Goal: Information Seeking & Learning: Find specific fact

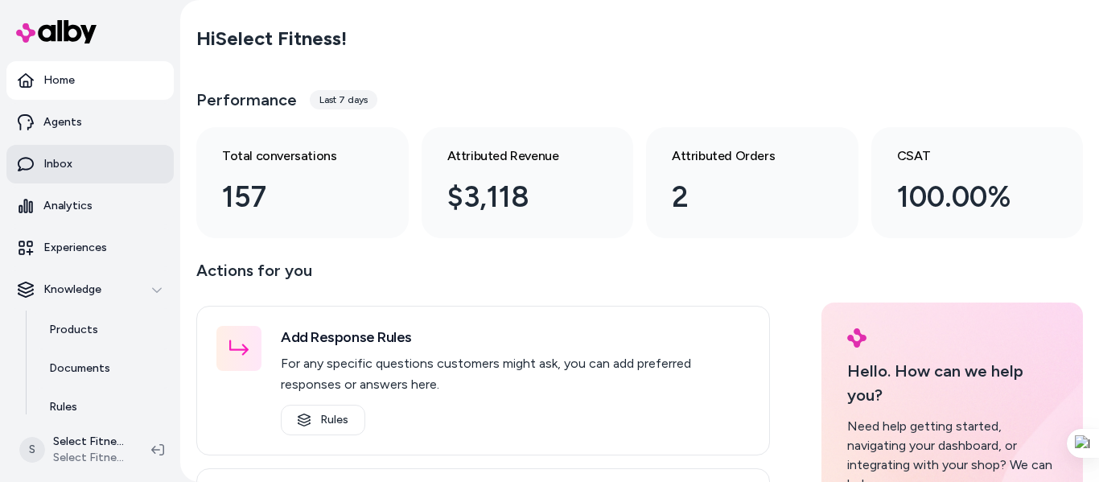
click at [76, 168] on link "Inbox" at bounding box center [89, 164] width 167 height 39
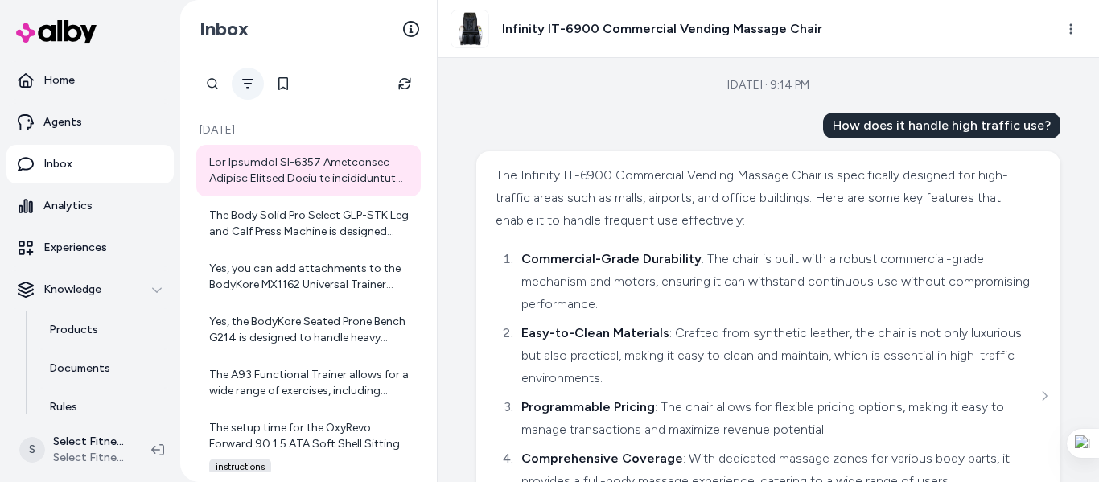
click at [246, 78] on icon "Filter" at bounding box center [247, 83] width 13 height 13
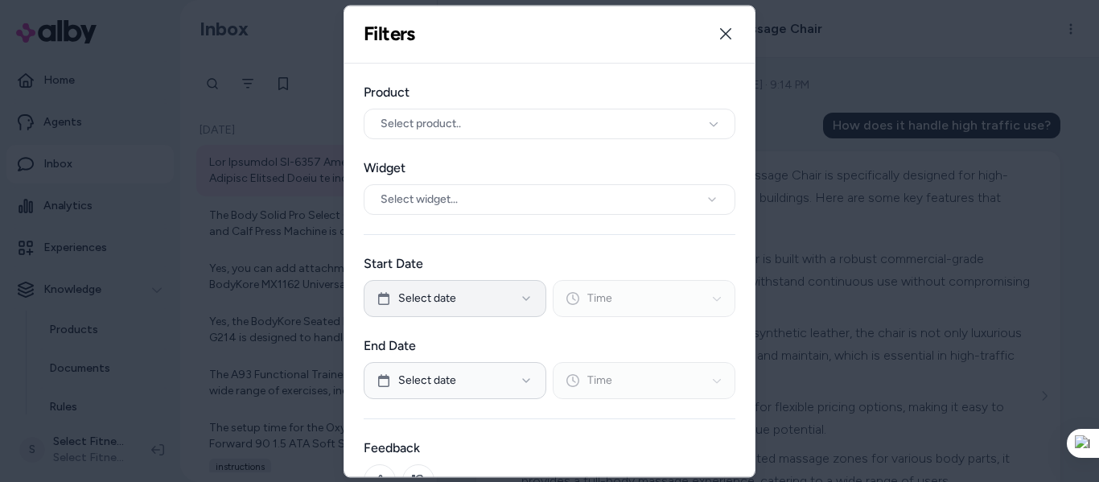
click at [504, 298] on button "Select date" at bounding box center [455, 298] width 183 height 37
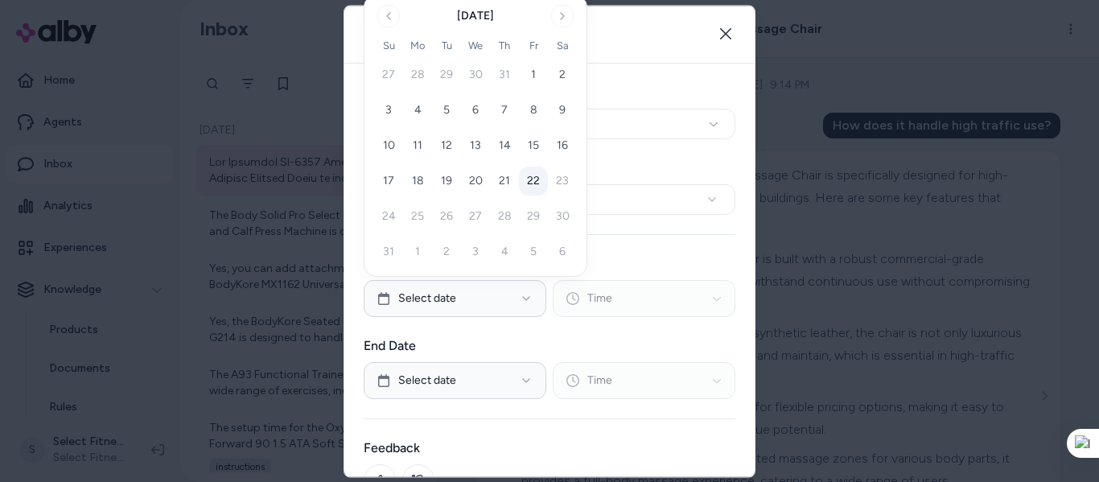
click at [535, 177] on button "22" at bounding box center [533, 180] width 29 height 29
click at [483, 387] on button "Select date" at bounding box center [455, 380] width 183 height 37
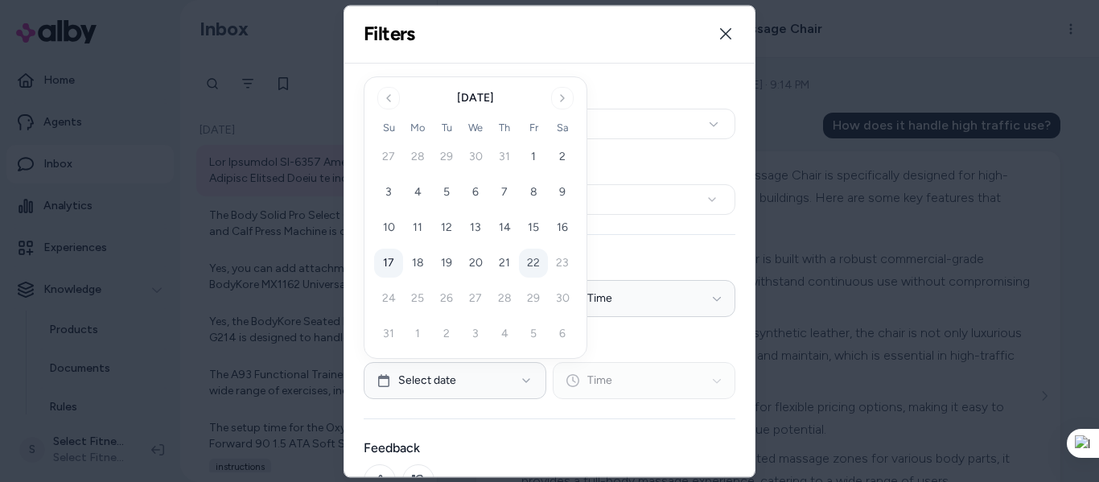
click at [394, 265] on button "17" at bounding box center [388, 263] width 29 height 29
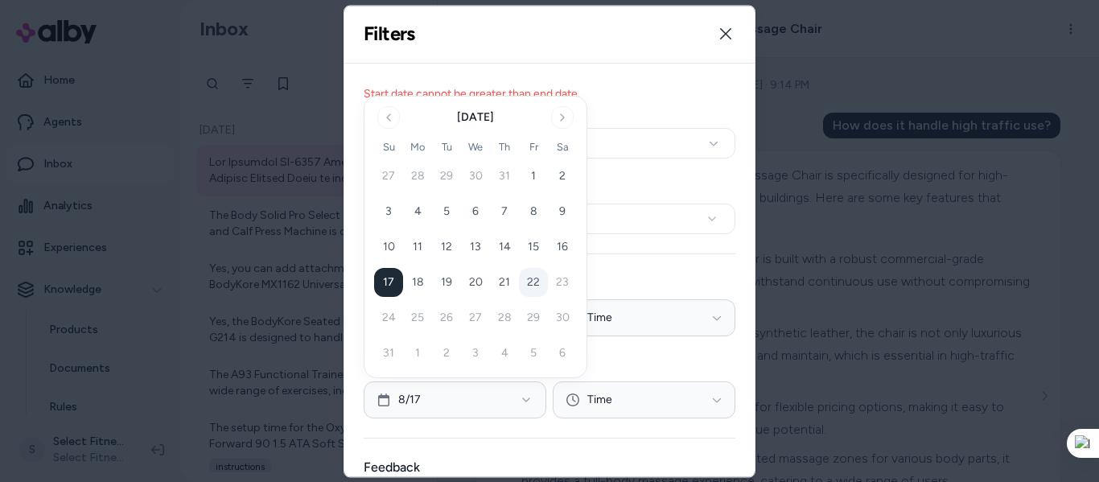
click at [667, 364] on label "End Date" at bounding box center [550, 365] width 372 height 19
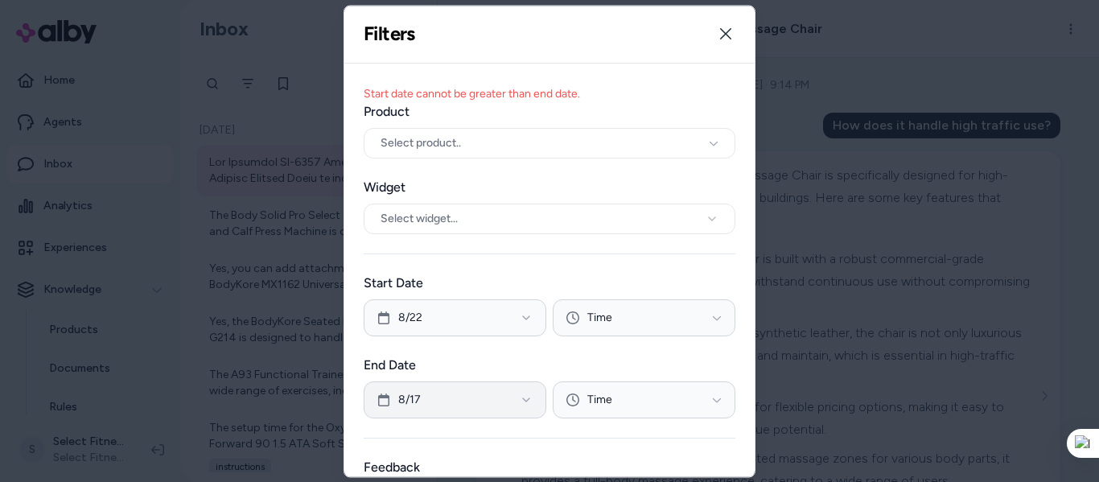
click at [465, 398] on button "8/17" at bounding box center [455, 399] width 183 height 37
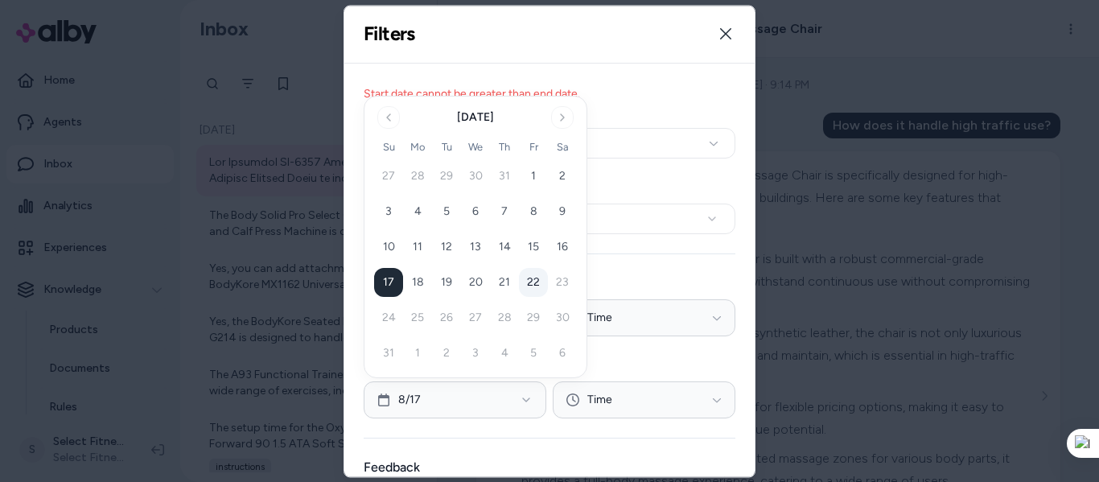
click at [532, 290] on button "22" at bounding box center [533, 282] width 29 height 29
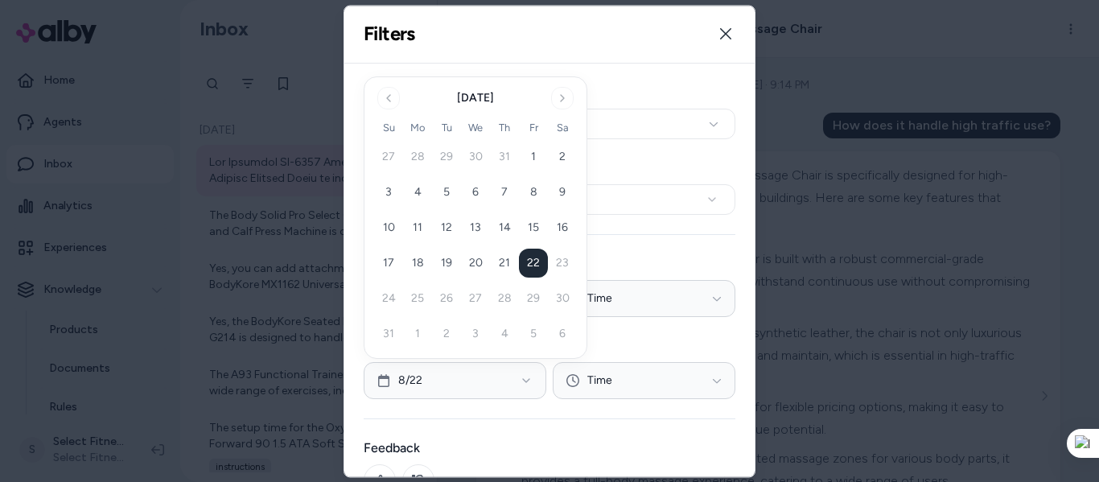
click at [664, 230] on div "Product Select product.. Widget Select widget... Start Date 8/22 Time End Date …" at bounding box center [549, 316] width 410 height 505
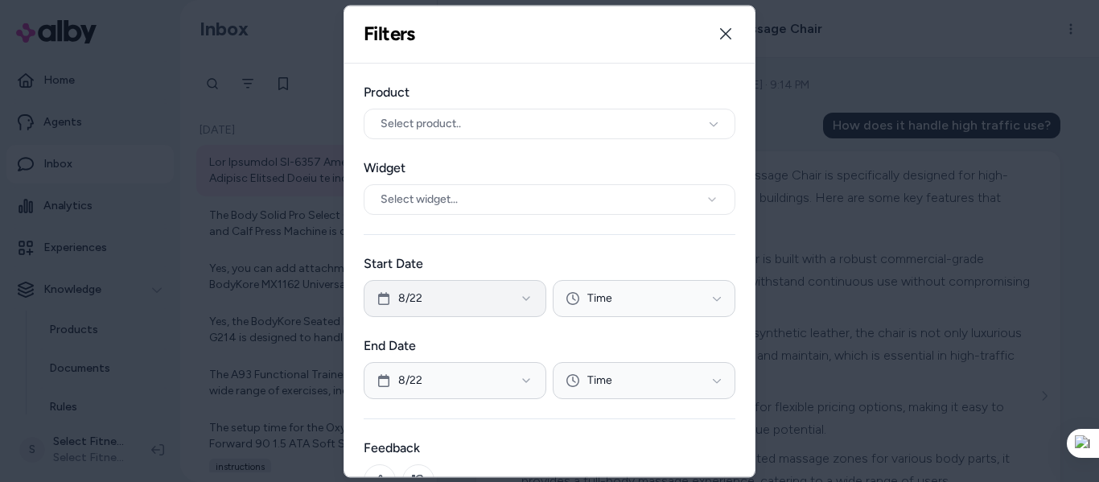
click at [430, 294] on button "8/22" at bounding box center [455, 298] width 183 height 37
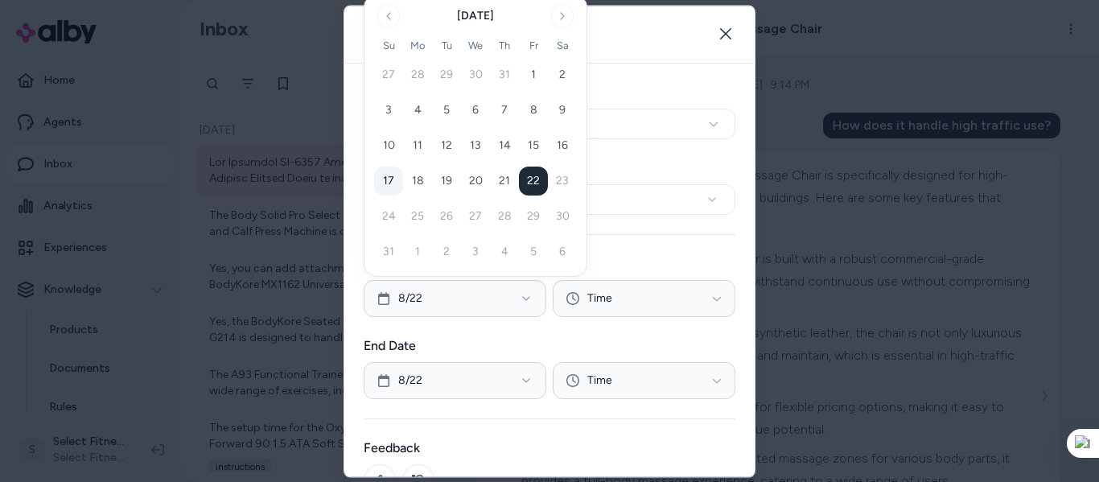
click at [390, 186] on button "17" at bounding box center [388, 180] width 29 height 29
click at [646, 434] on div "Product Select product.. Widget Select widget... Start Date 8/17 Time End Date …" at bounding box center [549, 316] width 410 height 505
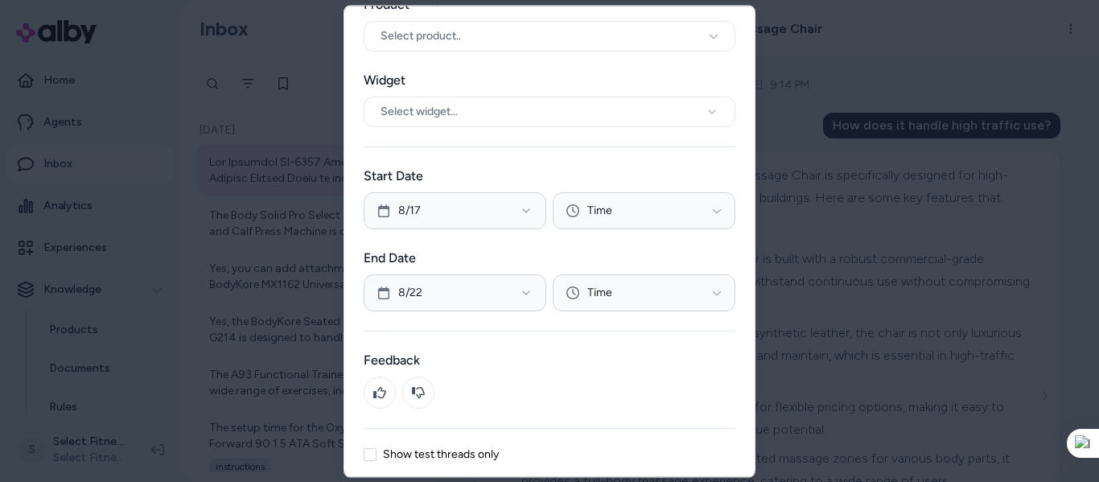
scroll to position [147, 0]
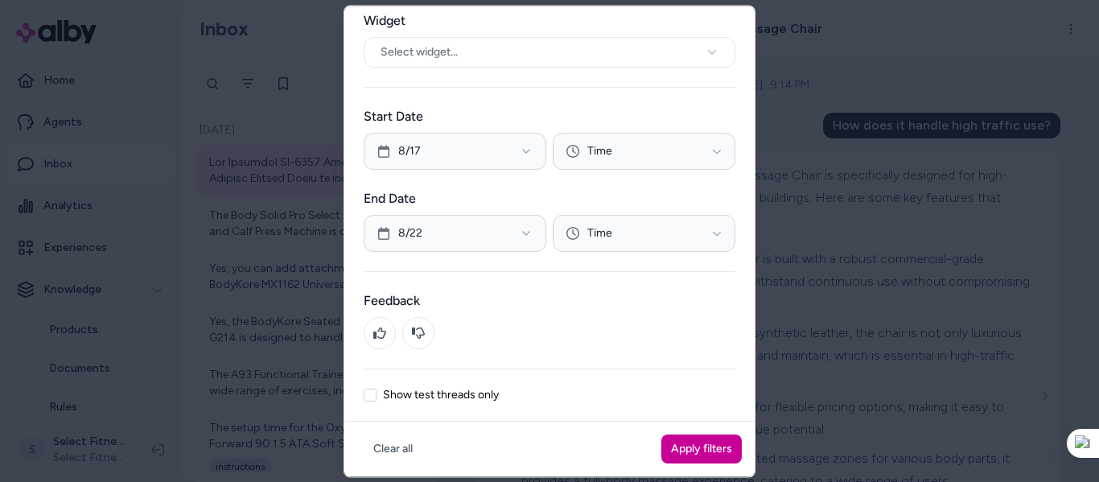
click at [670, 446] on button "Apply filters" at bounding box center [701, 448] width 80 height 29
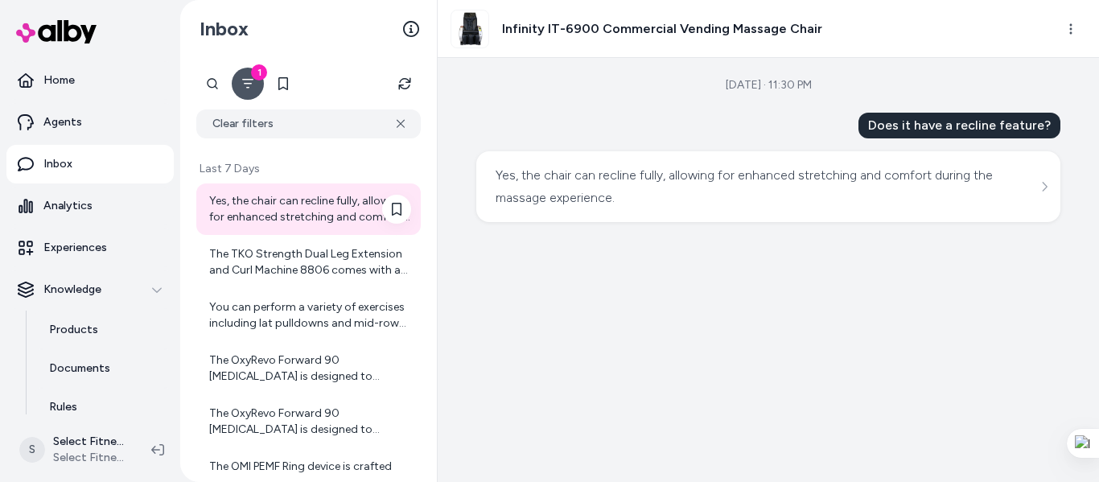
click at [277, 216] on div "Yes, the chair can recline fully, allowing for enhanced stretching and comfort …" at bounding box center [310, 209] width 202 height 32
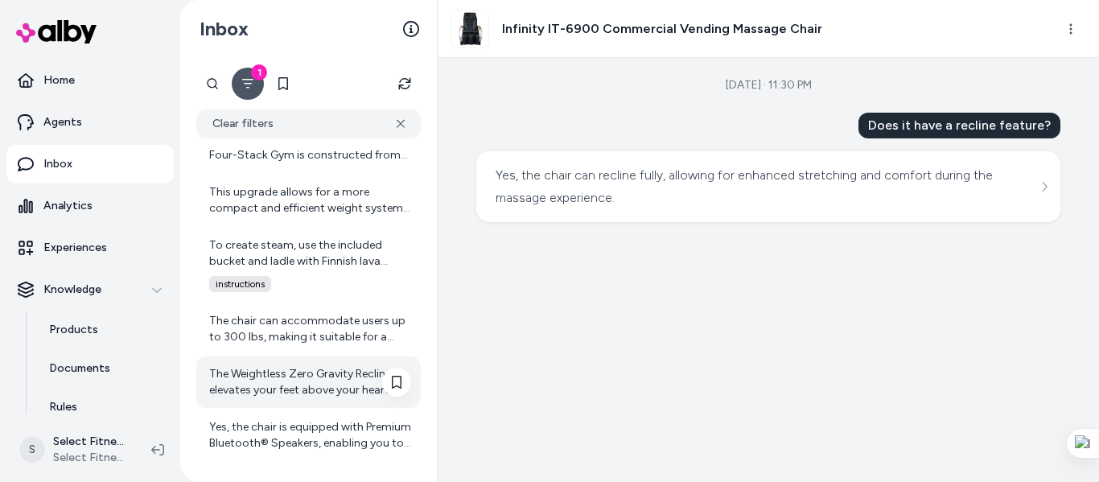
scroll to position [7282, 0]
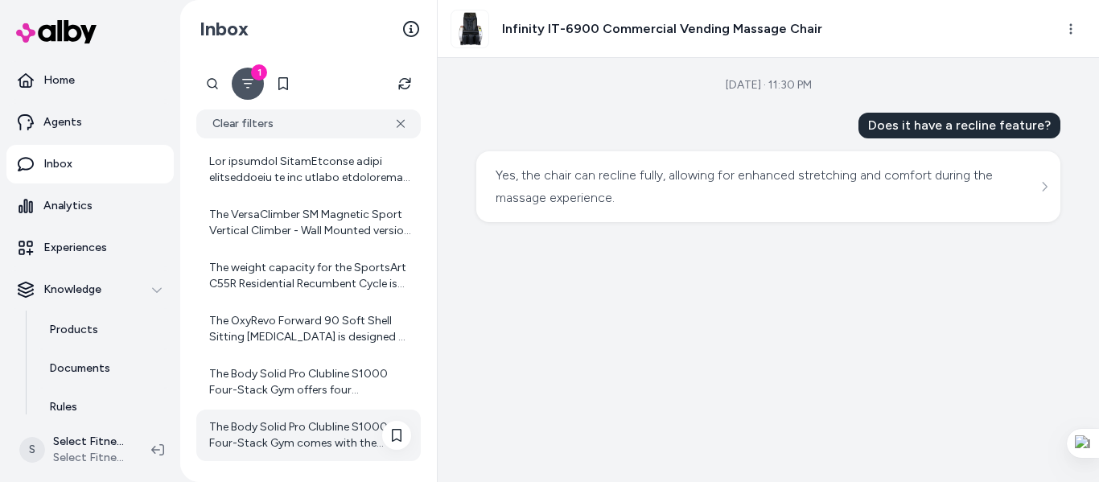
click at [301, 439] on div "The Body Solid Pro Clubline S1000 Four-Stack Gym comes with the following acces…" at bounding box center [310, 435] width 202 height 32
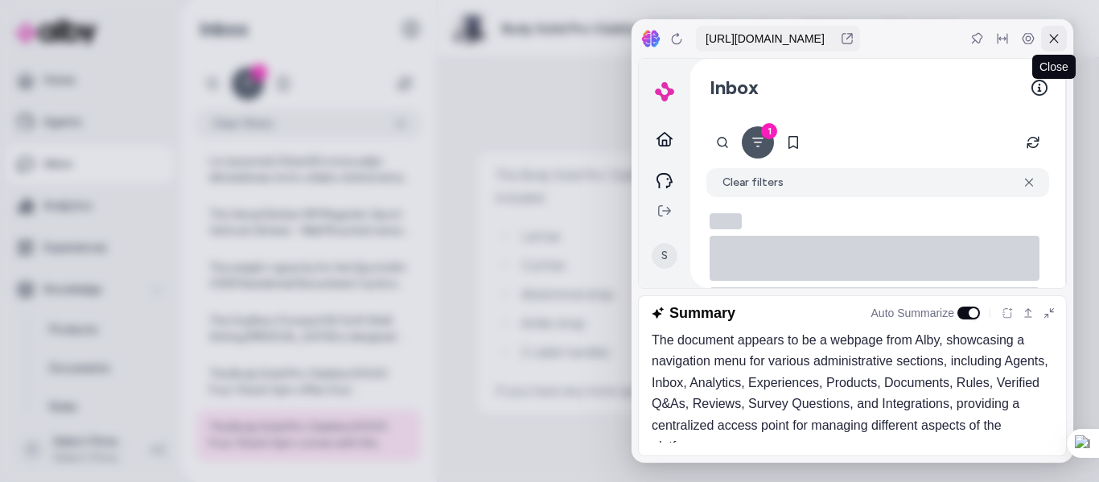
click at [1053, 45] on div at bounding box center [1054, 39] width 26 height 26
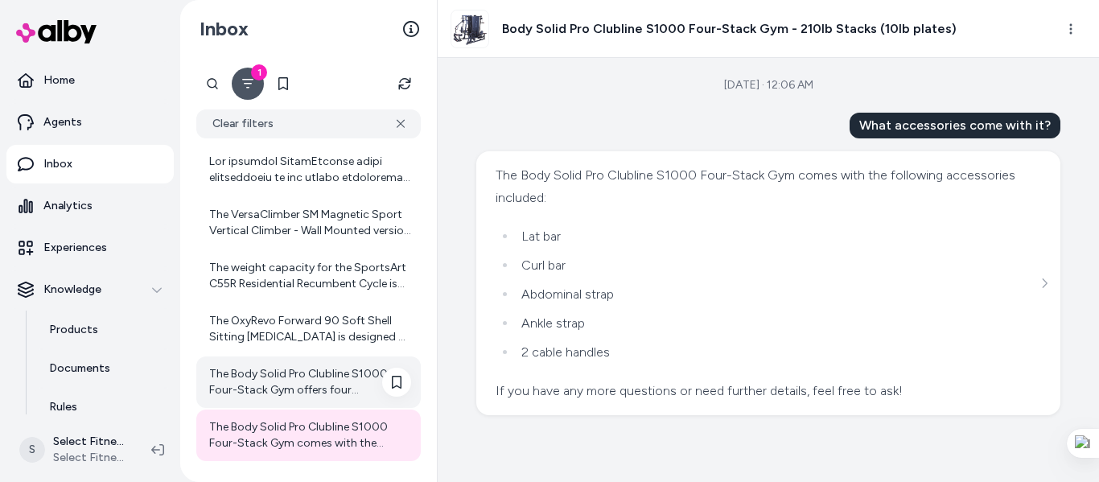
click at [327, 388] on div "The Body Solid Pro Clubline S1000 Four-Stack Gym offers four independent exerci…" at bounding box center [310, 382] width 202 height 32
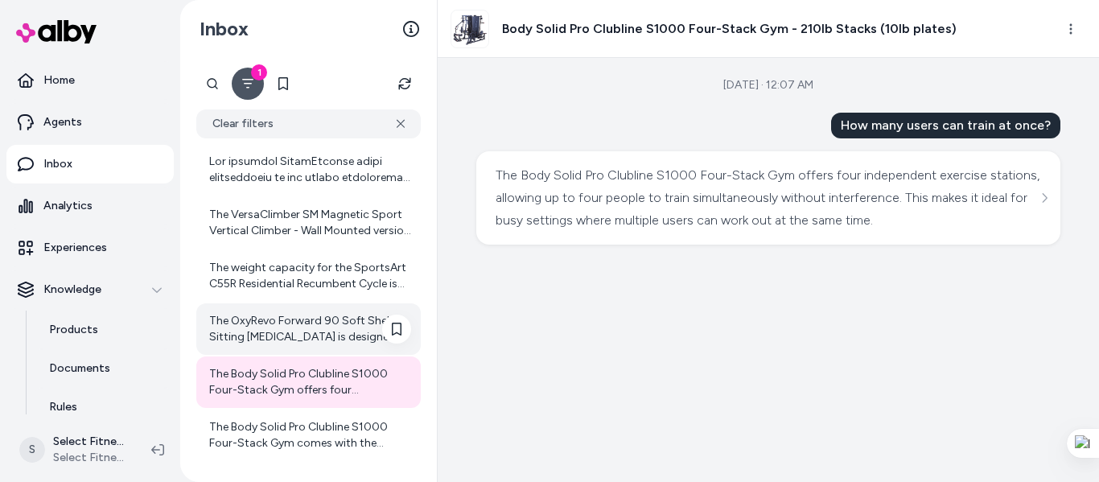
click at [283, 323] on div "The OxyRevo Forward 90 Soft Shell Sitting [MEDICAL_DATA] is designed as a porta…" at bounding box center [310, 329] width 202 height 32
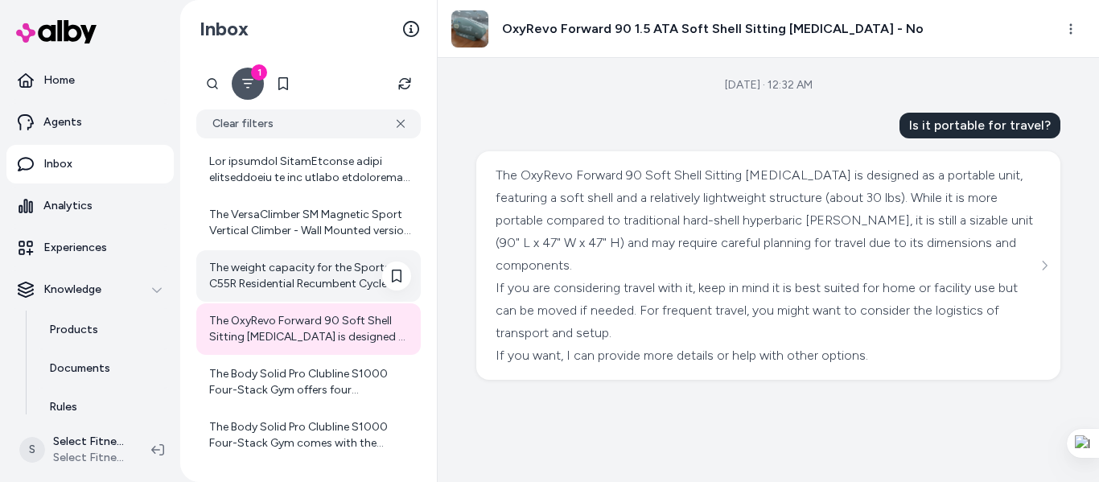
click at [298, 279] on div "The weight capacity for the SportsArt C55R Residential Recumbent Cycle is not s…" at bounding box center [310, 276] width 202 height 32
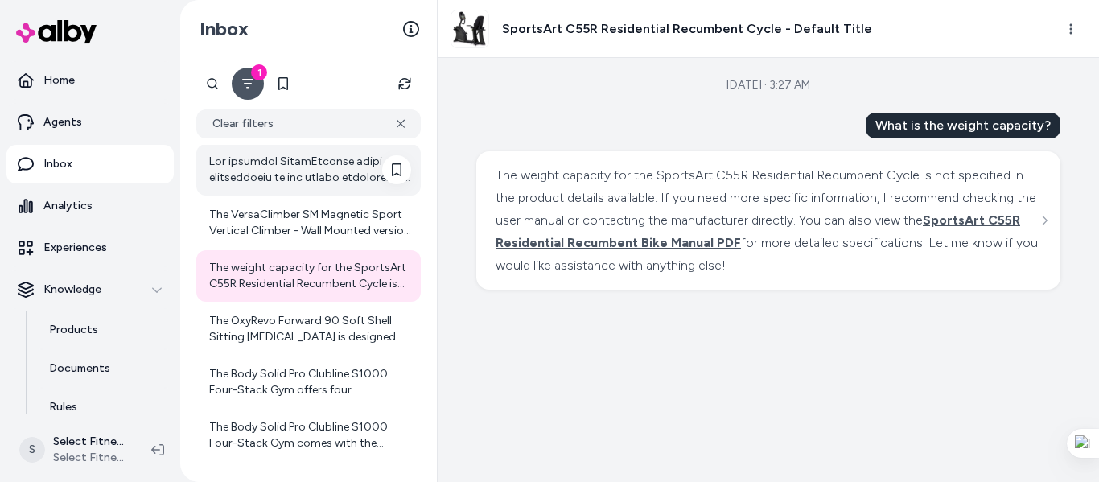
click at [265, 165] on div at bounding box center [310, 170] width 202 height 32
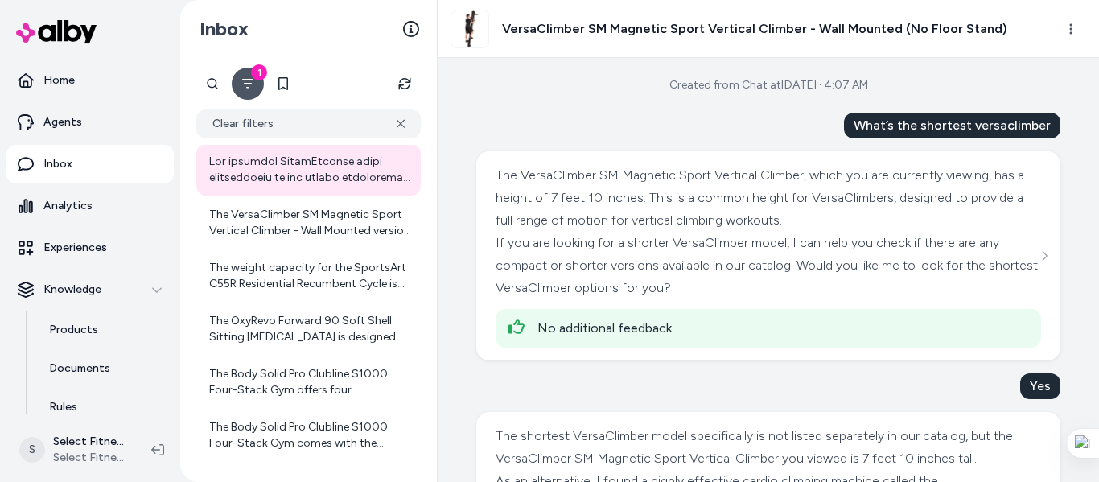
click at [1059, 195] on div "Created from Chat at [DATE] · 4:07 AM What’s the shortest versaclimber The Vers…" at bounding box center [768, 270] width 661 height 424
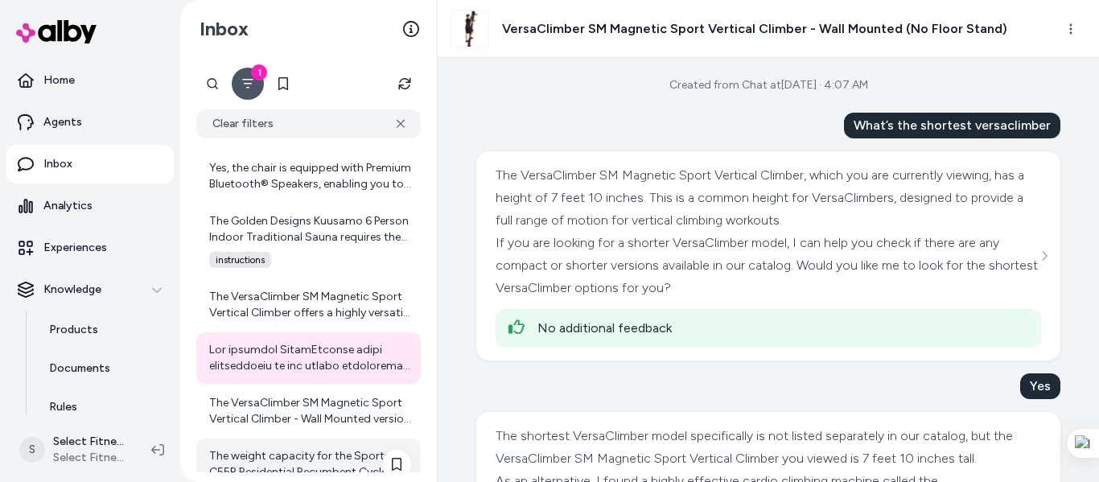
scroll to position [7067, 0]
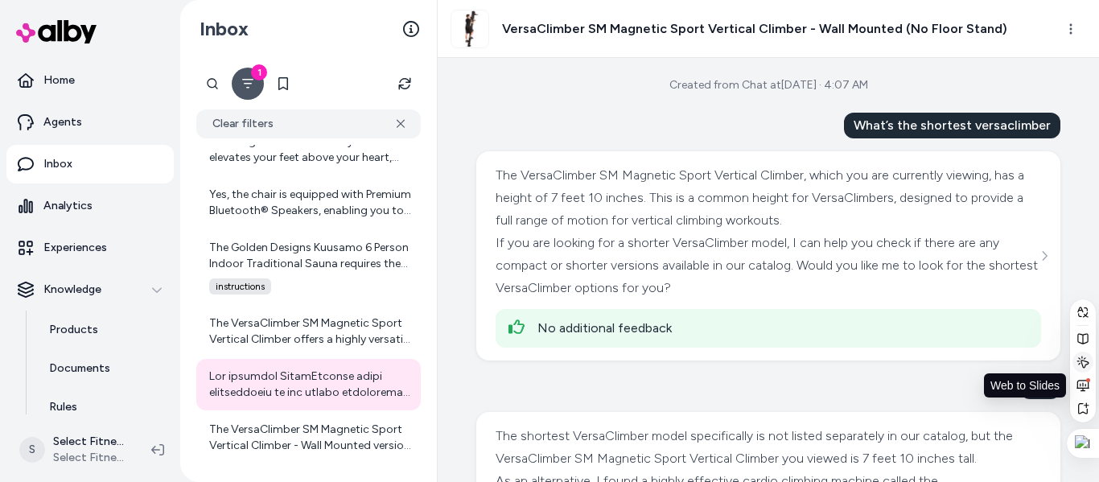
drag, startPoint x: 1082, startPoint y: 364, endPoint x: 1052, endPoint y: 419, distance: 62.3
click at [1082, 364] on icon at bounding box center [1083, 362] width 12 height 12
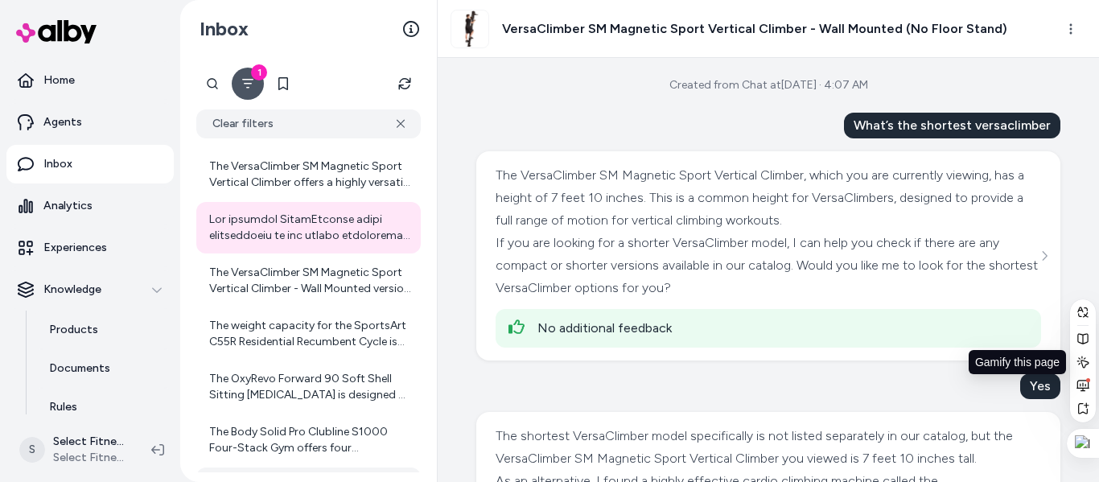
scroll to position [7282, 0]
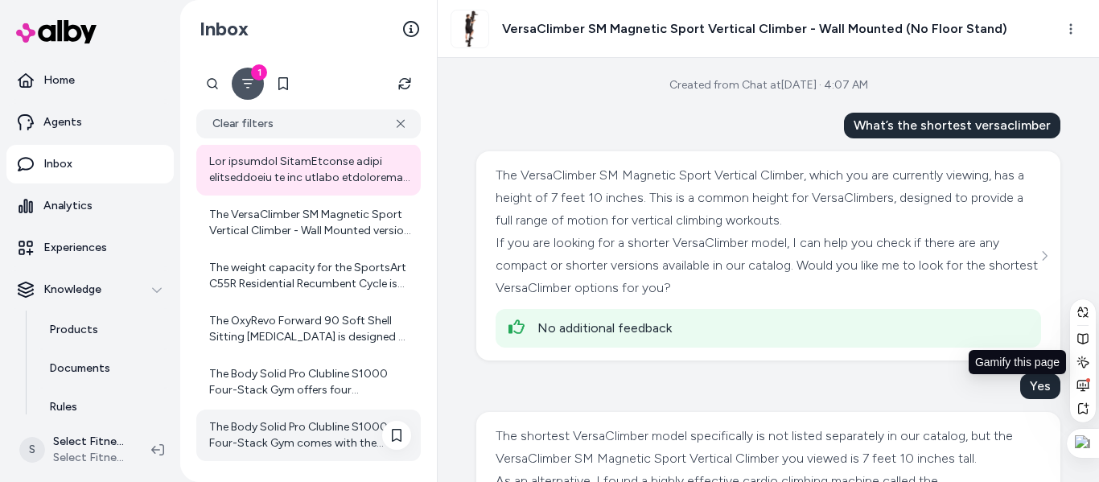
click at [298, 425] on div "The Body Solid Pro Clubline S1000 Four-Stack Gym comes with the following acces…" at bounding box center [310, 435] width 202 height 32
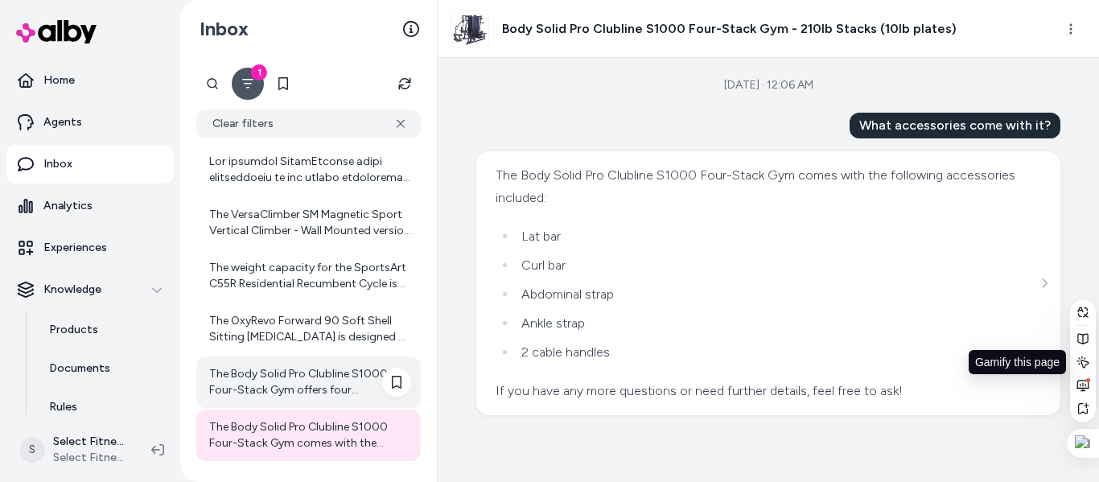
click at [274, 390] on div "The Body Solid Pro Clubline S1000 Four-Stack Gym offers four independent exerci…" at bounding box center [310, 382] width 202 height 32
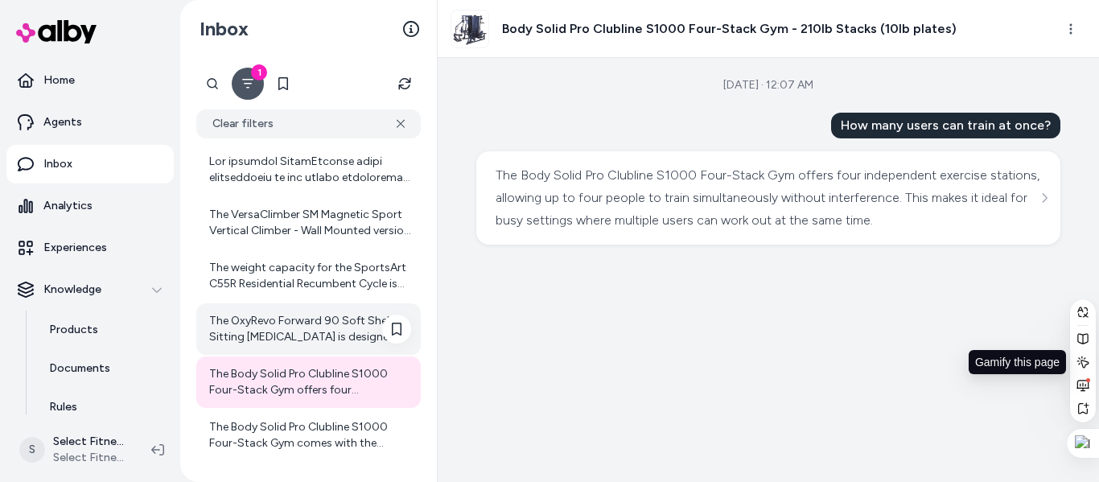
click at [253, 323] on div "The OxyRevo Forward 90 Soft Shell Sitting [MEDICAL_DATA] is designed as a porta…" at bounding box center [310, 329] width 202 height 32
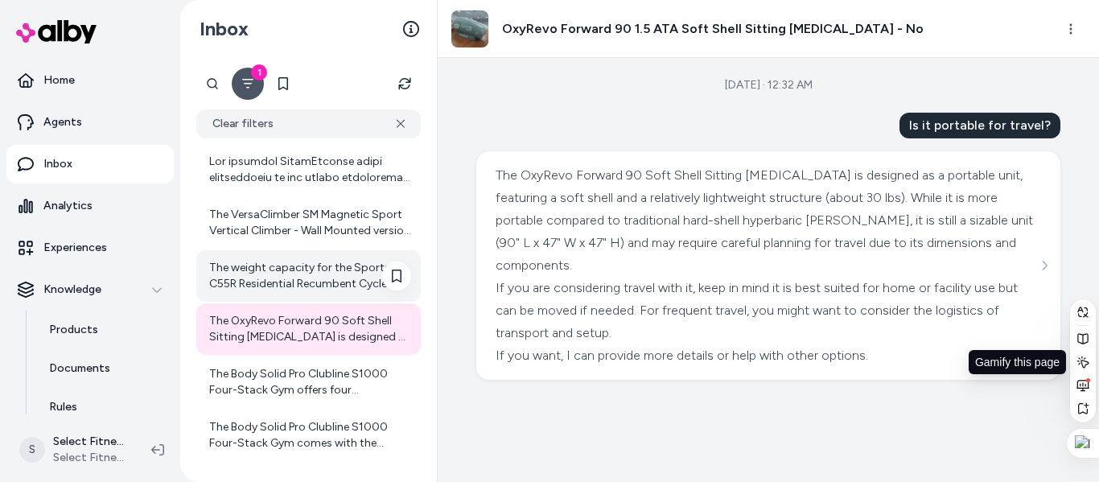
click at [261, 272] on div "The weight capacity for the SportsArt C55R Residential Recumbent Cycle is not s…" at bounding box center [310, 276] width 202 height 32
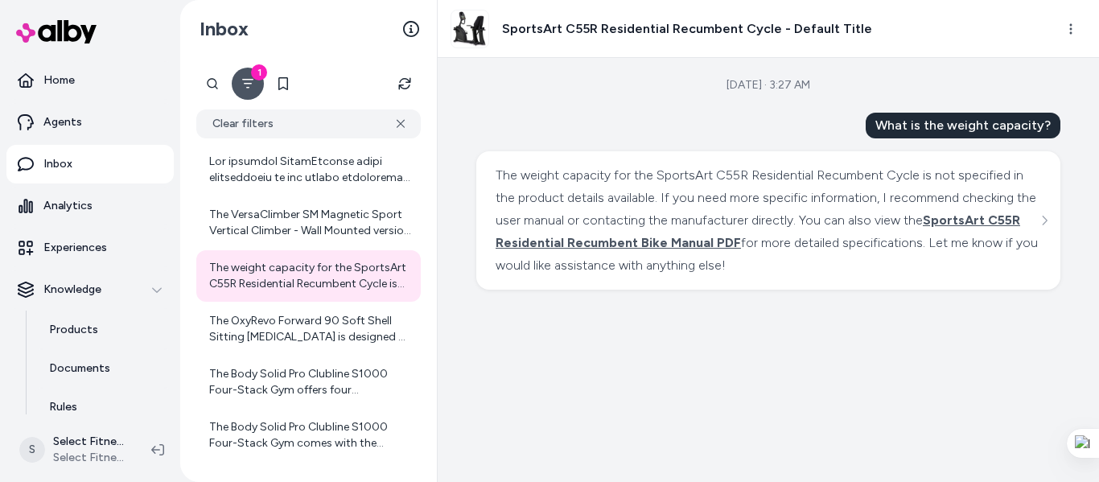
click at [1031, 360] on div "[DATE] · 3:27 AM What is the weight capacity? The weight capacity for the Sport…" at bounding box center [768, 270] width 661 height 424
drag, startPoint x: 1037, startPoint y: 310, endPoint x: 947, endPoint y: 173, distance: 164.4
click at [1036, 311] on div "[DATE] · 3:27 AM What is the weight capacity? The weight capacity for the Sport…" at bounding box center [768, 270] width 661 height 424
click at [1049, 363] on div "[DATE] · 3:27 AM What is the weight capacity? The weight capacity for the Sport…" at bounding box center [768, 270] width 661 height 424
click at [1053, 380] on div "[DATE] · 3:27 AM What is the weight capacity? The weight capacity for the Sport…" at bounding box center [768, 270] width 661 height 424
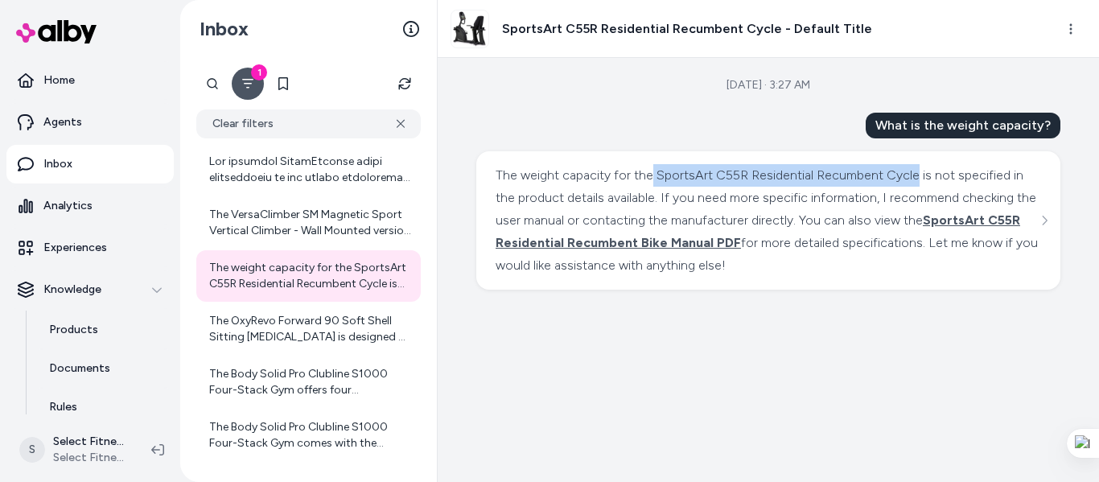
drag, startPoint x: 663, startPoint y: 178, endPoint x: 915, endPoint y: 178, distance: 252.6
click at [915, 178] on div "The weight capacity for the SportsArt C55R Residential Recumbent Cycle is not s…" at bounding box center [767, 220] width 545 height 113
copy div "SportsArt C55R Residential Recumbent Cycle"
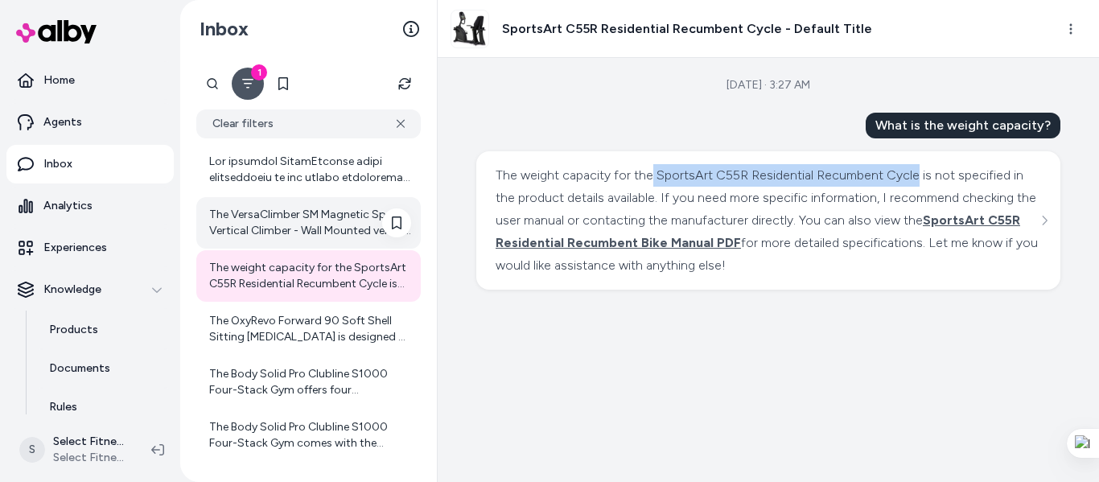
click at [297, 236] on div "The VersaClimber SM Magnetic Sport Vertical Climber - Wall Mounted version has …" at bounding box center [310, 223] width 202 height 32
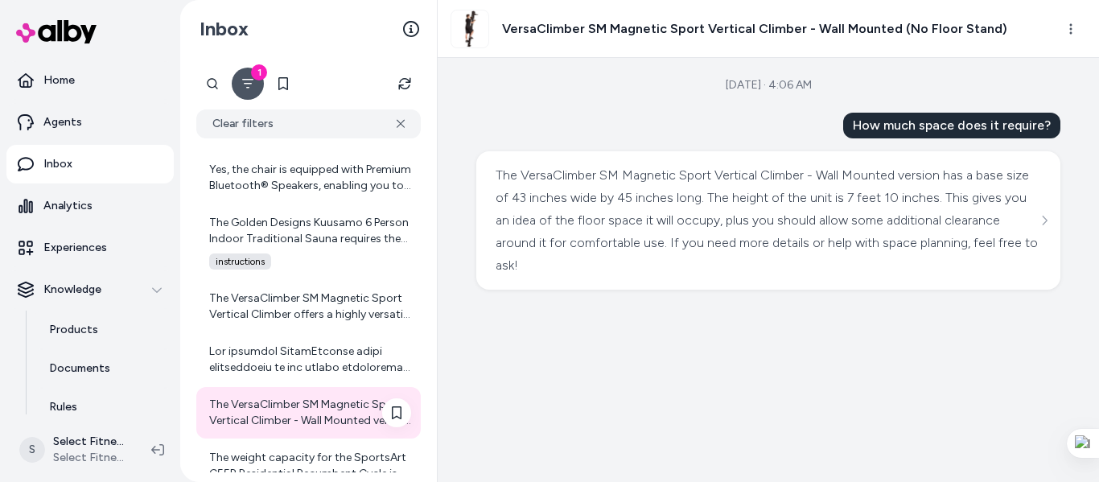
scroll to position [7067, 0]
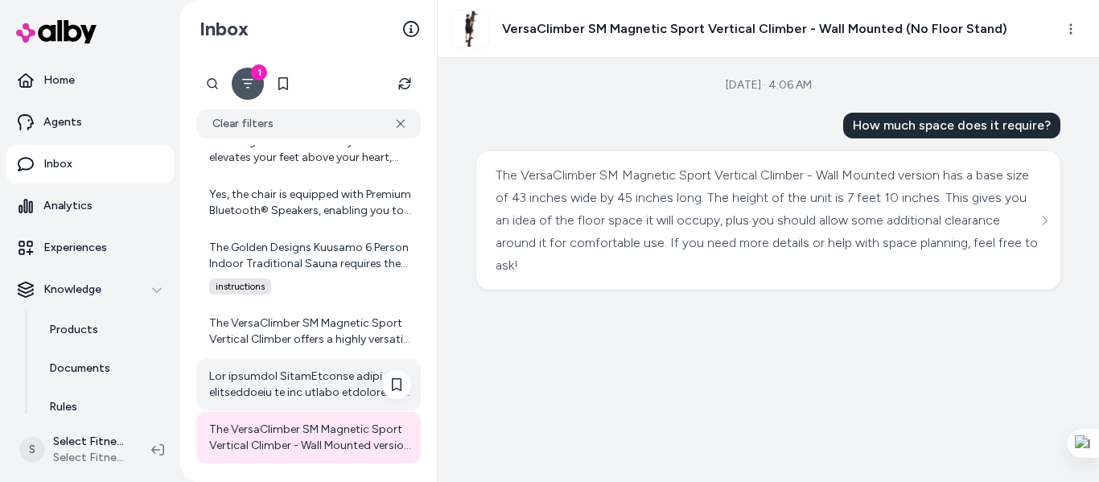
click at [293, 380] on div at bounding box center [310, 384] width 202 height 32
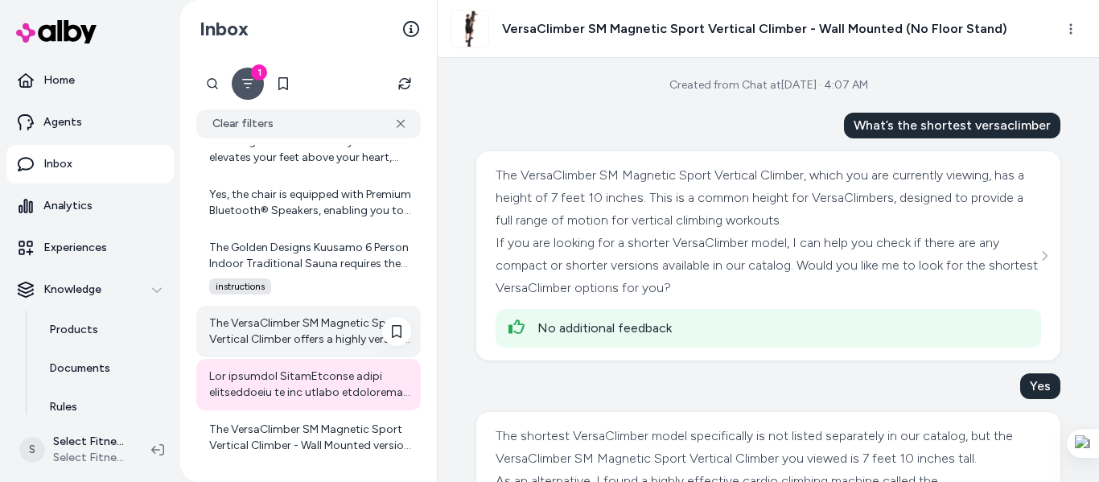
click at [286, 338] on div "The VersaClimber SM Magnetic Sport Vertical Climber offers a highly versatile t…" at bounding box center [310, 331] width 202 height 32
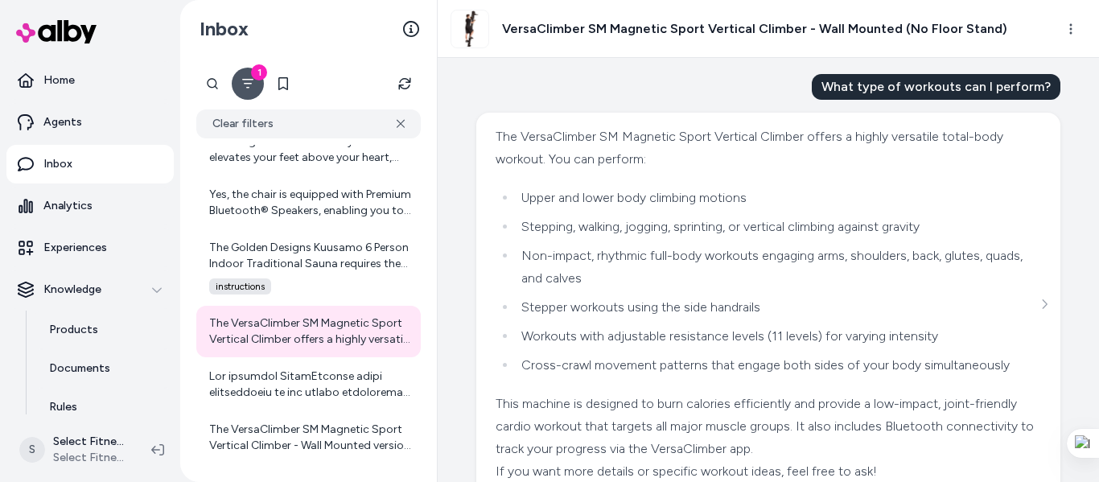
scroll to position [72, 0]
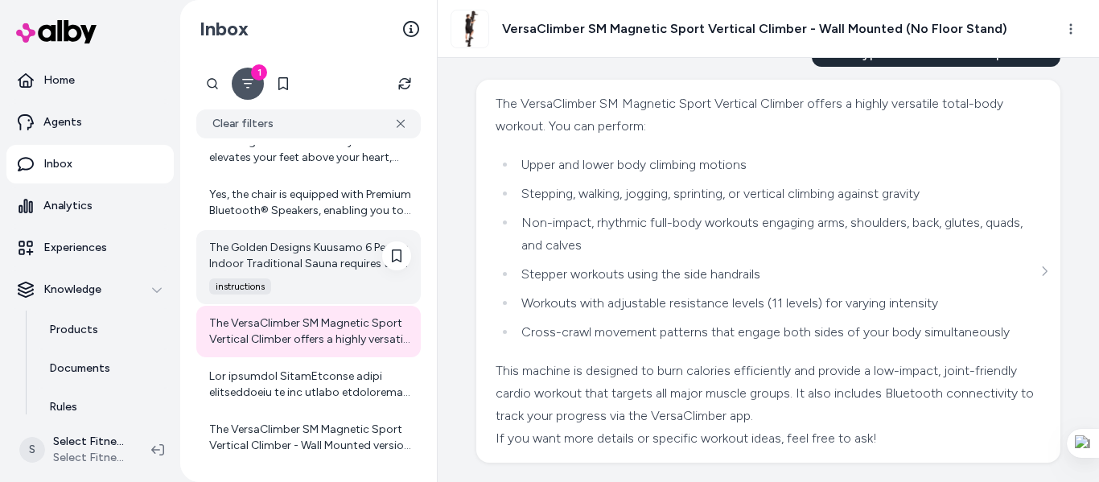
click at [315, 251] on div "The Golden Designs Kuusamo 6 Person Indoor Traditional Sauna requires the follo…" at bounding box center [310, 256] width 202 height 32
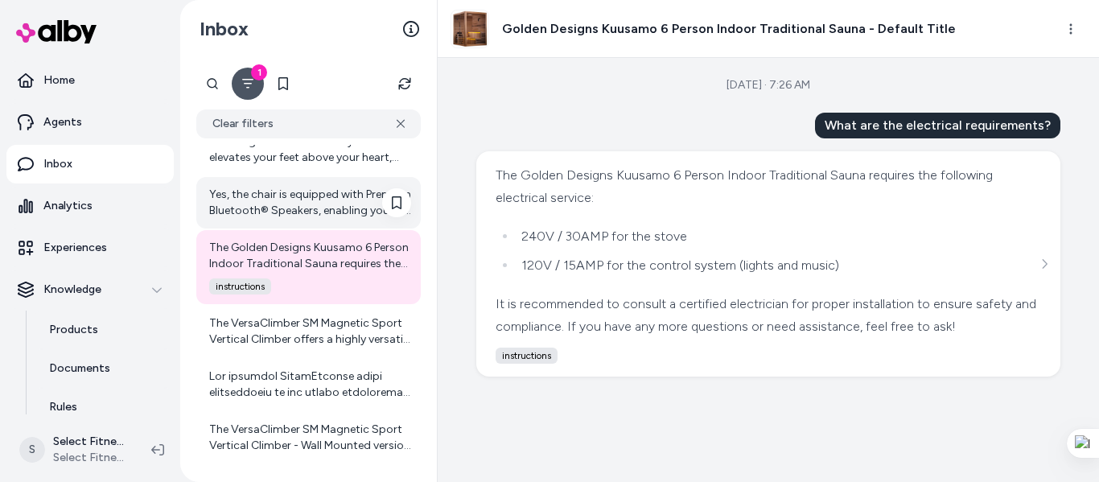
click at [321, 191] on div "Yes, the chair is equipped with Premium Bluetooth® Speakers, enabling you to st…" at bounding box center [310, 203] width 202 height 32
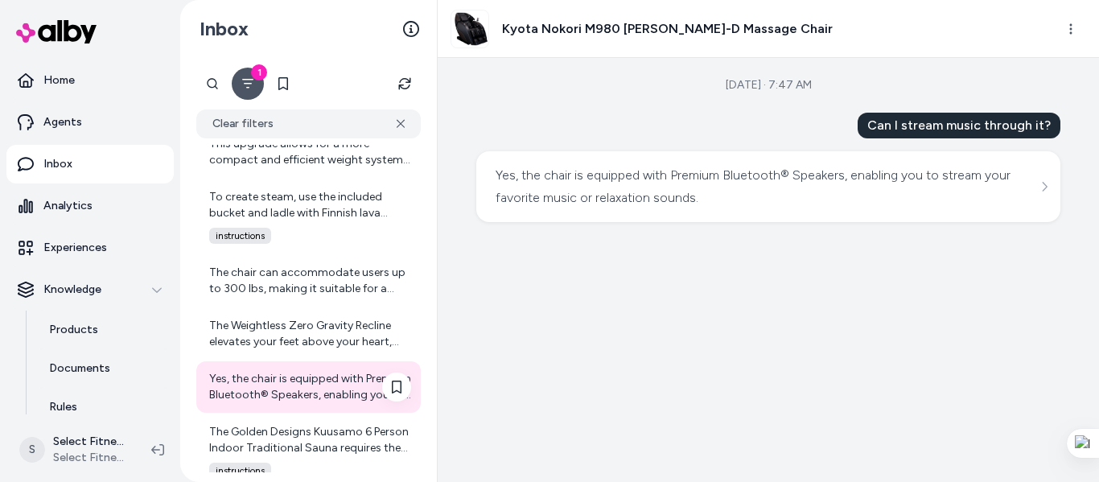
scroll to position [6853, 0]
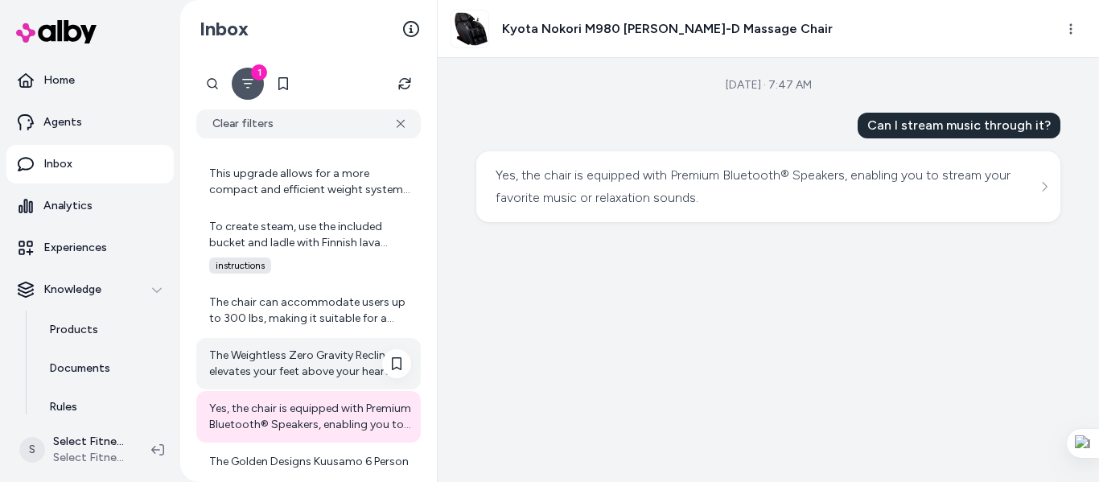
click at [322, 354] on div "The Weightless Zero Gravity Recline elevates your feet above your heart, reduci…" at bounding box center [310, 363] width 202 height 32
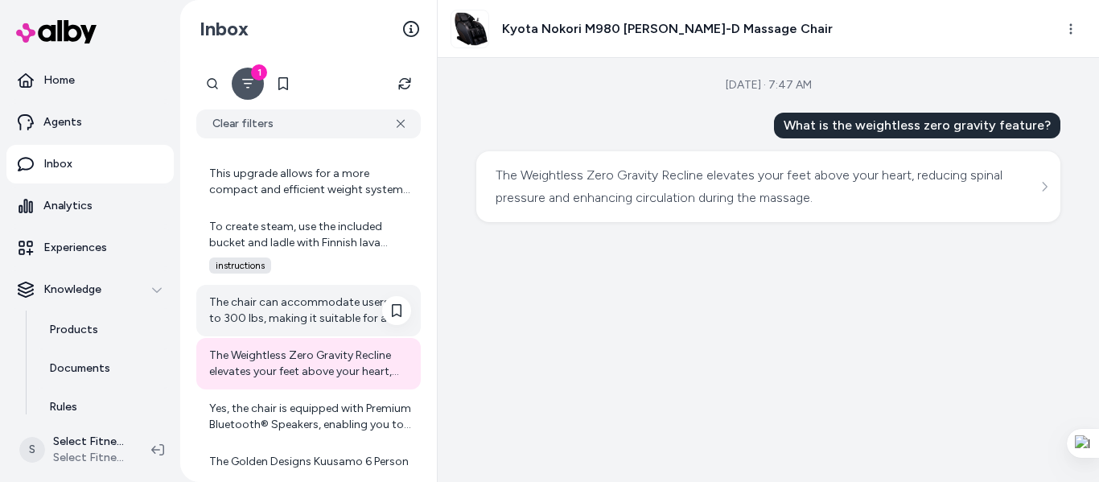
click at [283, 302] on div "The chair can accommodate users up to 300 lbs, making it suitable for a wide ra…" at bounding box center [310, 310] width 202 height 32
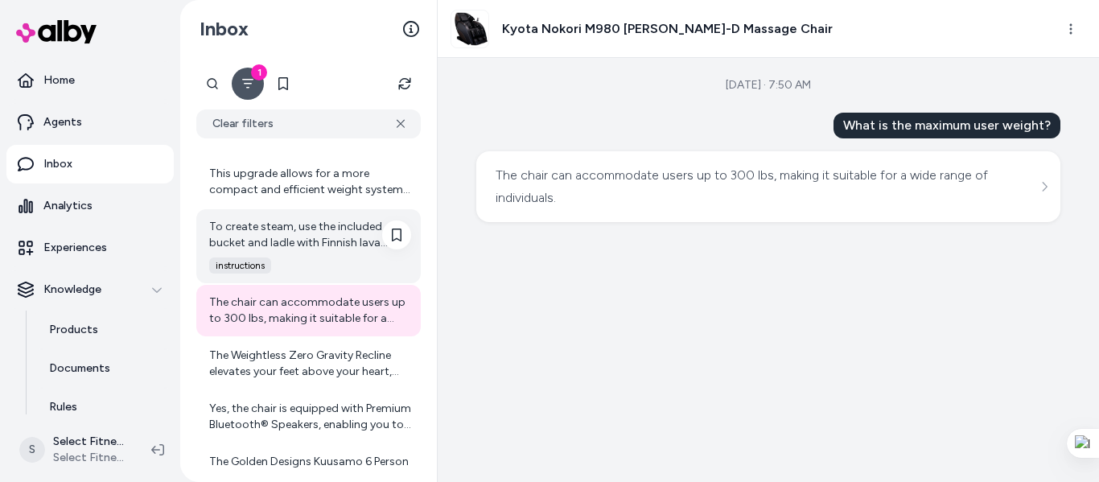
click at [277, 236] on div "To create steam, use the included bucket and ladle with Finnish lava stones. Po…" at bounding box center [310, 235] width 202 height 32
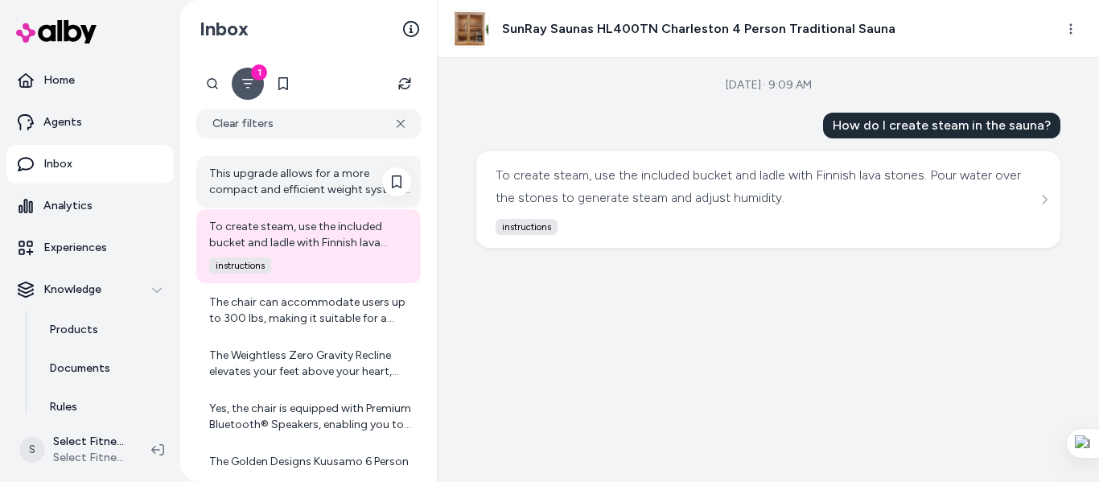
click at [265, 191] on div "This upgrade allows for a more compact and efficient weight system compared to …" at bounding box center [310, 182] width 202 height 32
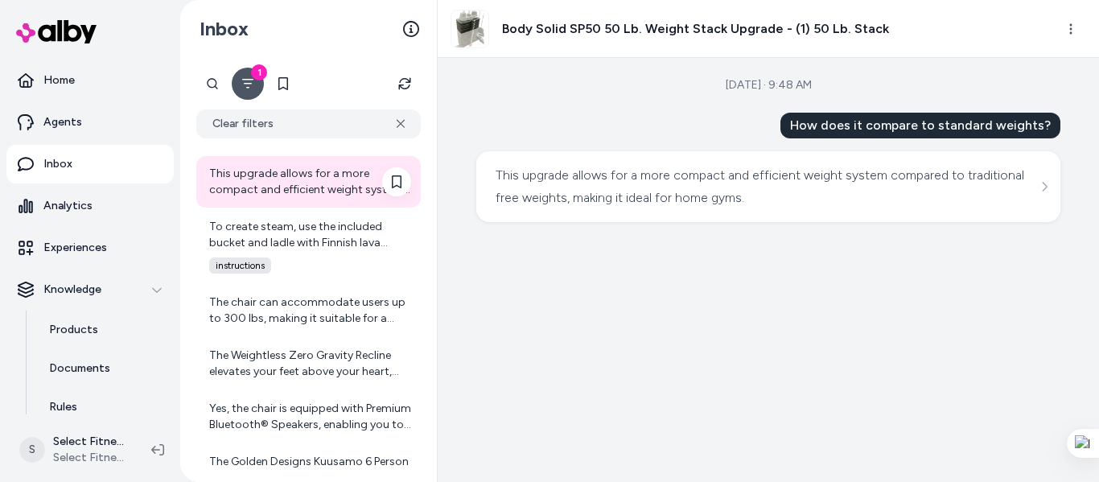
scroll to position [6638, 0]
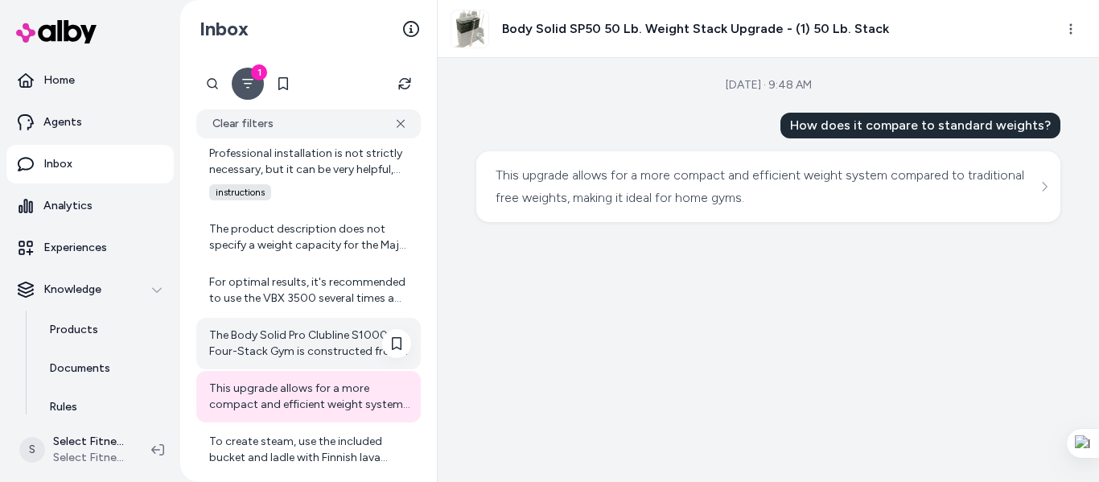
click at [270, 348] on div "The Body Solid Pro Clubline S1000 Four-Stack Gym is constructed from durable 11…" at bounding box center [310, 343] width 202 height 32
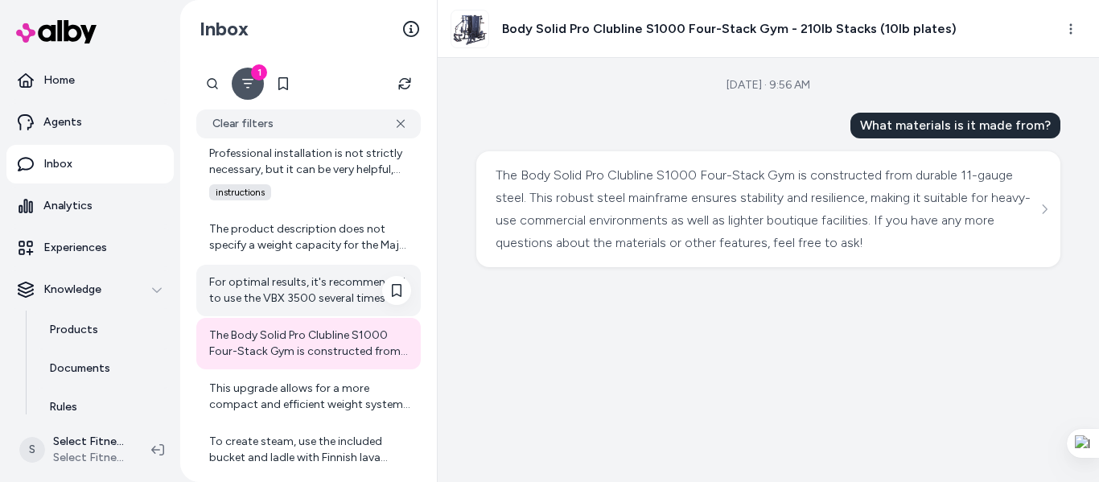
click at [260, 282] on div "For optimal results, it's recommended to use the VBX 3500 several times a week,…" at bounding box center [310, 290] width 202 height 32
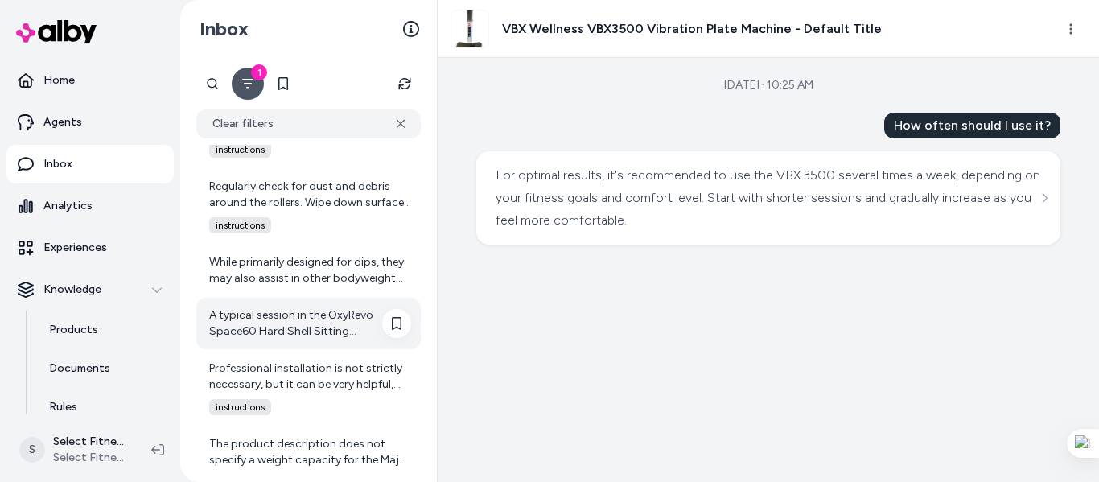
scroll to position [6638, 0]
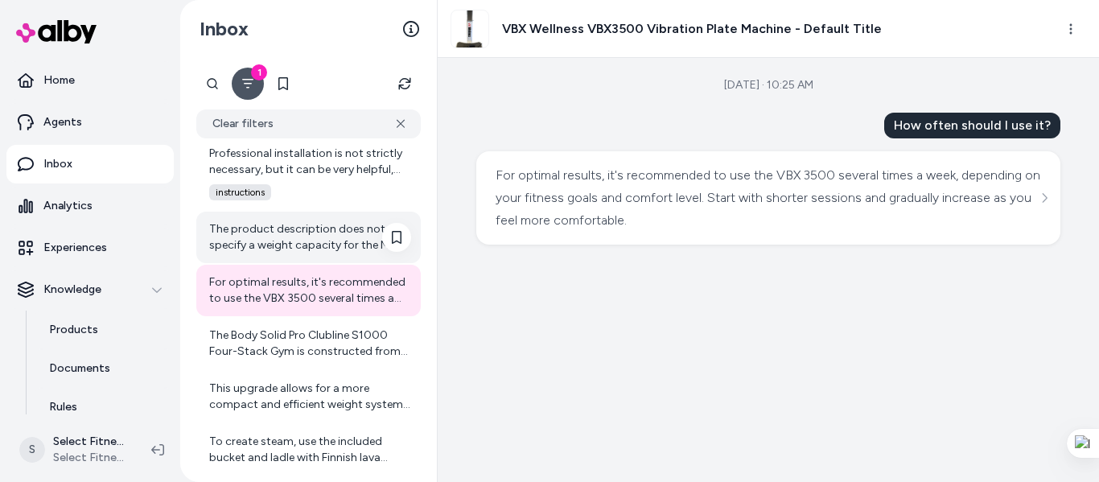
click at [260, 237] on div "The product description does not specify a weight capacity for the Major Fitnes…" at bounding box center [310, 237] width 202 height 32
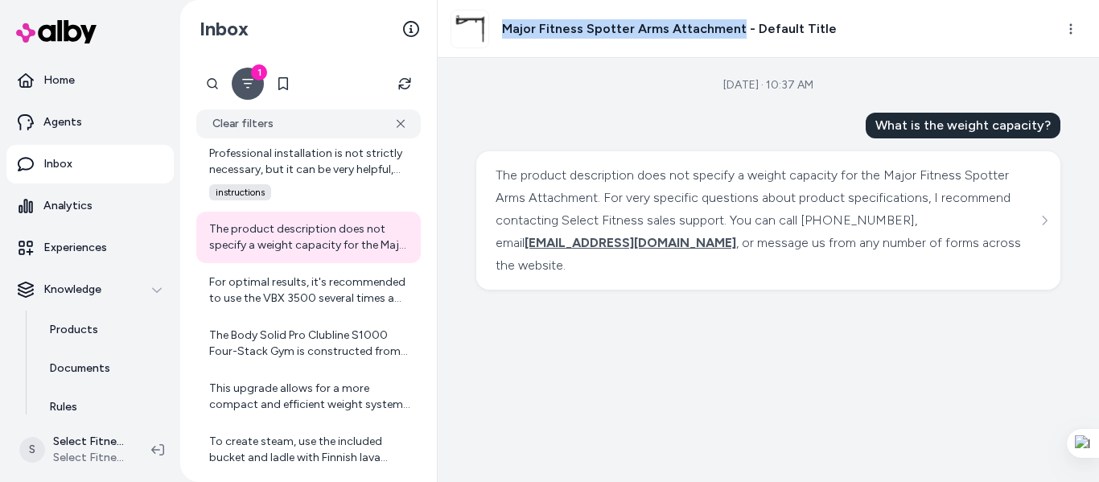
drag, startPoint x: 506, startPoint y: 26, endPoint x: 737, endPoint y: 25, distance: 230.8
click at [737, 25] on h3 "Major Fitness Spotter Arms Attachment - Default Title" at bounding box center [669, 28] width 335 height 19
copy h3 "Major Fitness Spotter Arms Attachment"
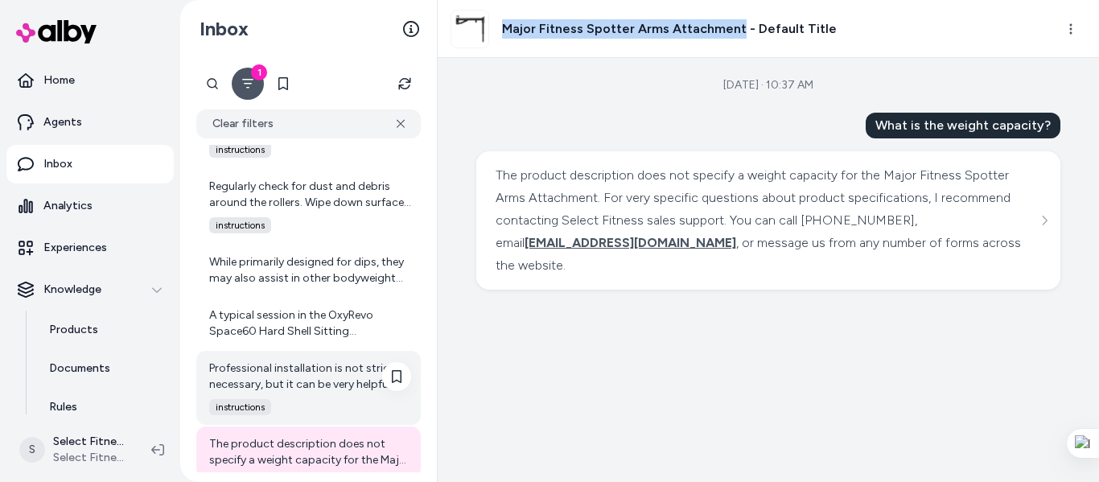
click at [287, 359] on div "Professional installation is not strictly necessary, but it can be very helpful…" at bounding box center [308, 388] width 224 height 74
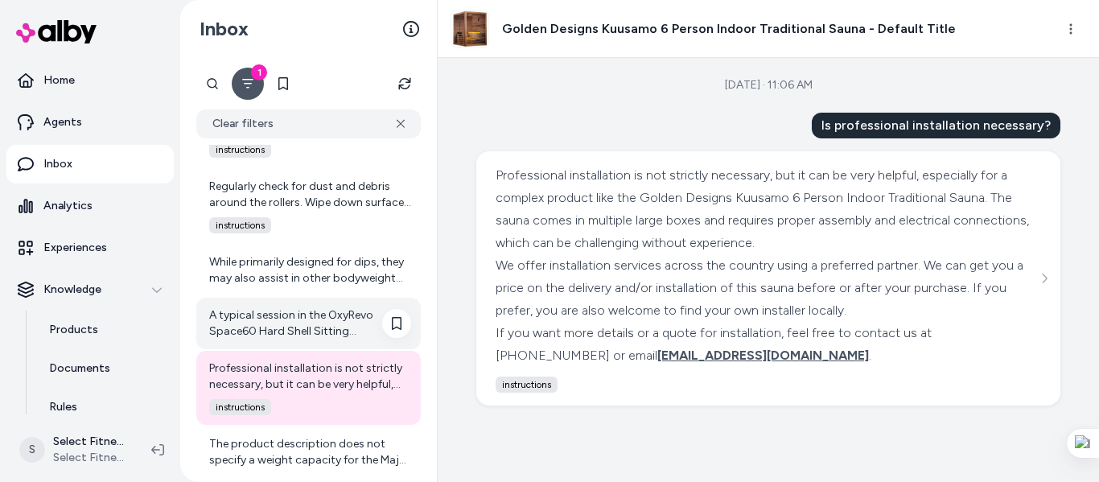
click at [295, 319] on div "A typical session in the OxyRevo Space60 Hard Shell Sitting [MEDICAL_DATA] usua…" at bounding box center [310, 323] width 202 height 32
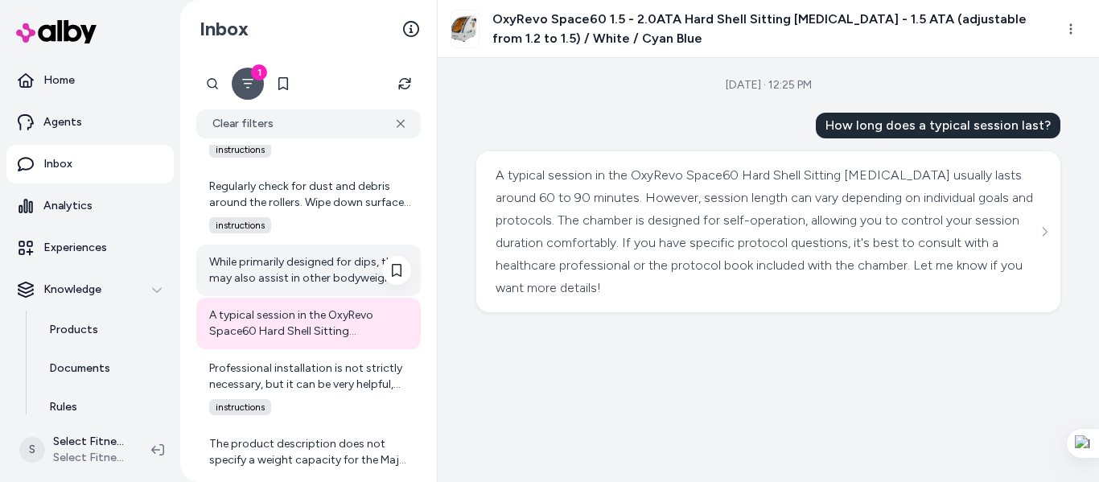
click at [271, 282] on div "While primarily designed for dips, they may also assist in other bodyweight exe…" at bounding box center [310, 270] width 202 height 32
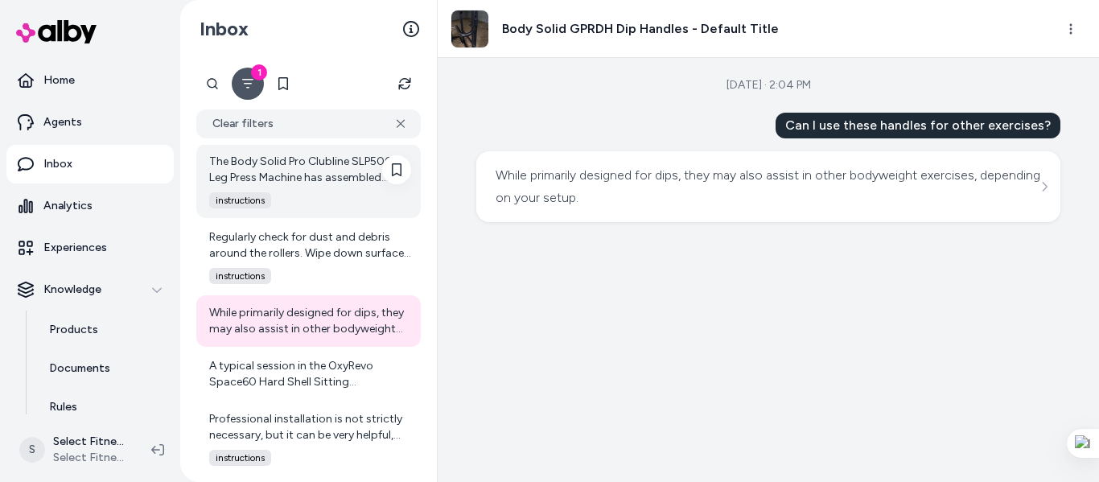
scroll to position [6423, 0]
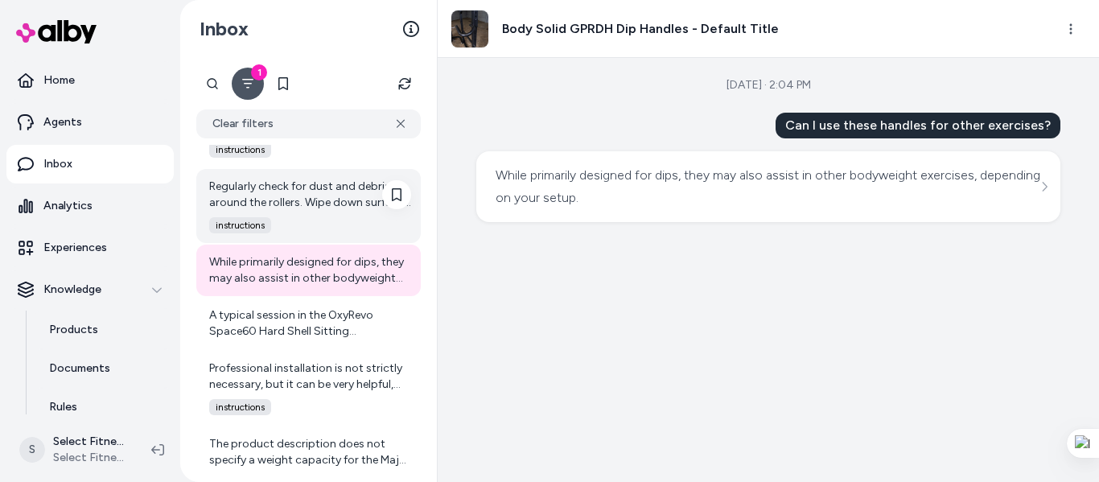
click at [305, 187] on div "Regularly check for dust and debris around the rollers. Wipe down surfaces with…" at bounding box center [310, 195] width 202 height 32
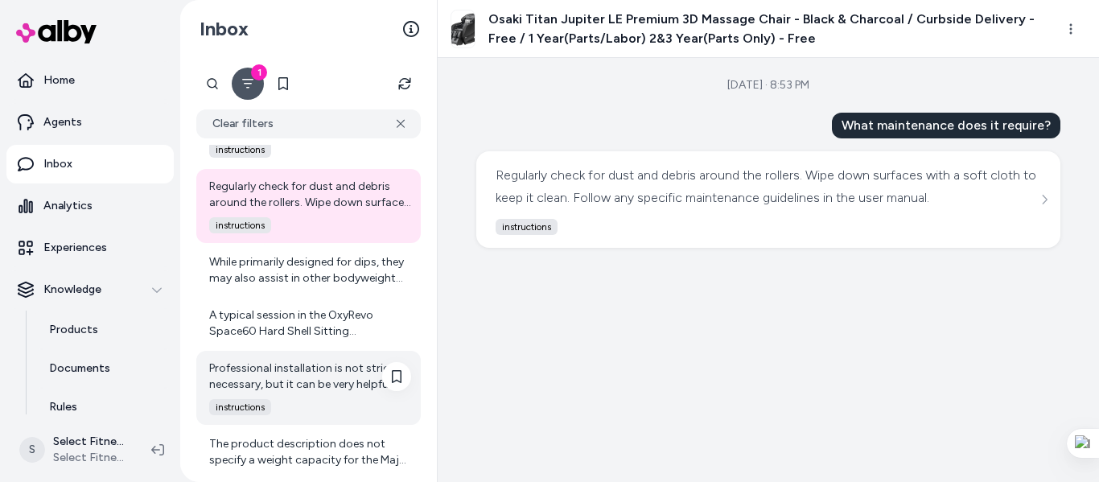
scroll to position [6209, 0]
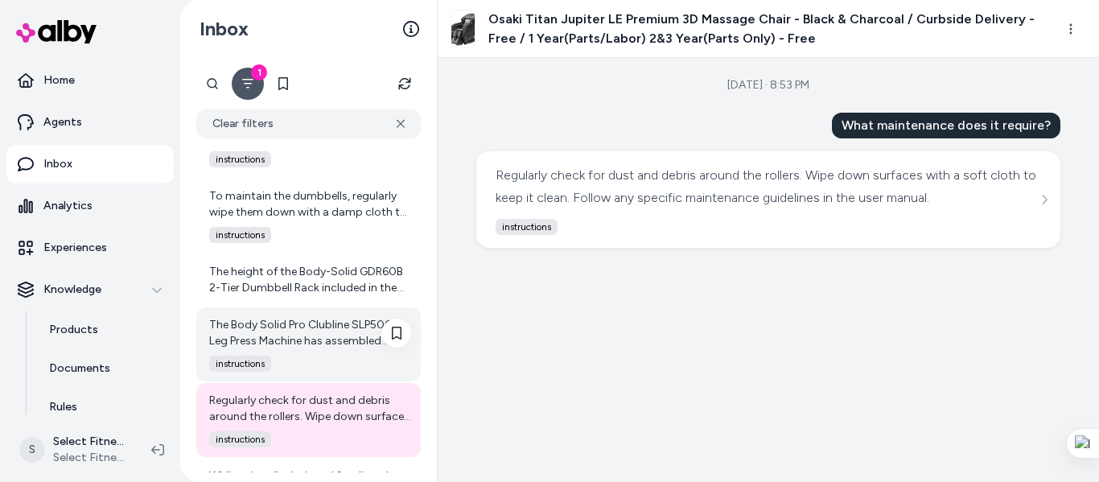
click at [313, 349] on div "The Body Solid Pro Clubline SLP500G Leg Press Machine has assembled dimensions …" at bounding box center [308, 344] width 224 height 74
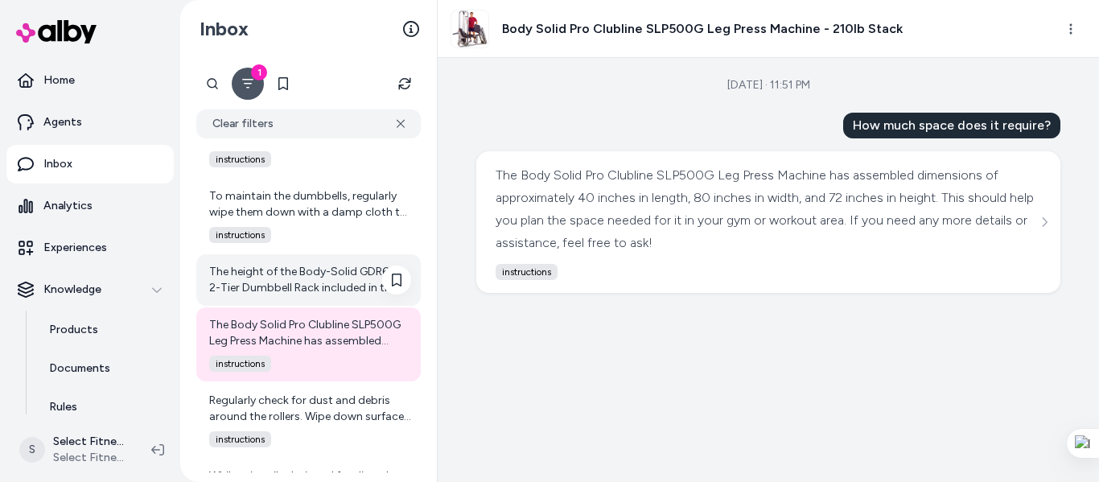
click at [346, 280] on div "The height of the Body-Solid GDR60B 2-Tier Dumbbell Rack included in the packag…" at bounding box center [310, 280] width 202 height 32
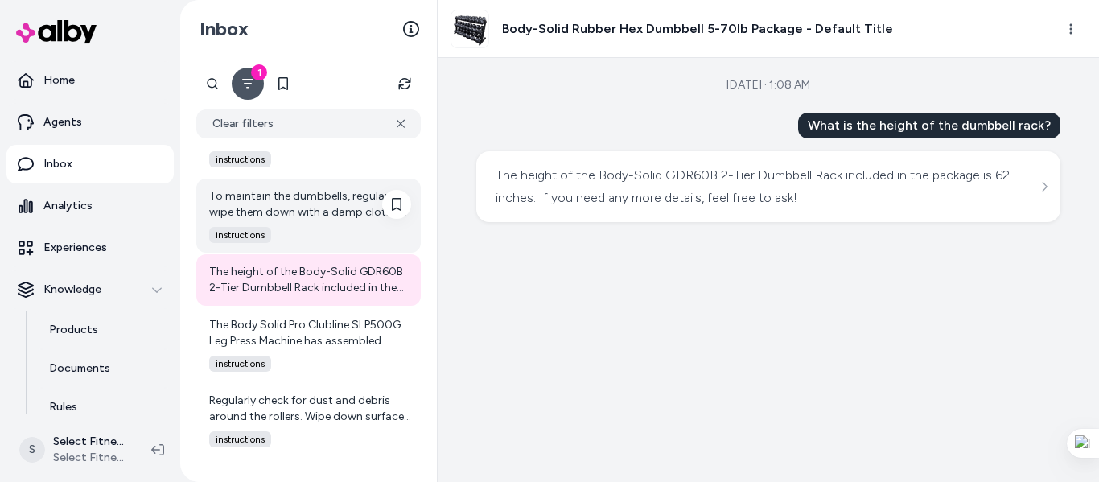
click at [349, 224] on div "To maintain the dumbbells, regularly wipe them down with a damp cloth to remove…" at bounding box center [308, 216] width 224 height 74
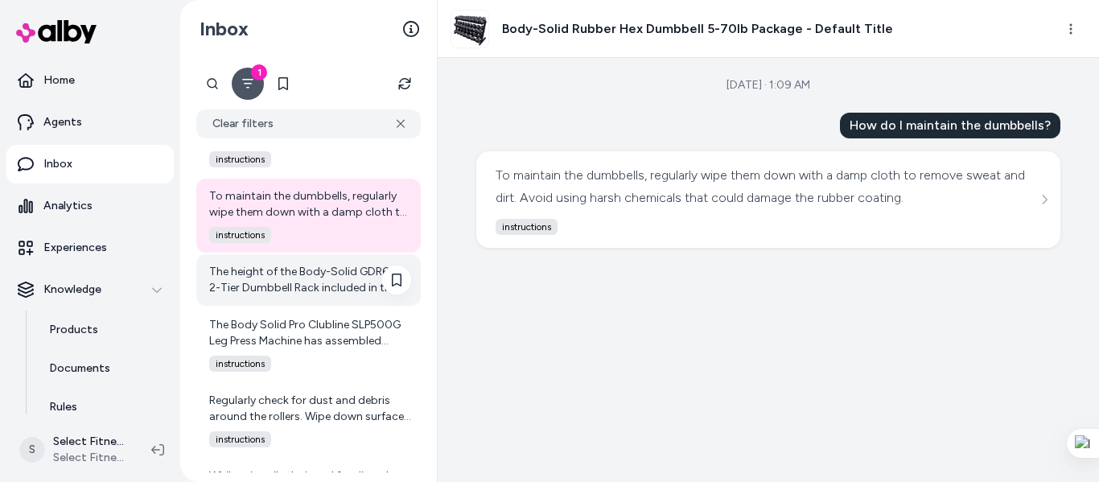
scroll to position [5995, 0]
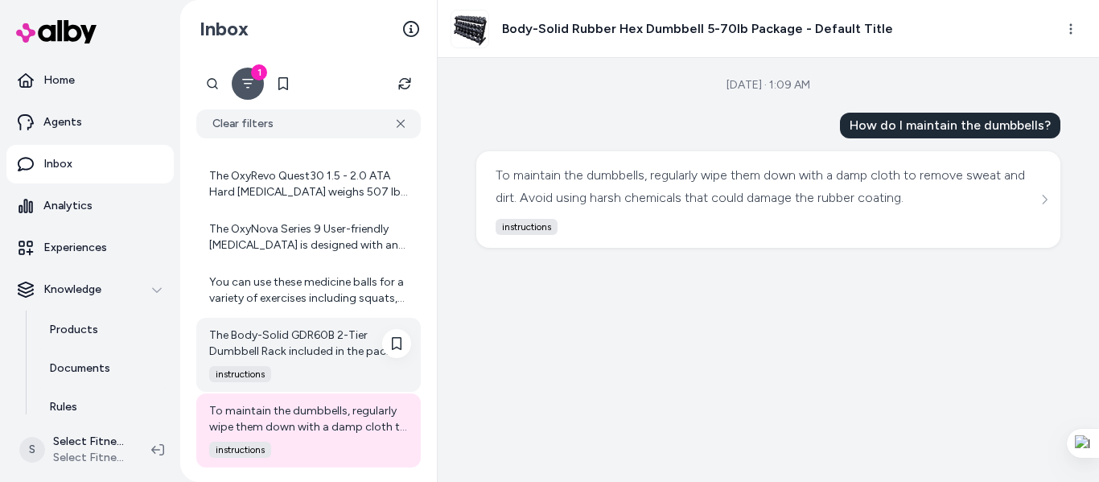
click at [305, 335] on div "The Body-Solid GDR60B 2-Tier Dumbbell Rack included in the package measures app…" at bounding box center [310, 343] width 202 height 32
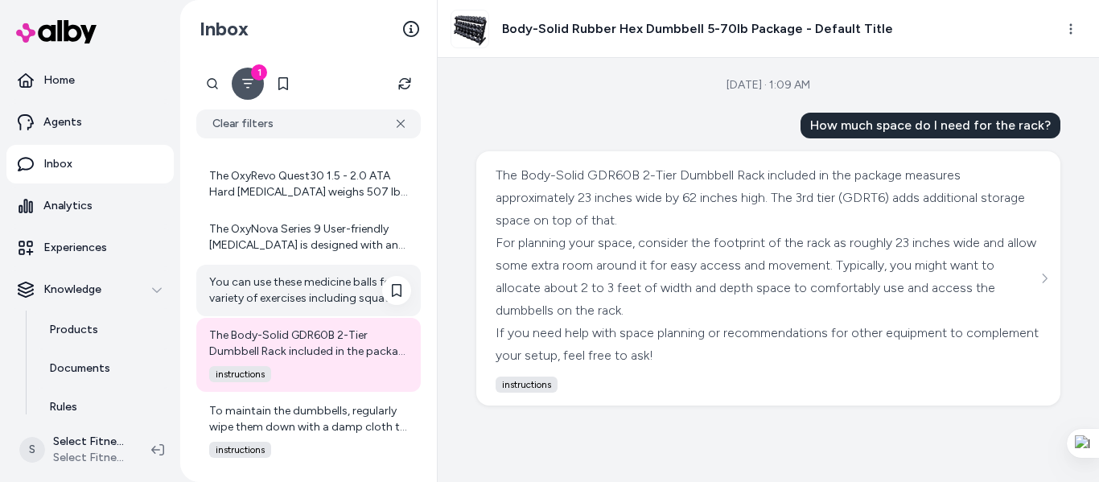
click at [309, 276] on div "You can use these medicine balls for a variety of exercises including squats, l…" at bounding box center [310, 290] width 202 height 32
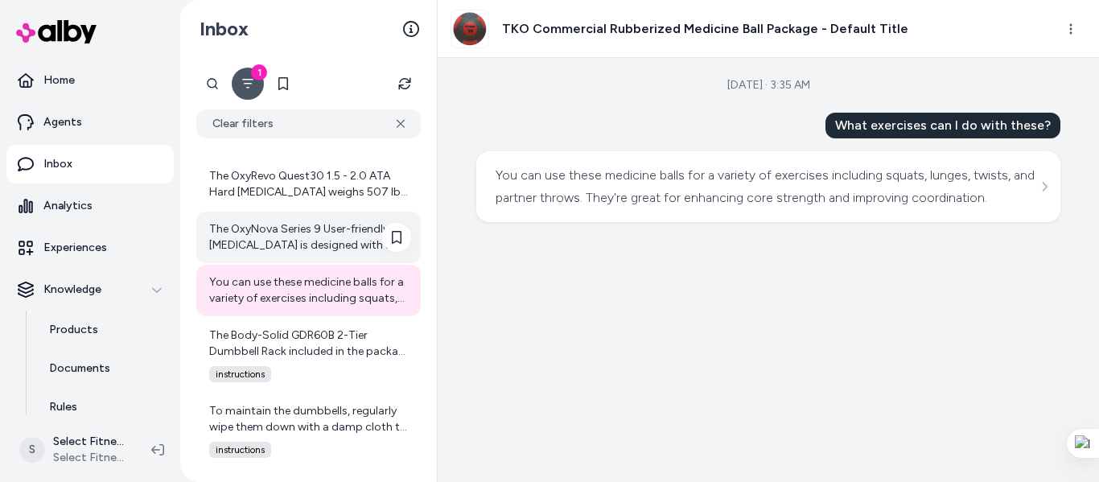
click at [302, 239] on div "The OxyNova Series 9 User-friendly [MEDICAL_DATA] is designed with an extra-lar…" at bounding box center [310, 237] width 202 height 32
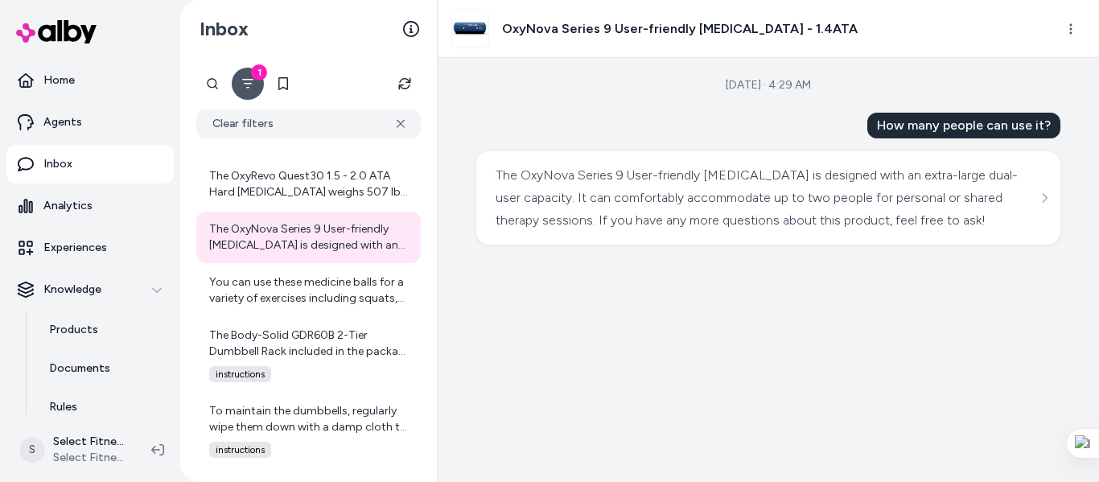
click at [1002, 390] on div "[DATE] · 4:29 AM How many people can use it? The OxyNova Series 9 User-friendly…" at bounding box center [768, 270] width 661 height 424
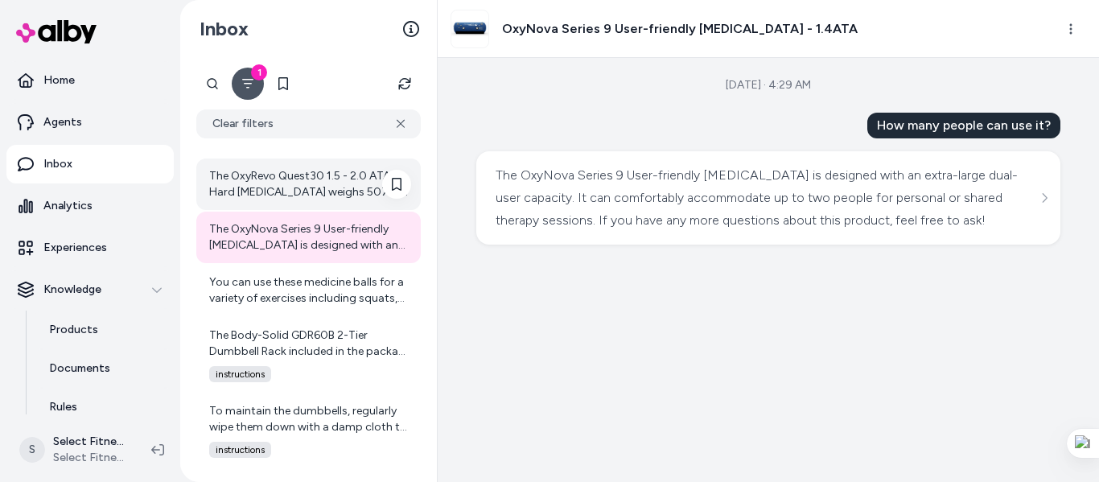
click at [362, 180] on div "The OxyRevo Quest30 1.5 - 2.0 ATA Hard [MEDICAL_DATA] weighs 507 lbs. If you ha…" at bounding box center [310, 184] width 202 height 32
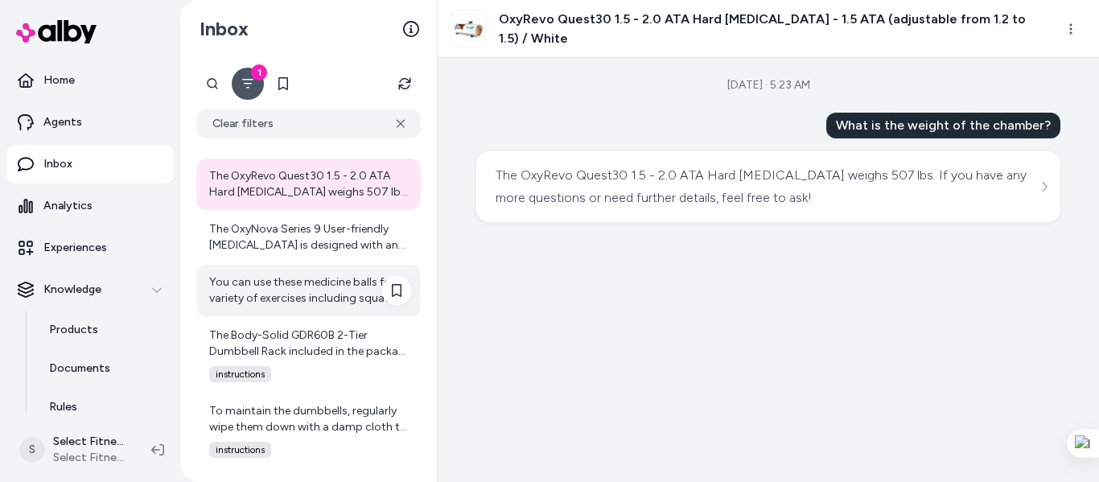
scroll to position [5780, 0]
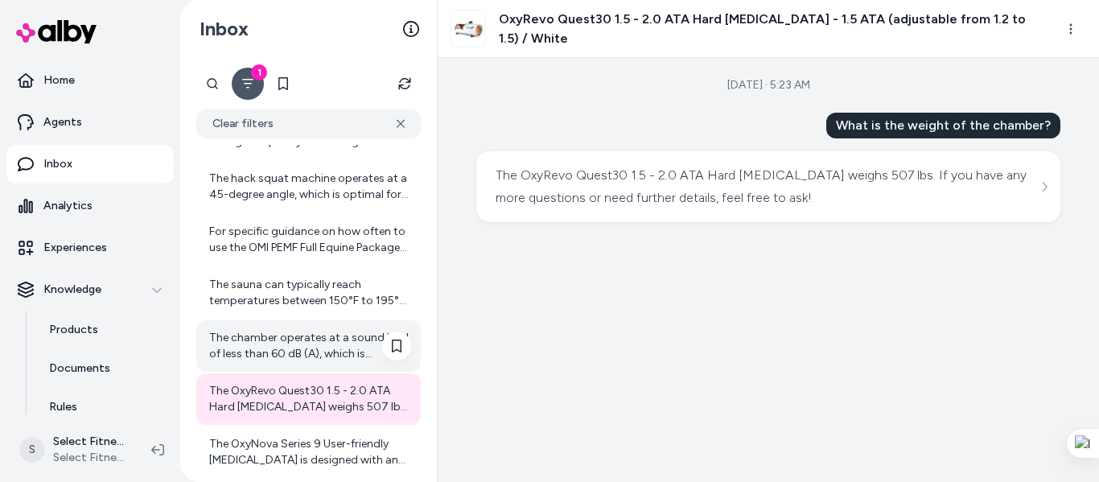
click at [316, 353] on div "The chamber operates at a sound level of less than 60 dB (A), which is relative…" at bounding box center [310, 346] width 202 height 32
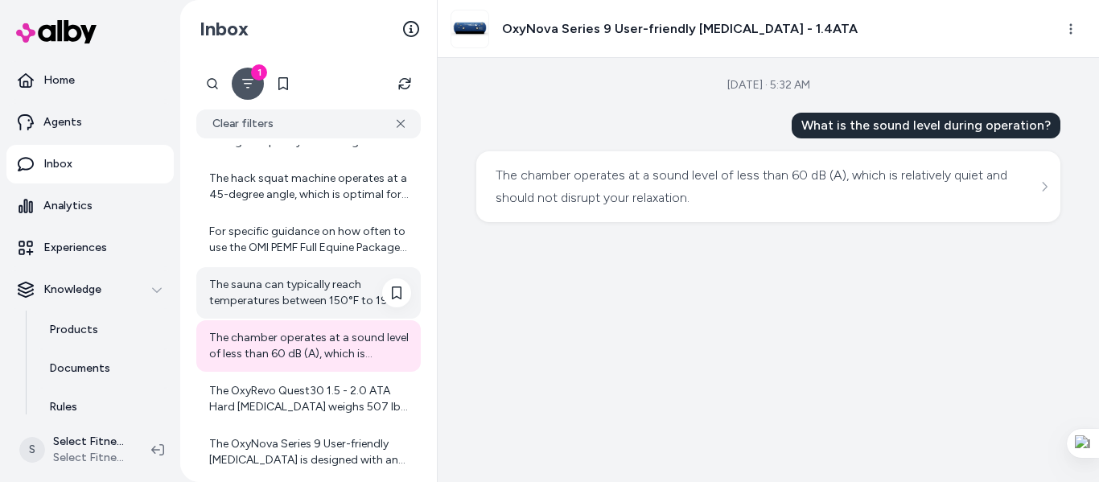
click at [308, 292] on div "The sauna can typically reach temperatures between 150°F to 195°F (65°C to 90°C…" at bounding box center [310, 293] width 202 height 32
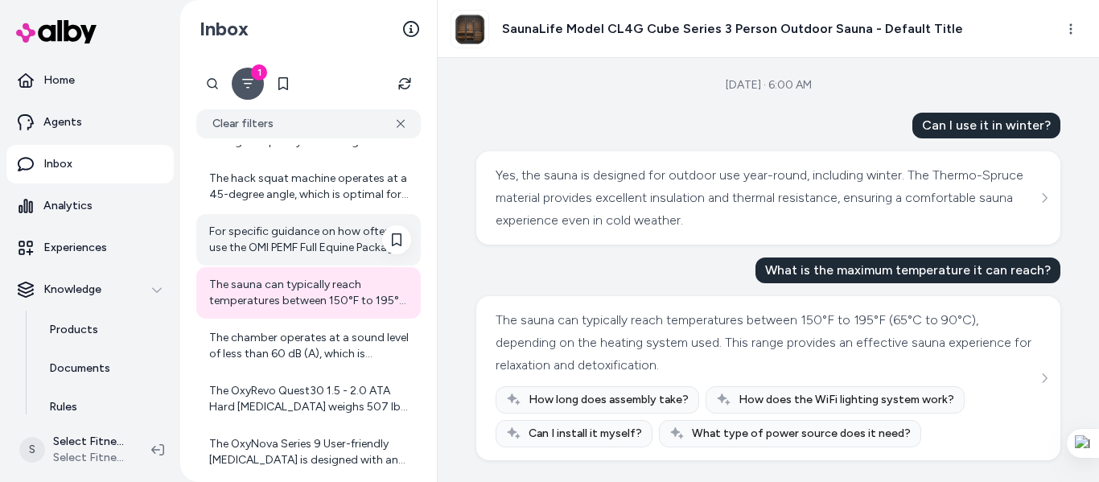
click at [316, 253] on div "For specific guidance on how often to use the OMI PEMF Full Equine Package ther…" at bounding box center [310, 240] width 202 height 32
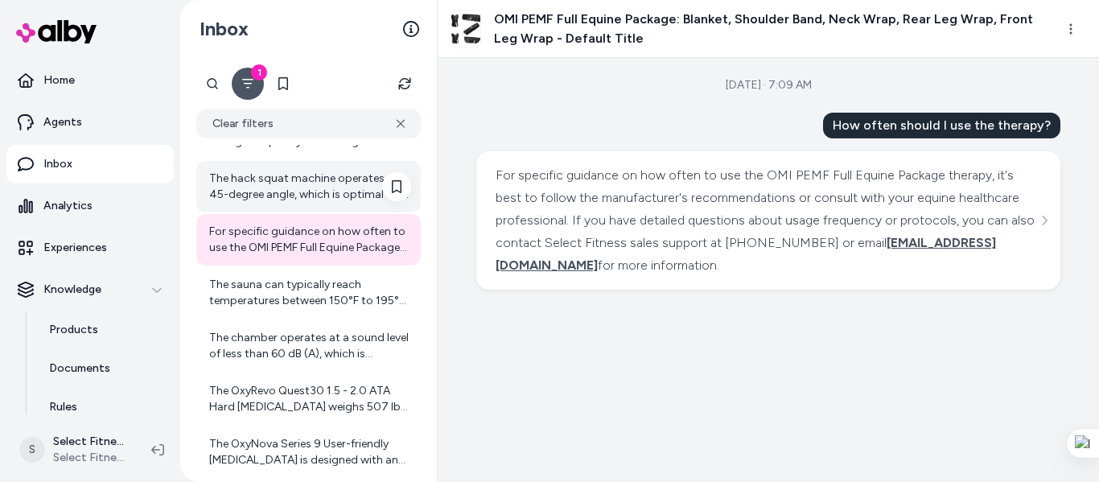
click at [312, 193] on div "The hack squat machine operates at a 45-degree angle, which is optimal for effe…" at bounding box center [310, 187] width 202 height 32
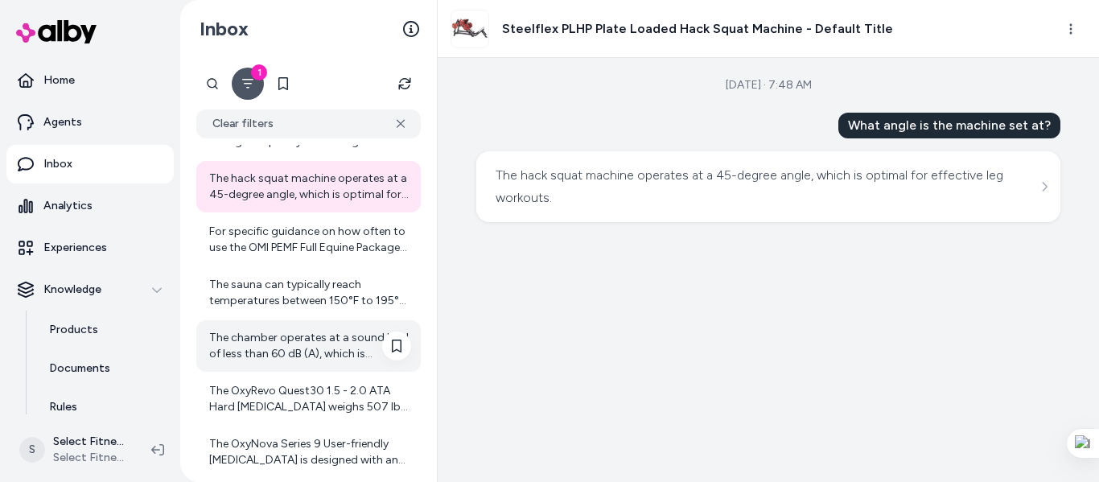
scroll to position [5566, 0]
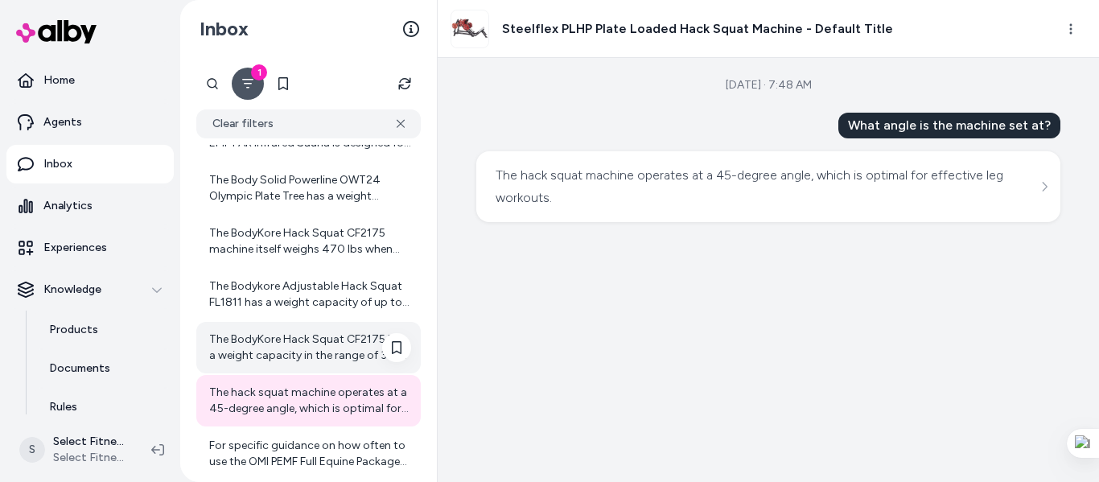
click at [328, 366] on div "The BodyKore Hack Squat CF2175 has a weight capacity in the range of 301 to 500…" at bounding box center [308, 347] width 224 height 51
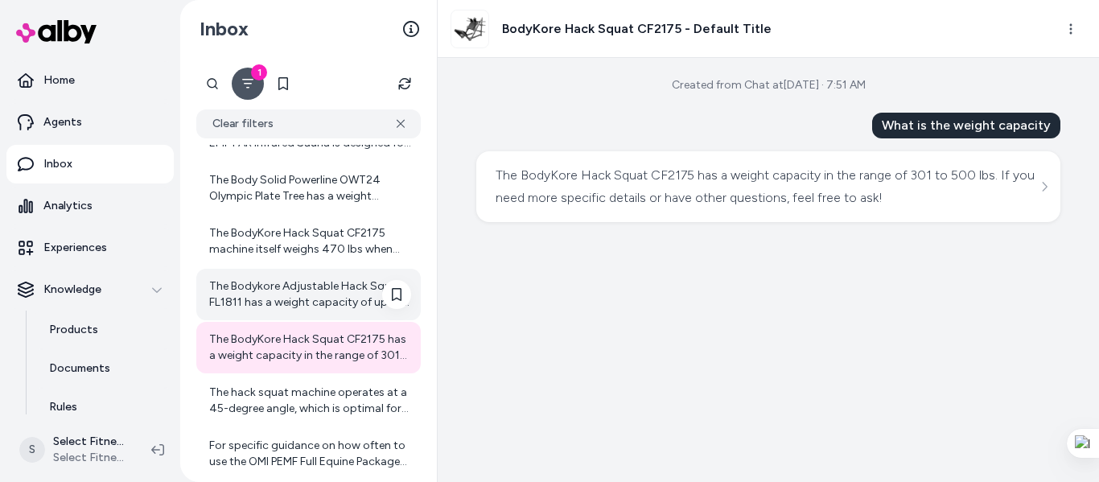
click at [291, 301] on div "The Bodykore Adjustable Hack Squat FL1811 has a weight capacity of up to 1000 l…" at bounding box center [310, 294] width 202 height 32
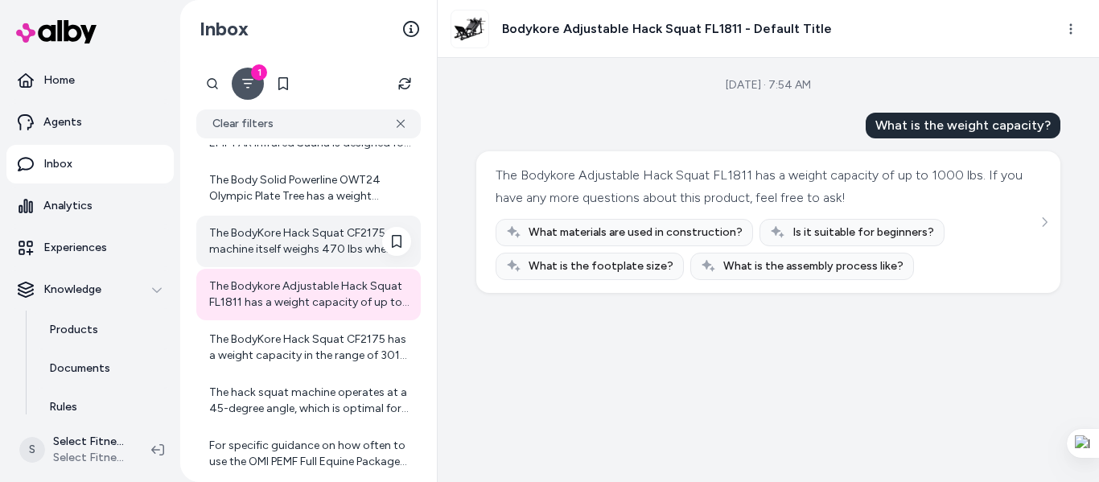
click at [285, 253] on div "The BodyKore Hack Squat CF2175 machine itself weighs 470 lbs when empty, meanin…" at bounding box center [310, 241] width 202 height 32
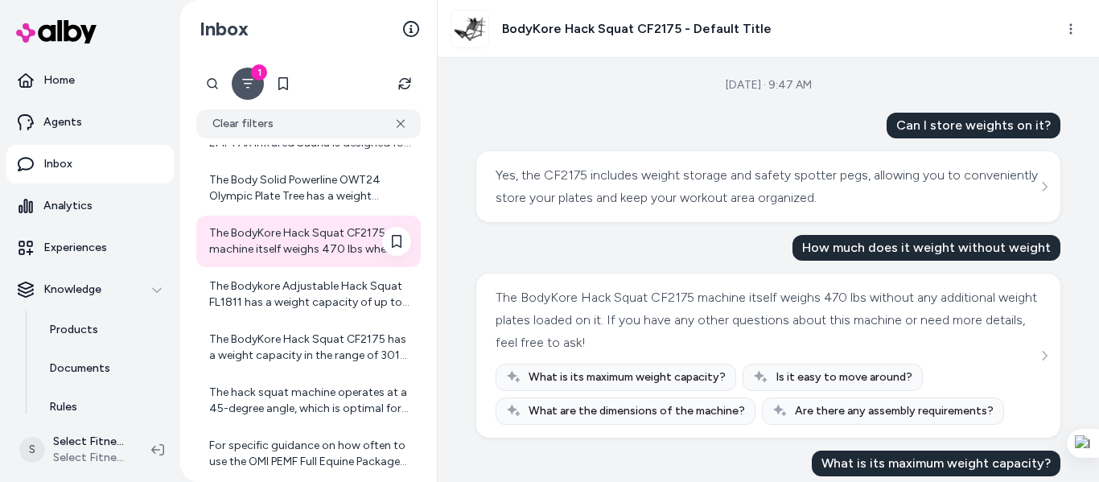
scroll to position [5351, 0]
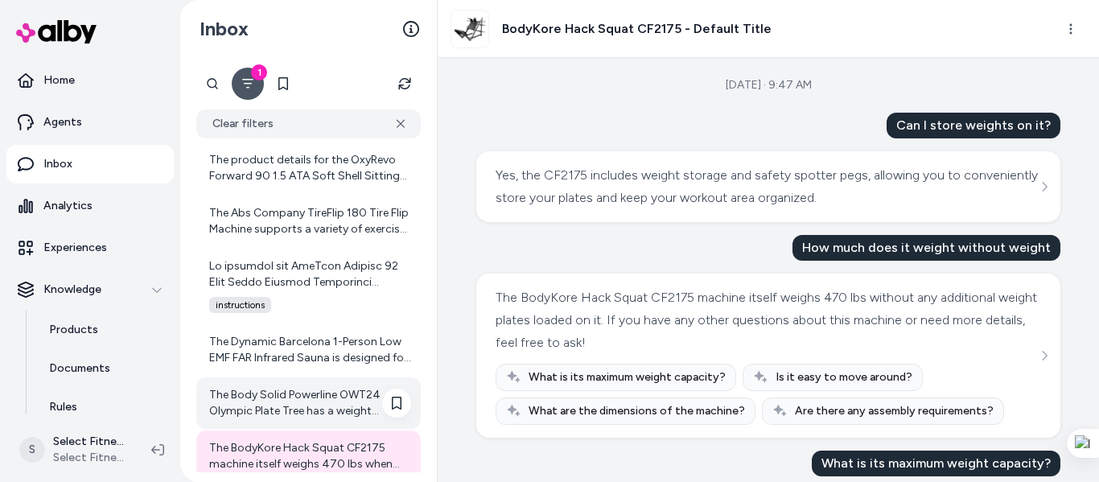
click at [303, 394] on div "The Body Solid Powerline OWT24 Olympic Plate Tree has a weight capacity of 1000…" at bounding box center [310, 403] width 202 height 32
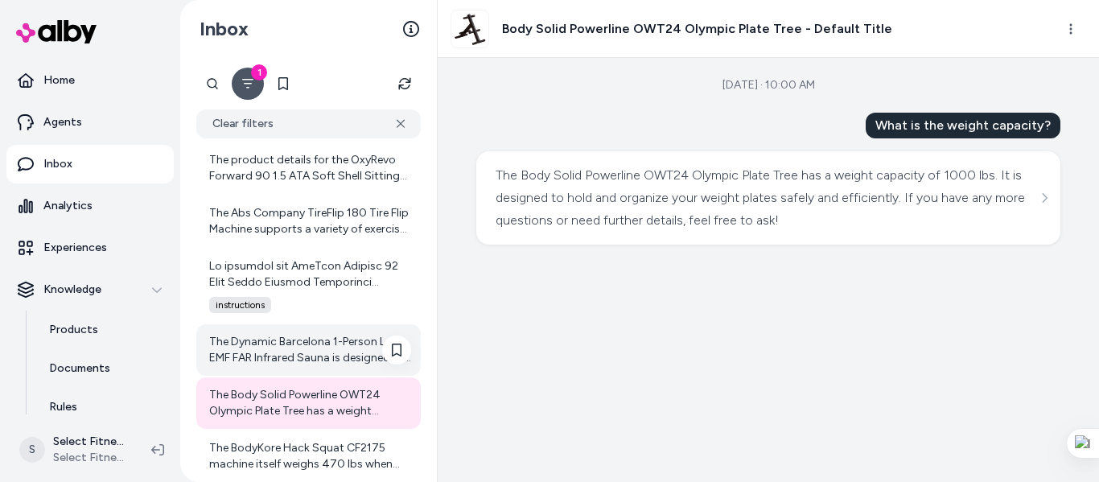
click at [283, 347] on div "The Dynamic Barcelona 1-Person Low EMF FAR Infrared Sauna is designed for indoo…" at bounding box center [310, 350] width 202 height 32
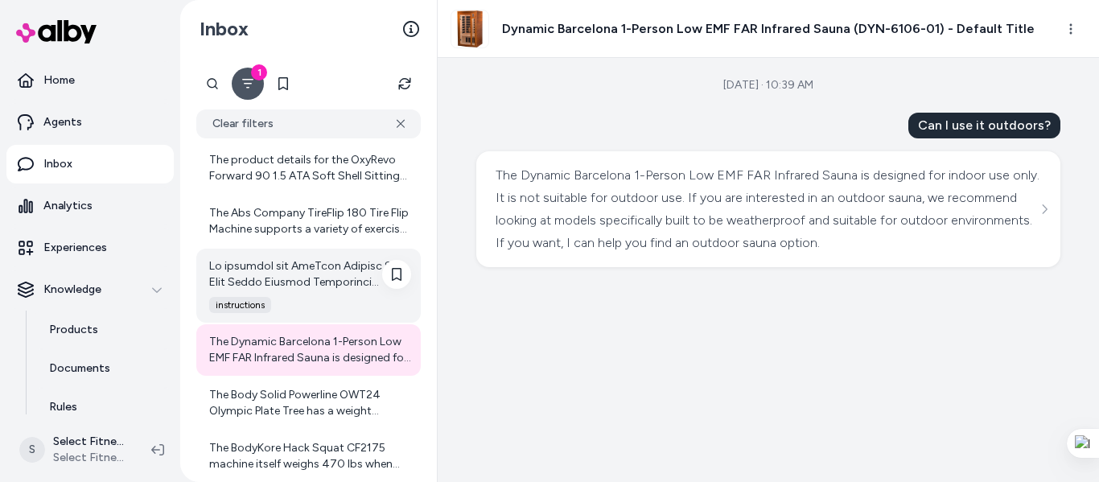
click at [294, 262] on div at bounding box center [310, 274] width 202 height 32
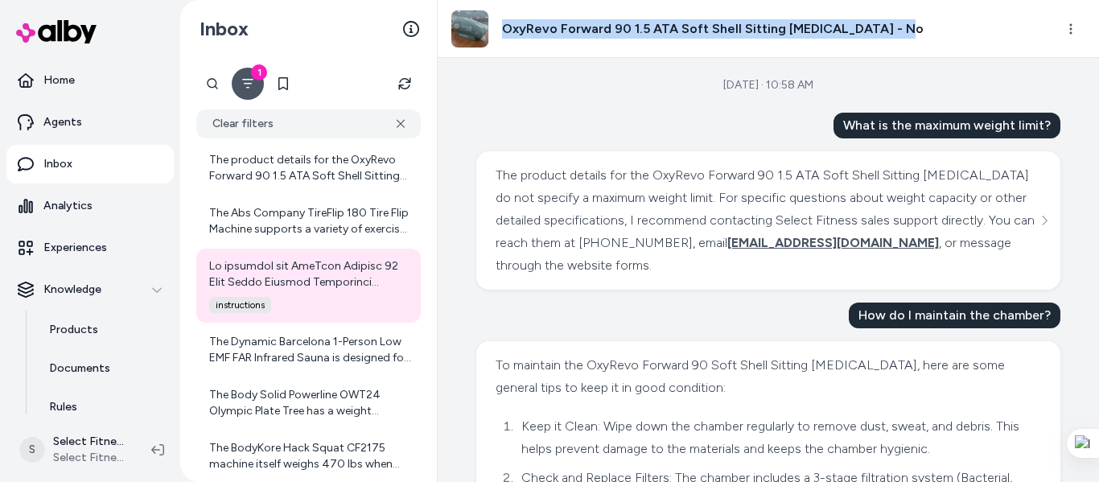
drag, startPoint x: 499, startPoint y: 25, endPoint x: 898, endPoint y: 31, distance: 399.0
click at [898, 31] on div "OxyRevo Forward 90 1.5 ATA Soft Shell Sitting [MEDICAL_DATA] - No" at bounding box center [686, 29] width 473 height 39
copy h3 "OxyRevo Forward 90 1.5 ATA Soft Shell Sitting [MEDICAL_DATA]"
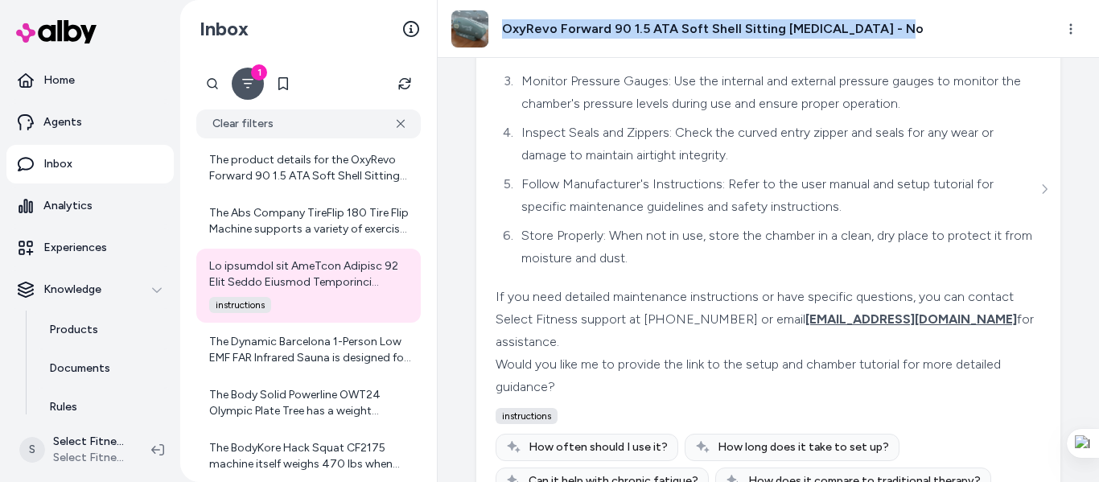
scroll to position [493, 0]
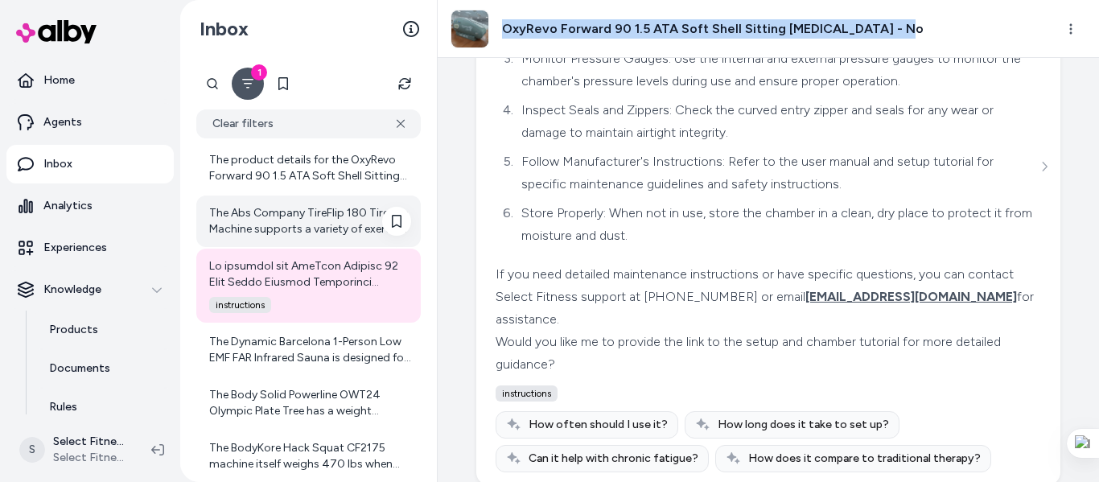
click at [282, 220] on div "The Abs Company TireFlip 180 Tire Flip Machine supports a variety of exercises …" at bounding box center [310, 221] width 202 height 32
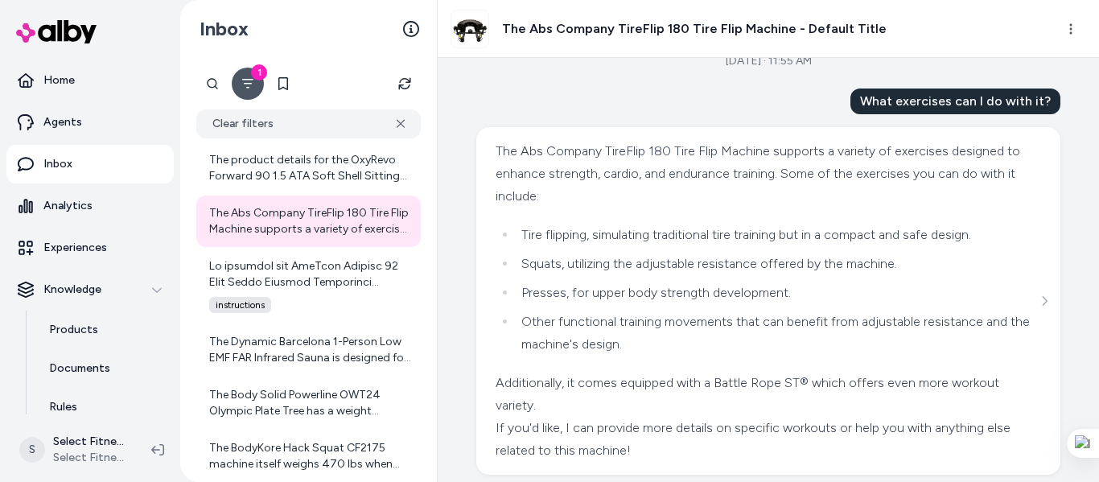
scroll to position [36, 0]
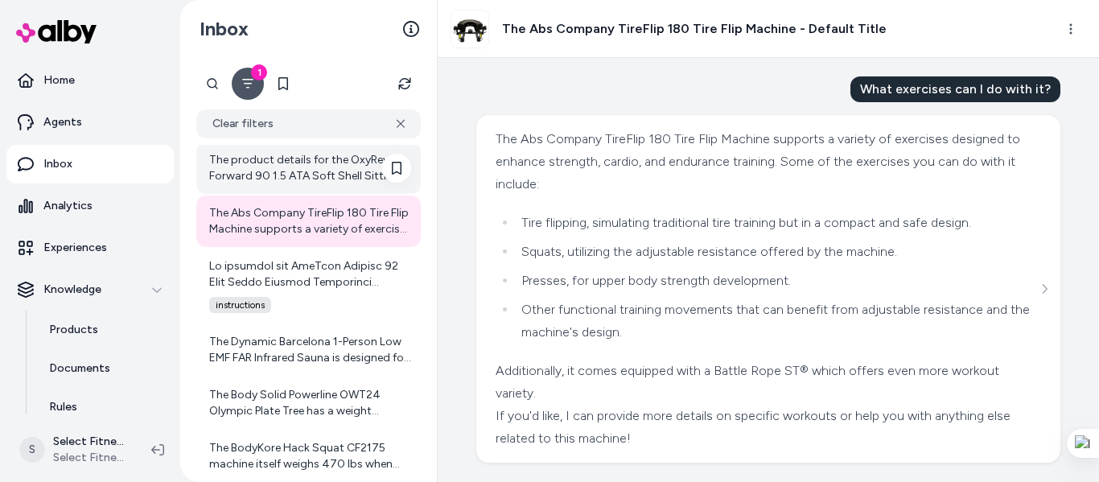
click at [335, 182] on div "The product details for the OxyRevo Forward 90 1.5 ATA Soft Shell Sitting [MEDI…" at bounding box center [310, 168] width 202 height 32
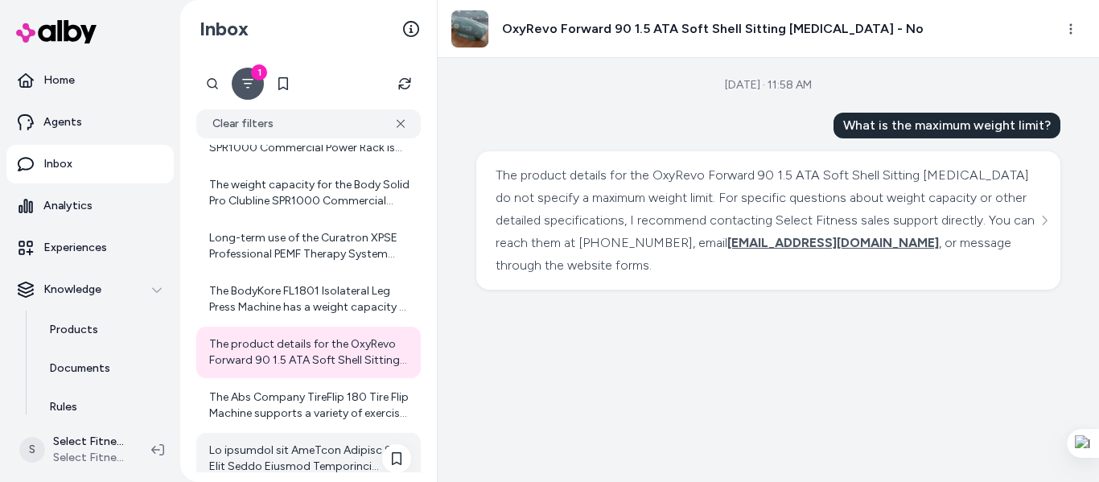
scroll to position [5136, 0]
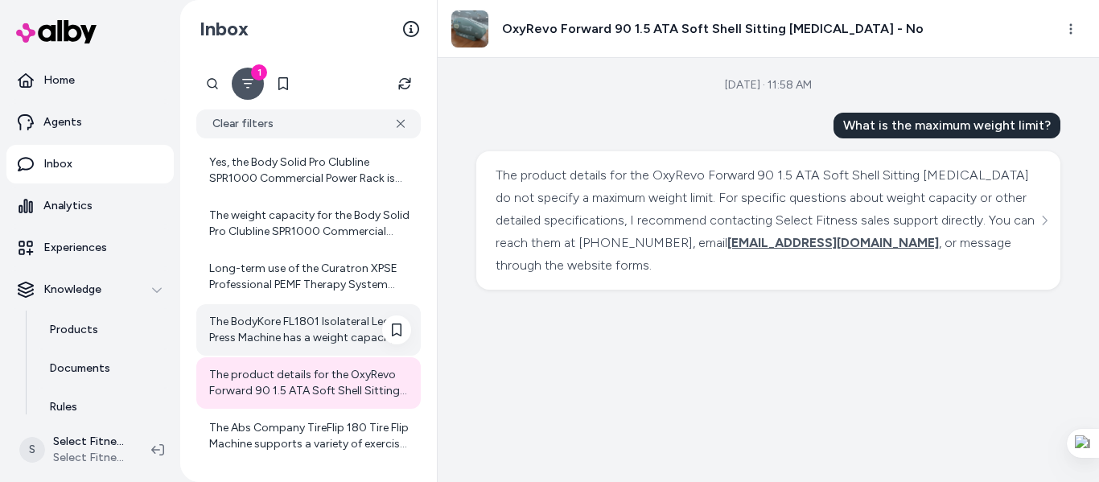
click at [290, 327] on div "The BodyKore FL1801 Isolateral Leg Press Machine has a weight capacity of 2,475…" at bounding box center [310, 330] width 202 height 32
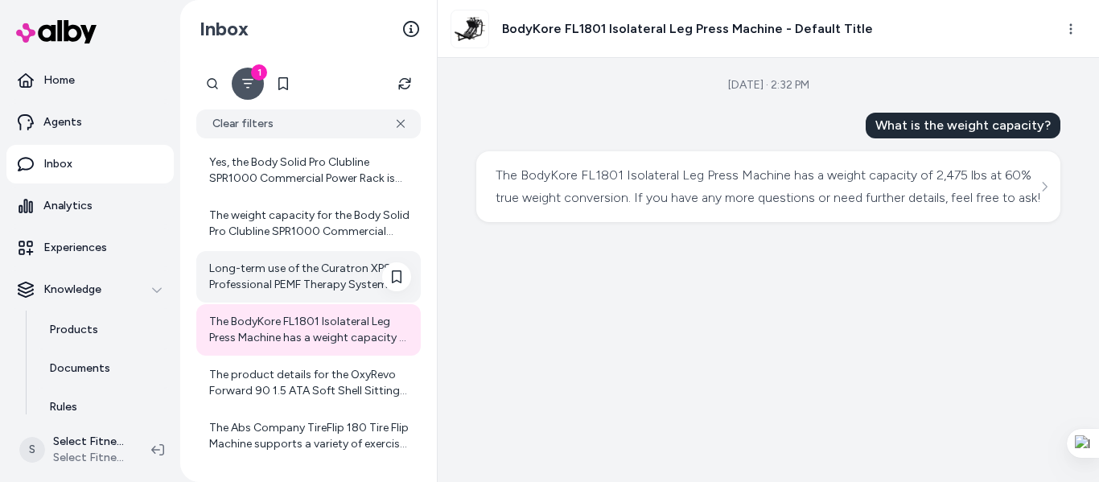
click at [291, 280] on div "Long-term use of the Curatron XPSE Professional PEMF Therapy System may provide…" at bounding box center [310, 277] width 202 height 32
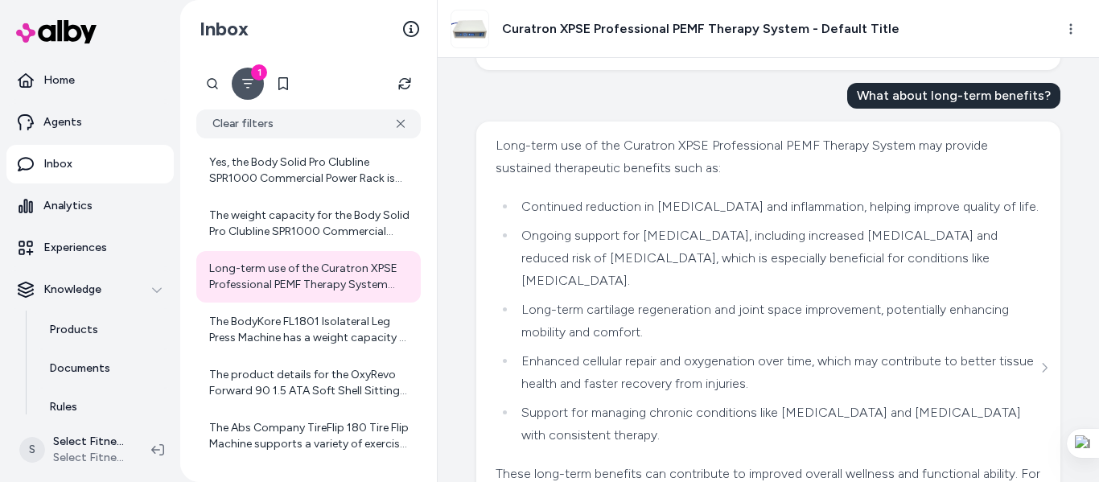
scroll to position [1844, 0]
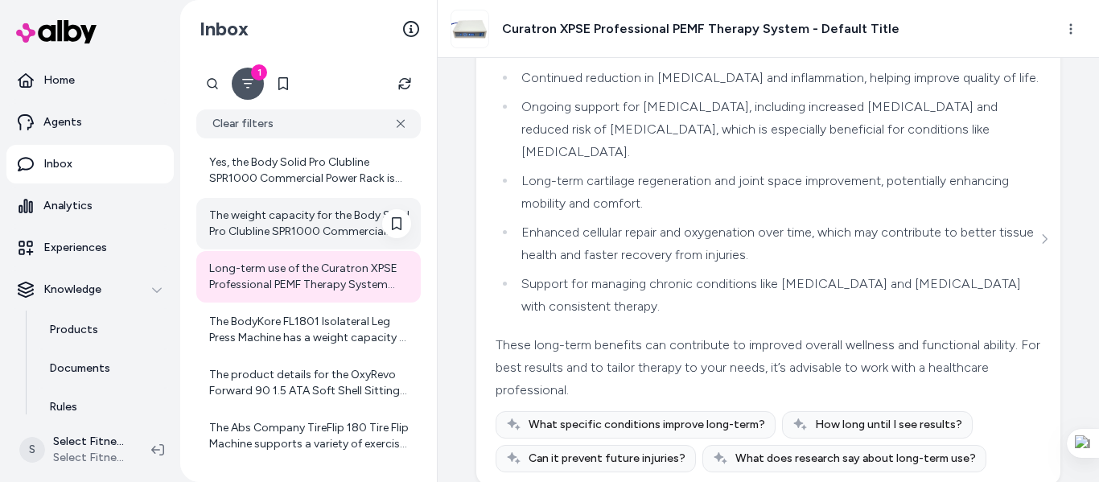
click at [319, 244] on div "The weight capacity for the Body Solid Pro Clubline SPR1000 Commercial Power Ra…" at bounding box center [308, 223] width 224 height 51
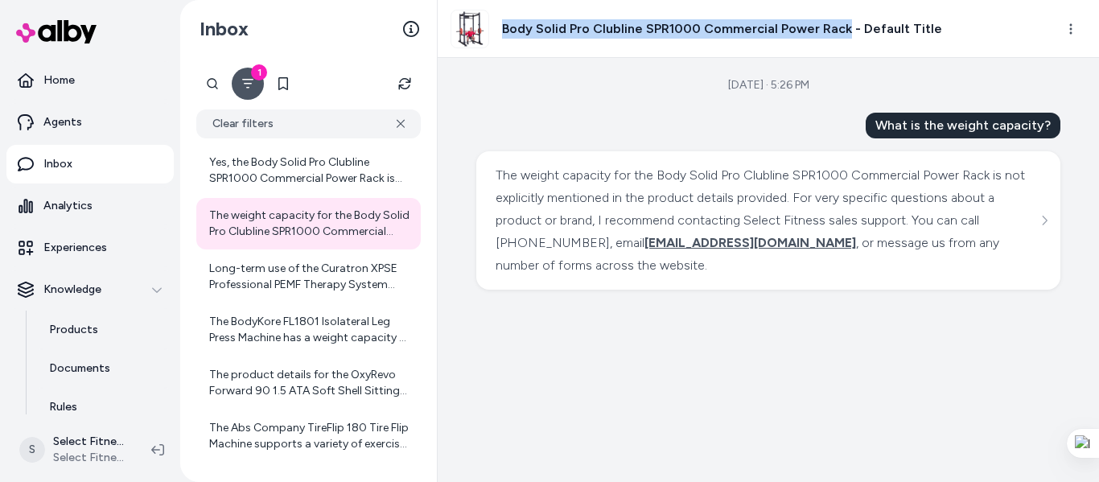
drag, startPoint x: 504, startPoint y: 31, endPoint x: 841, endPoint y: 31, distance: 337.0
click at [841, 31] on h3 "Body Solid Pro Clubline SPR1000 Commercial Power Rack - Default Title" at bounding box center [722, 28] width 440 height 19
copy h3 "Body Solid Pro Clubline SPR1000 Commercial Power Rack"
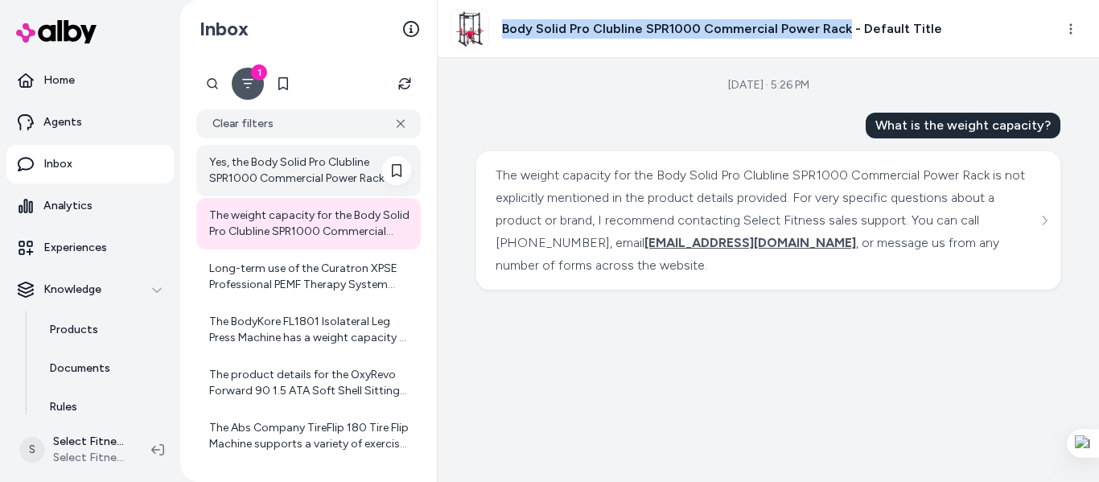
click at [270, 166] on div "Yes, the Body Solid Pro Clubline SPR1000 Commercial Power Rack is built with he…" at bounding box center [310, 170] width 202 height 32
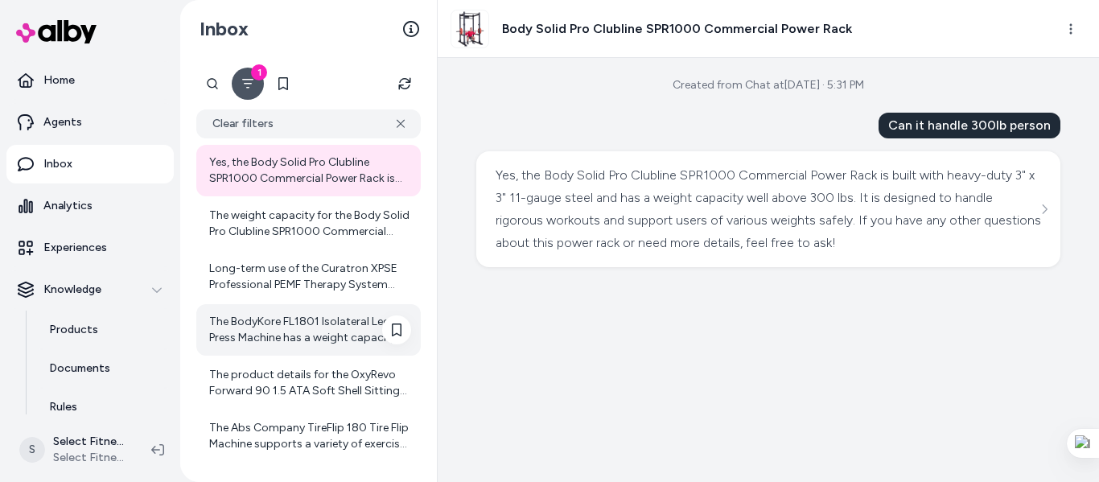
scroll to position [4923, 0]
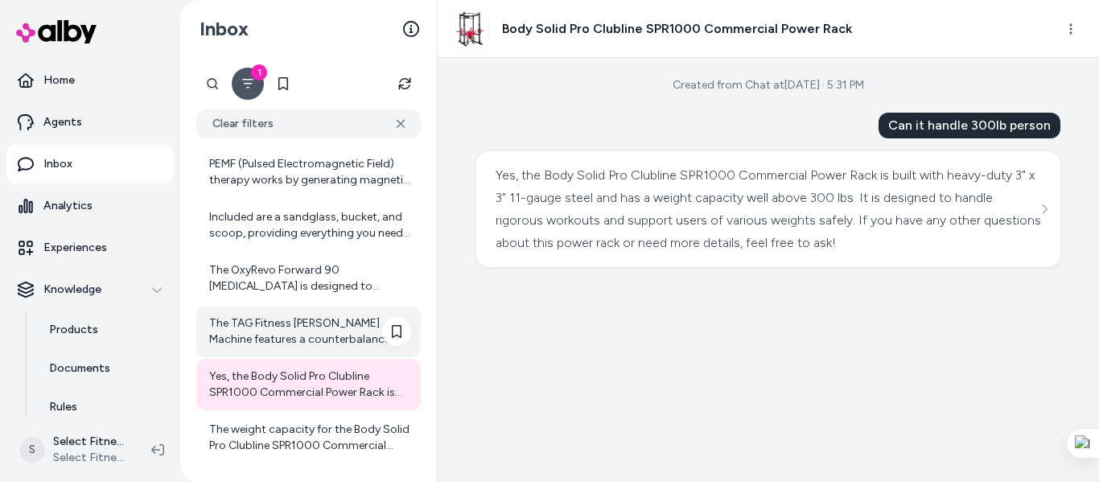
click at [306, 335] on div "The TAG Fitness [PERSON_NAME] Machine features a counterbalanced bar that start…" at bounding box center [310, 331] width 202 height 32
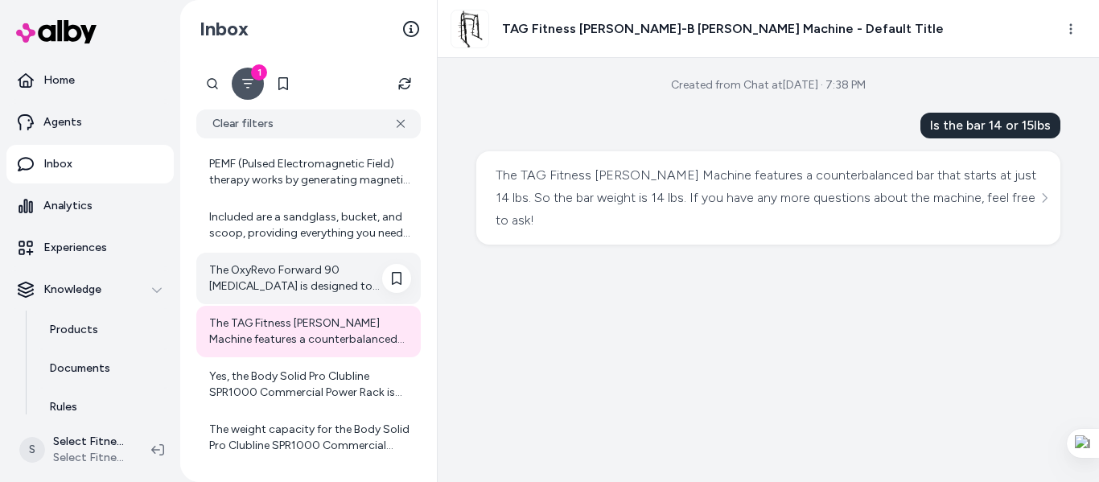
click at [277, 288] on div "The OxyRevo Forward 90 [MEDICAL_DATA] is designed to support recovery, reduce i…" at bounding box center [310, 278] width 202 height 32
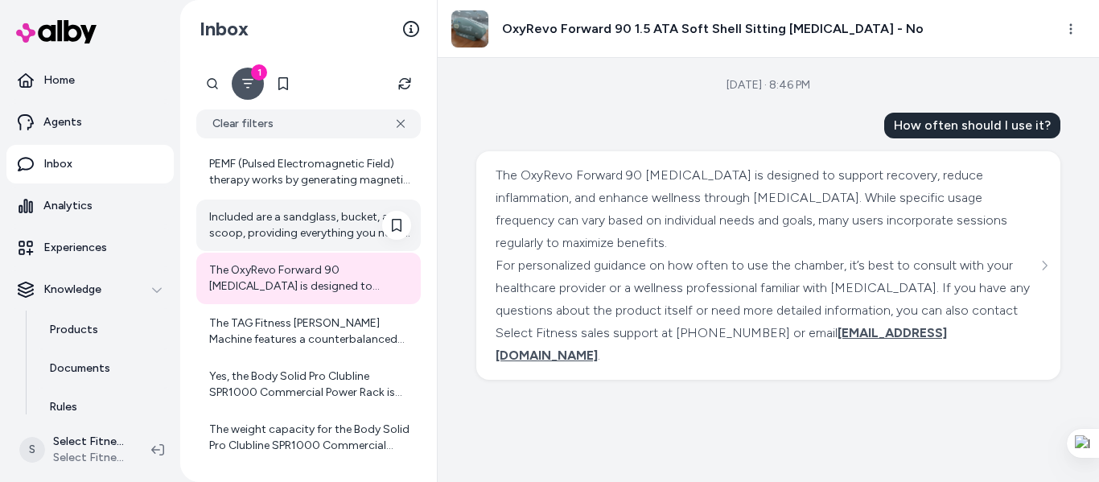
click at [248, 236] on div "Included are a sandglass, bucket, and scoop, providing everything you need for …" at bounding box center [310, 225] width 202 height 32
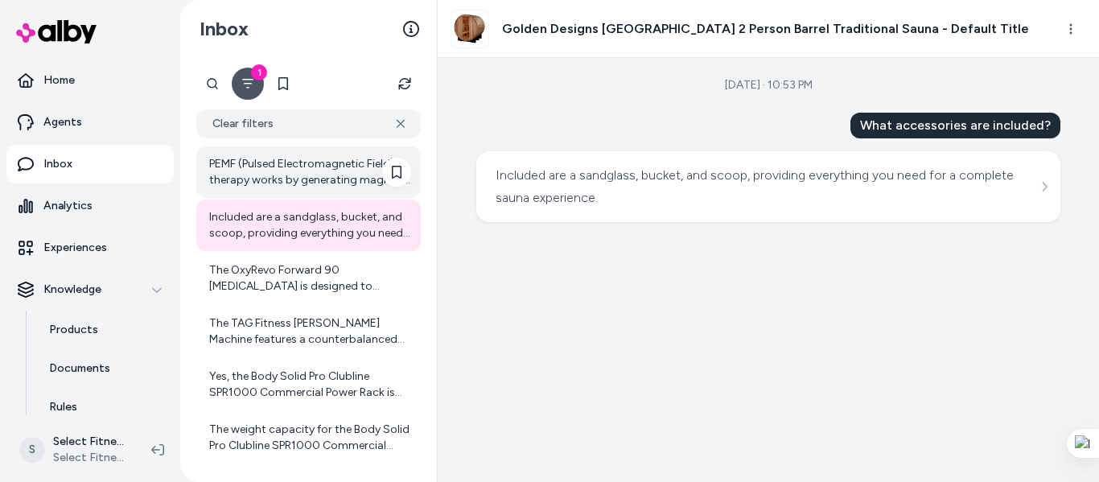
click at [273, 175] on div "PEMF (Pulsed Electromagnetic Field) therapy works by generating magnetic energy…" at bounding box center [310, 172] width 202 height 32
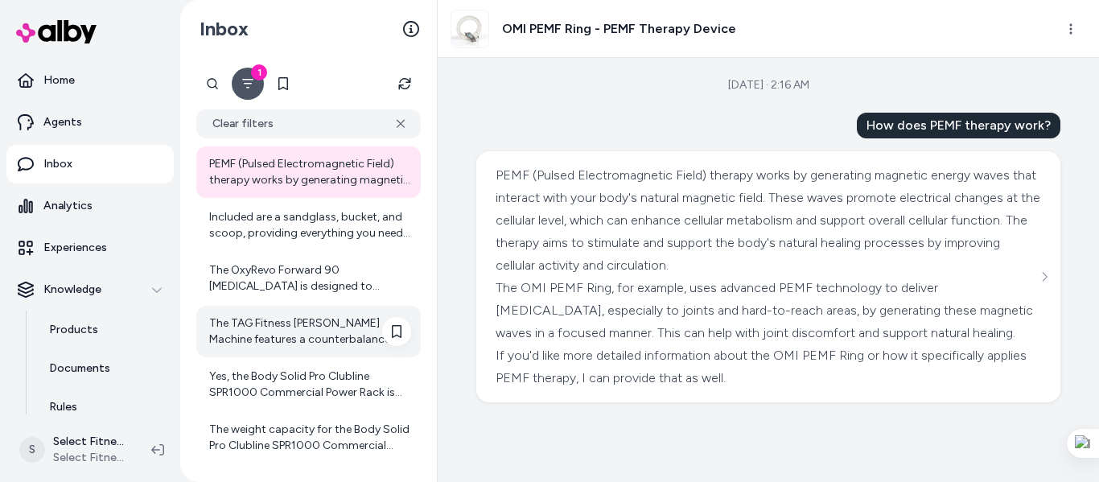
scroll to position [4708, 0]
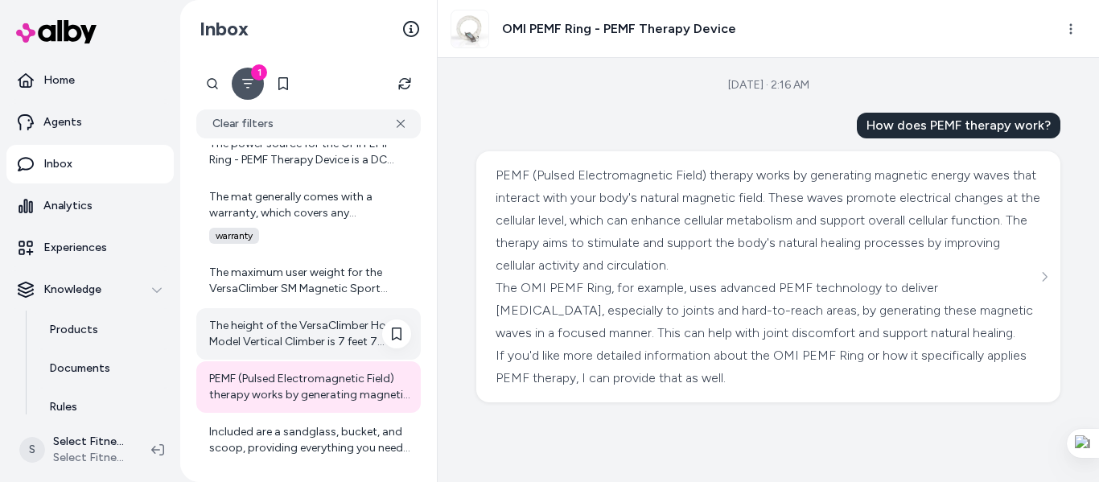
click at [266, 328] on div "The height of the VersaClimber Home Model Vertical Climber is 7 feet 7 inches, …" at bounding box center [310, 334] width 202 height 32
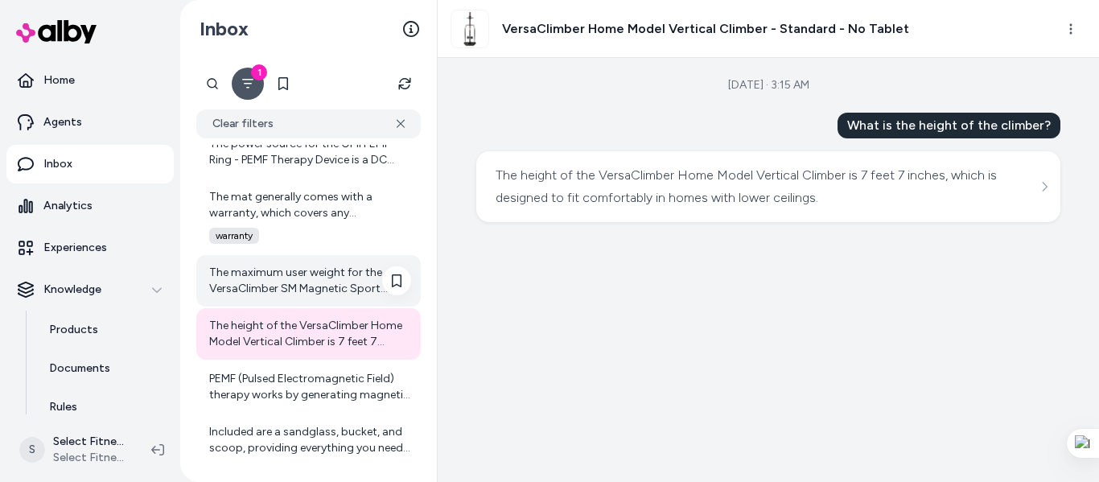
click at [260, 284] on div "The maximum user weight for the VersaClimber SM Magnetic Sport Vertical Climber…" at bounding box center [310, 281] width 202 height 32
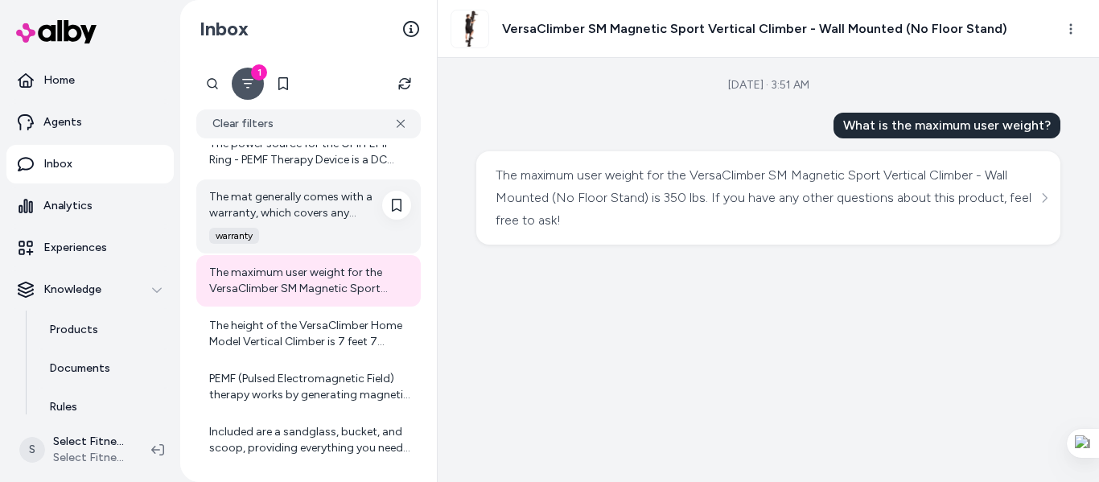
click at [267, 211] on div "The mat generally comes with a warranty, which covers any manufacturing defects…" at bounding box center [310, 205] width 202 height 32
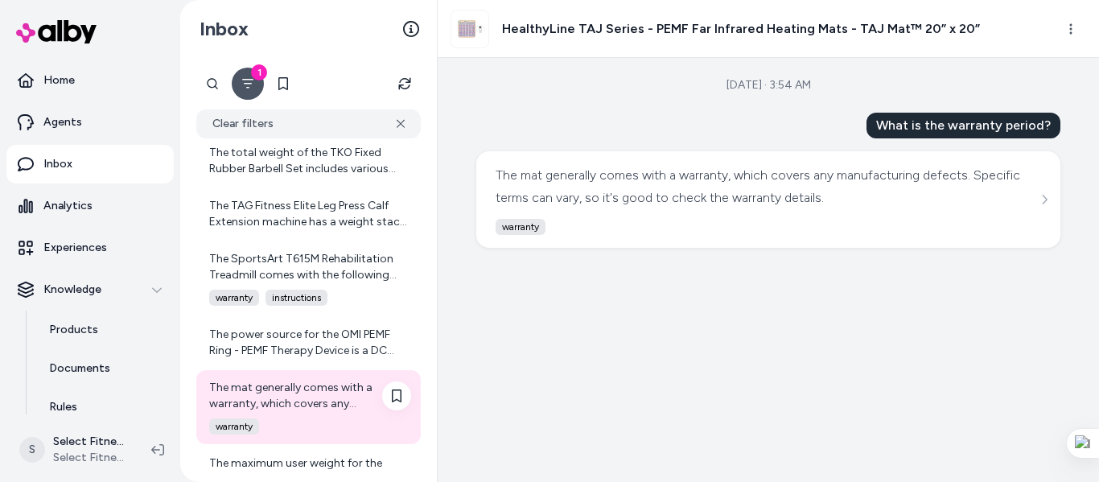
scroll to position [4493, 0]
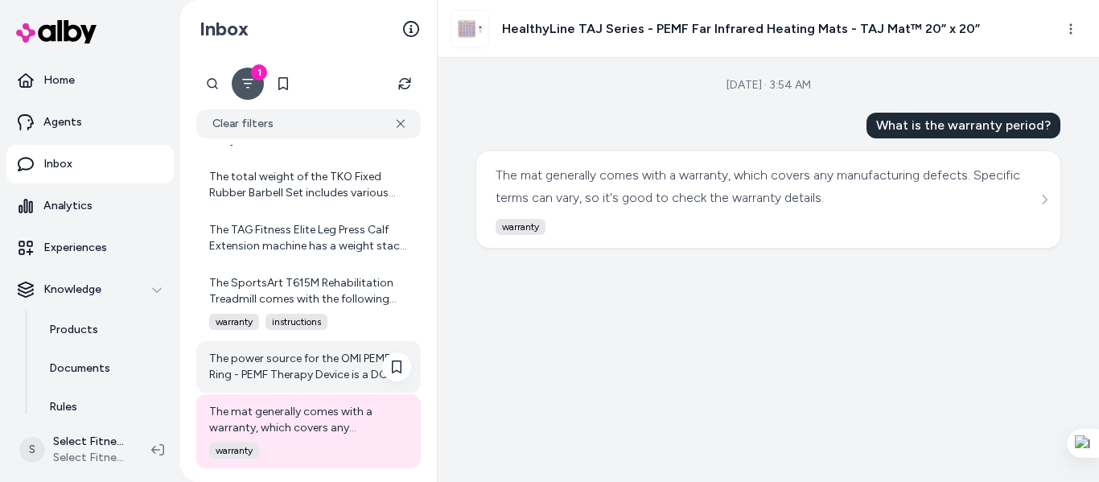
click at [314, 362] on div "The power source for the OMI PEMF Ring - PEMF Therapy Device is a DC Adapter. I…" at bounding box center [310, 367] width 202 height 32
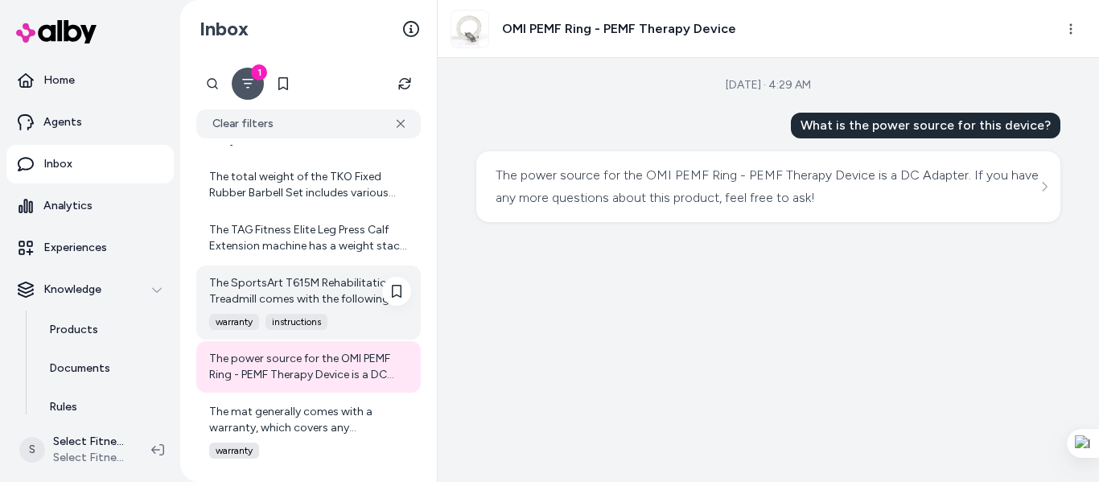
click at [311, 284] on div "The SportsArt T615M Rehabilitation Treadmill comes with the following warranty …" at bounding box center [310, 291] width 202 height 32
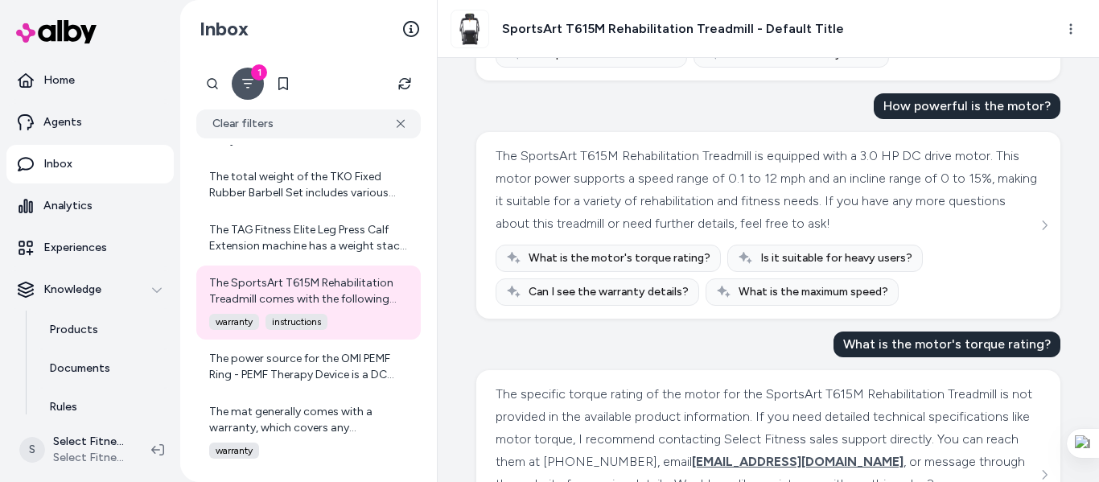
scroll to position [858, 0]
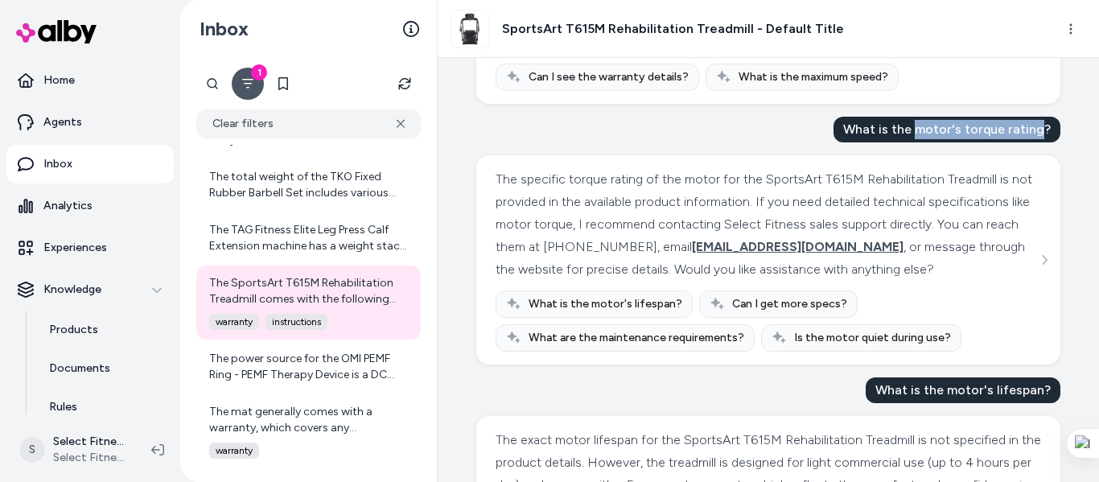
copy div "motor's torque rating"
drag, startPoint x: 913, startPoint y: 129, endPoint x: 1038, endPoint y: 126, distance: 124.7
click at [1038, 126] on div "What is the motor's torque rating?" at bounding box center [946, 130] width 227 height 26
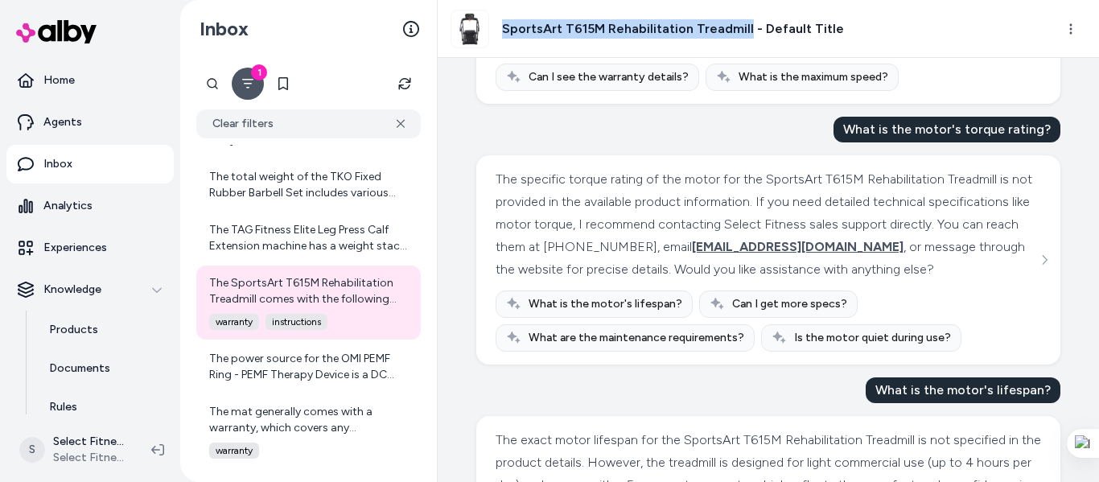
drag, startPoint x: 500, startPoint y: 31, endPoint x: 742, endPoint y: 39, distance: 241.4
click at [742, 39] on div "SportsArt T615M Rehabilitation Treadmill - Default Title" at bounding box center [646, 29] width 393 height 39
copy h3 "SportsArt T615M Rehabilitation Treadmill"
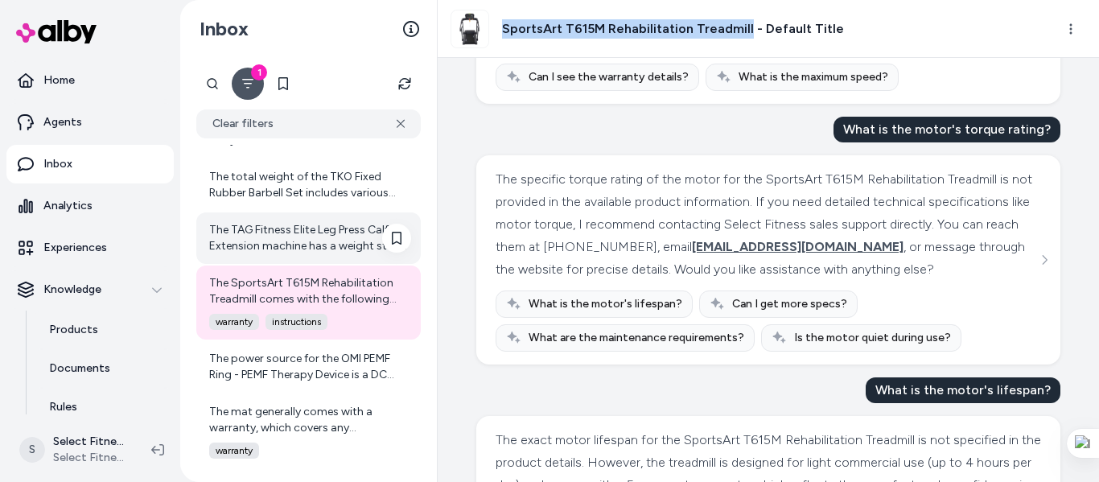
click at [275, 233] on div "The TAG Fitness Elite Leg Press Calf Extension machine has a weight stack capac…" at bounding box center [310, 238] width 202 height 32
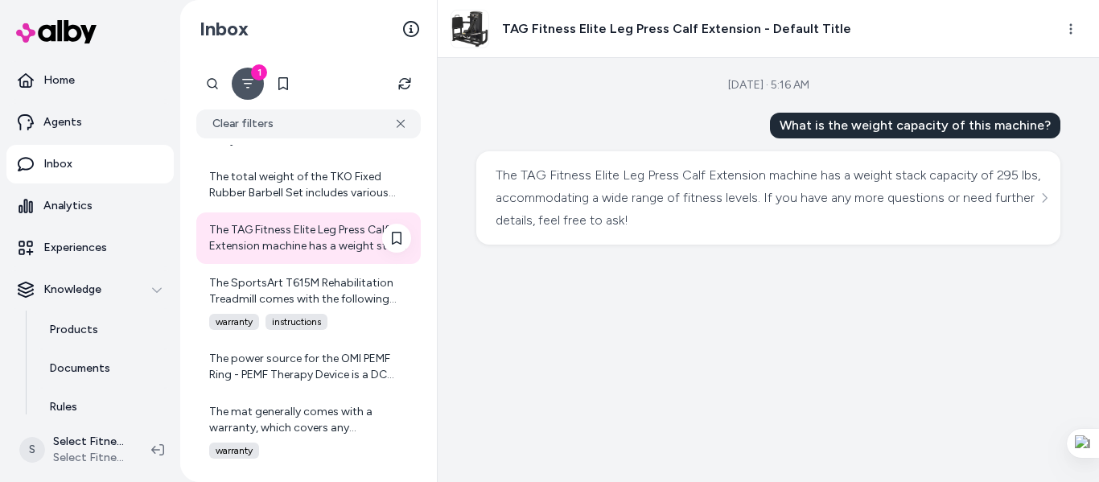
scroll to position [4279, 0]
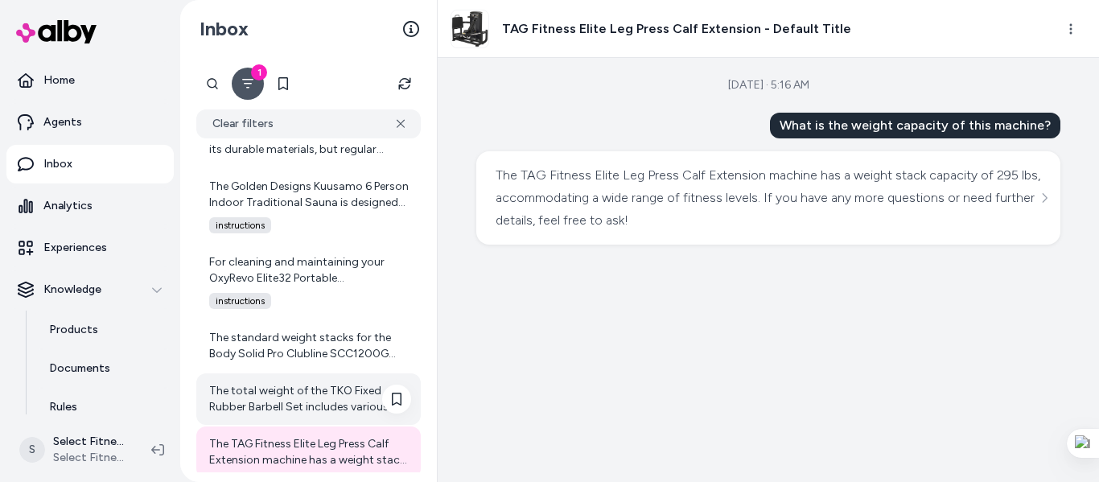
click at [264, 383] on div "The total weight of the TKO Fixed Rubber Barbell Set includes various weights: …" at bounding box center [310, 399] width 202 height 32
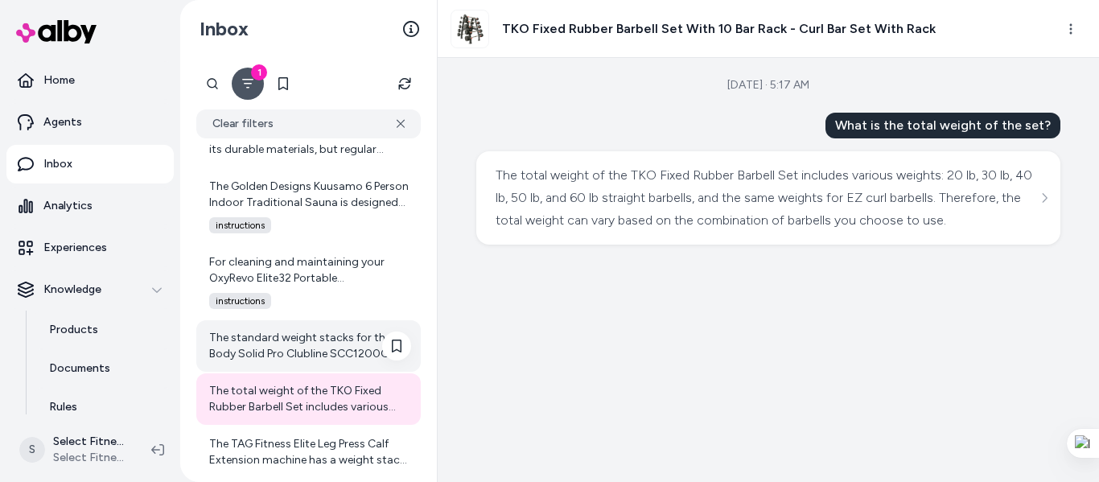
click at [282, 347] on div "The standard weight stacks for the Body Solid Pro Clubline SCC1200G Cable Cross…" at bounding box center [310, 346] width 202 height 32
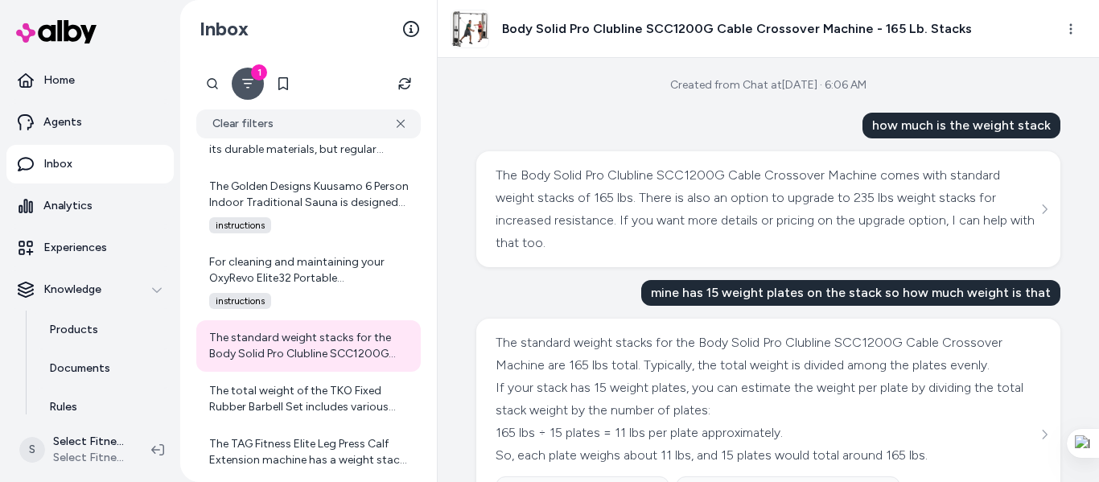
scroll to position [88, 0]
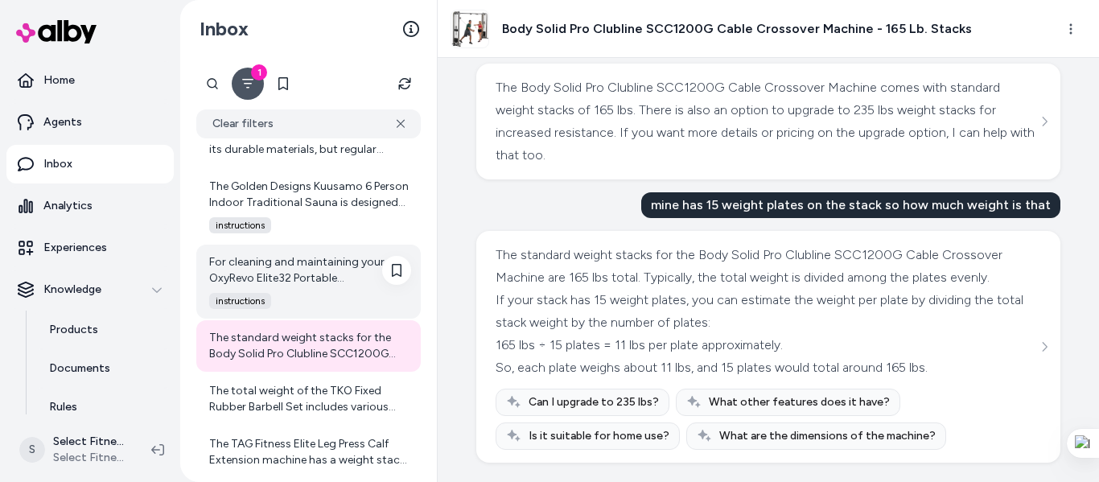
click at [339, 256] on div "For cleaning and maintaining your OxyRevo Elite32 Portable [MEDICAL_DATA], it's…" at bounding box center [310, 270] width 202 height 32
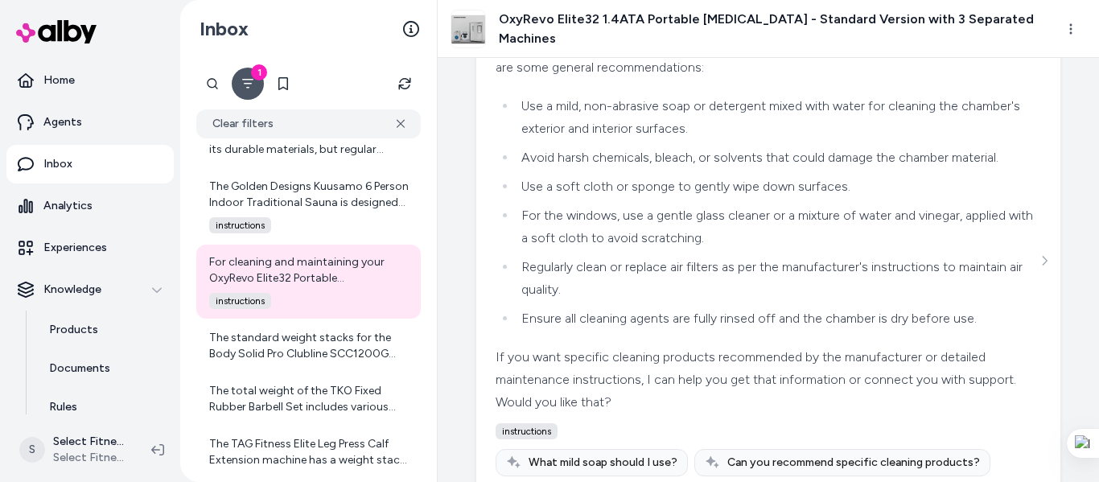
scroll to position [1188, 0]
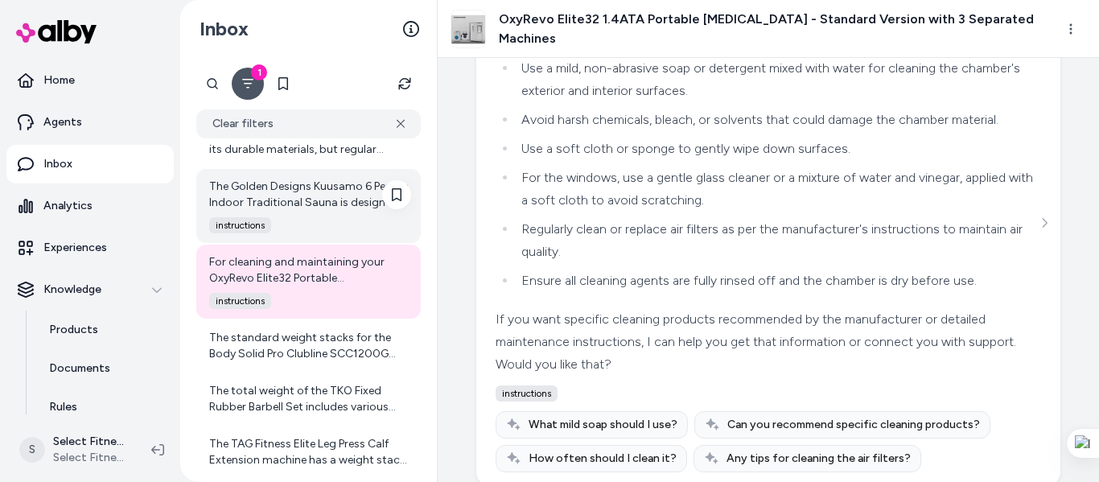
click at [327, 223] on div "instructions" at bounding box center [305, 225] width 212 height 16
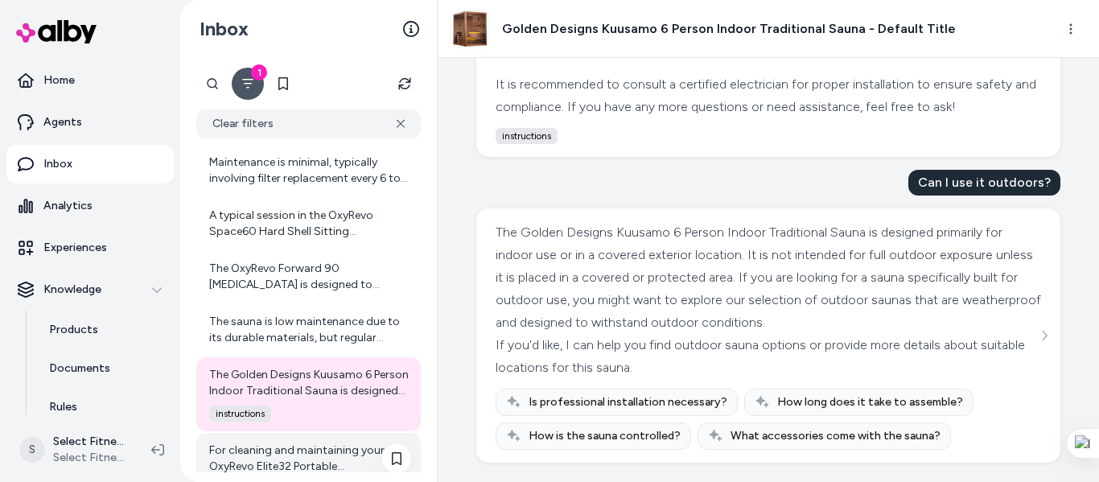
scroll to position [4064, 0]
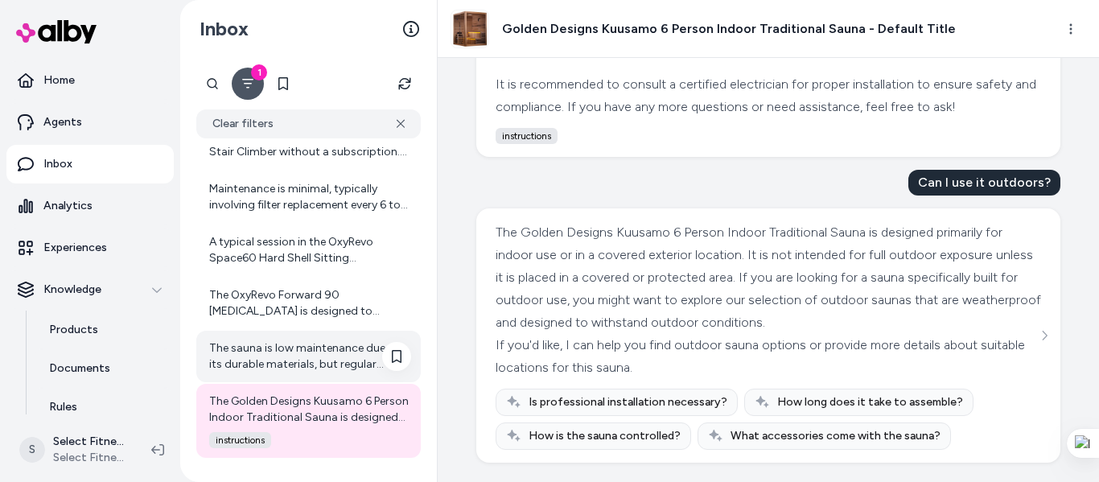
click at [325, 347] on div "The sauna is low maintenance due to its durable materials, but regular cleaning…" at bounding box center [310, 356] width 202 height 32
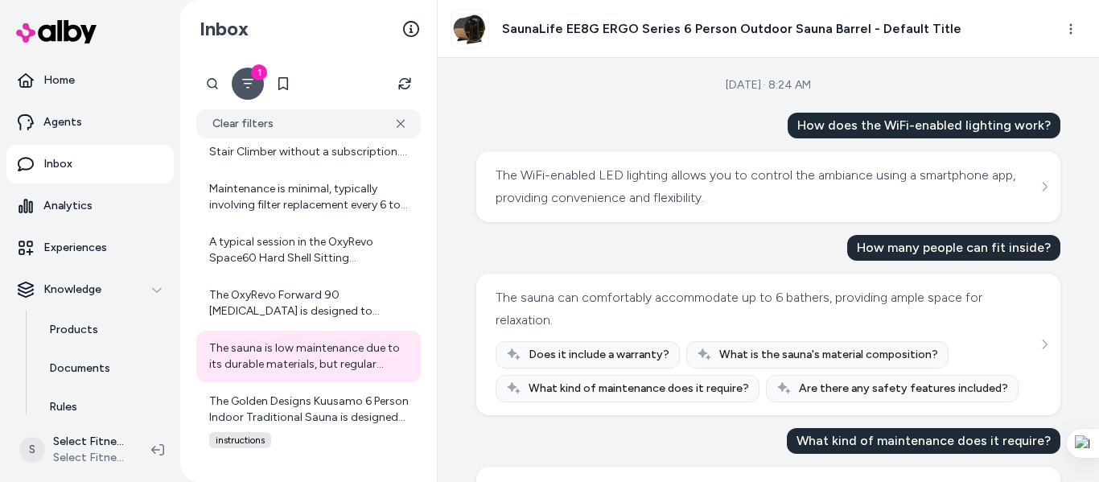
scroll to position [146, 0]
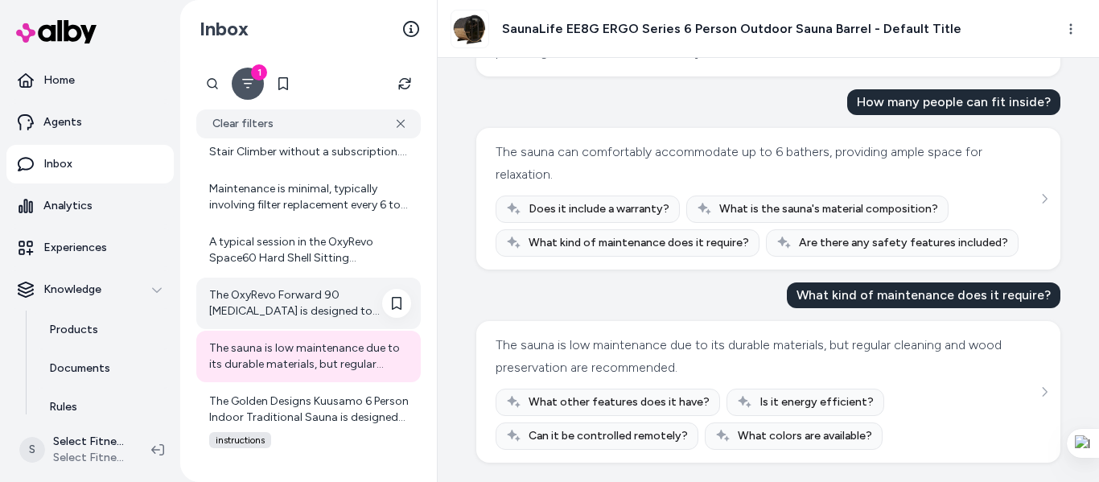
click at [344, 318] on div "The OxyRevo Forward 90 [MEDICAL_DATA] is designed to support recovery, reduce i…" at bounding box center [310, 303] width 202 height 32
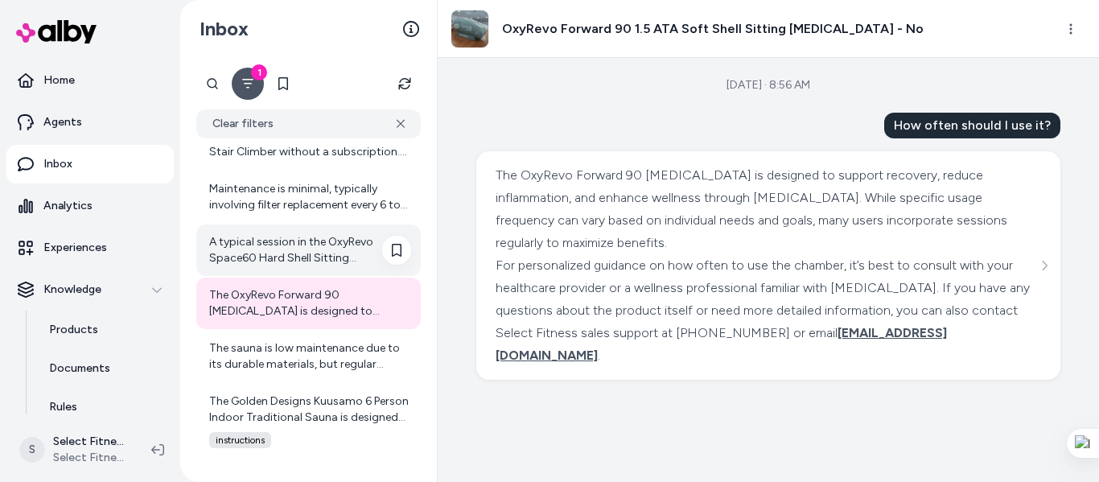
click at [263, 256] on div "A typical session in the OxyRevo Space60 Hard Shell Sitting [MEDICAL_DATA] usua…" at bounding box center [310, 250] width 202 height 32
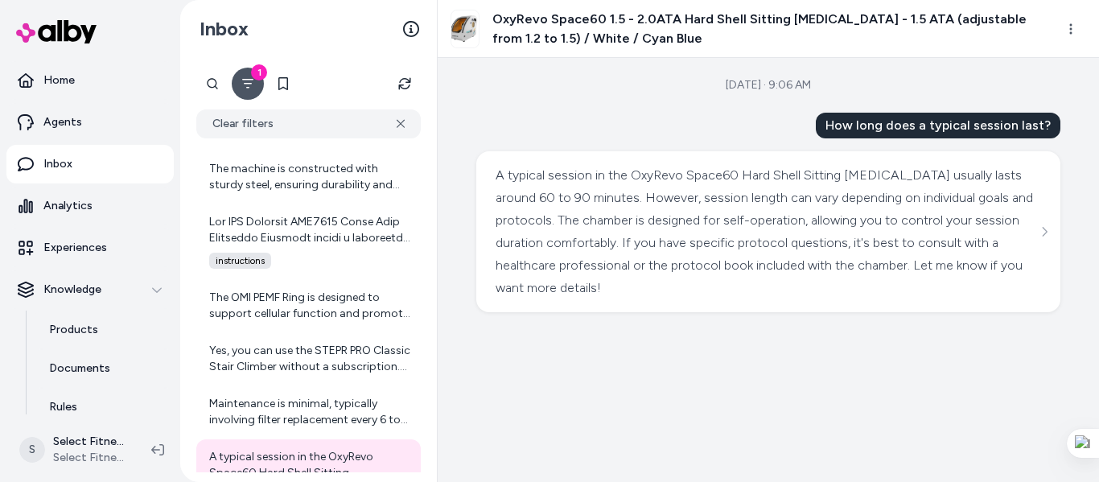
scroll to position [3989, 0]
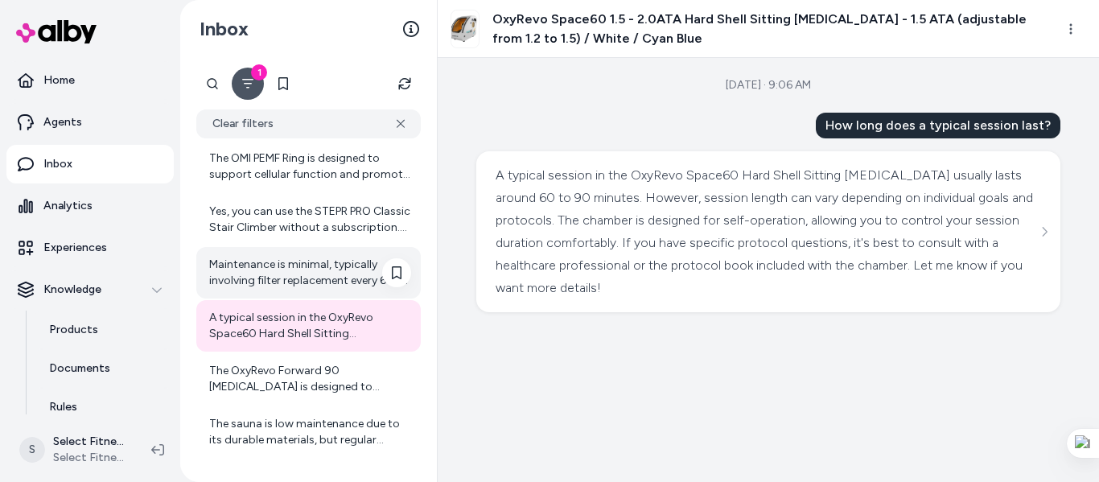
click at [314, 287] on div "Maintenance is minimal, typically involving filter replacement every 6 to 12 mo…" at bounding box center [310, 273] width 202 height 32
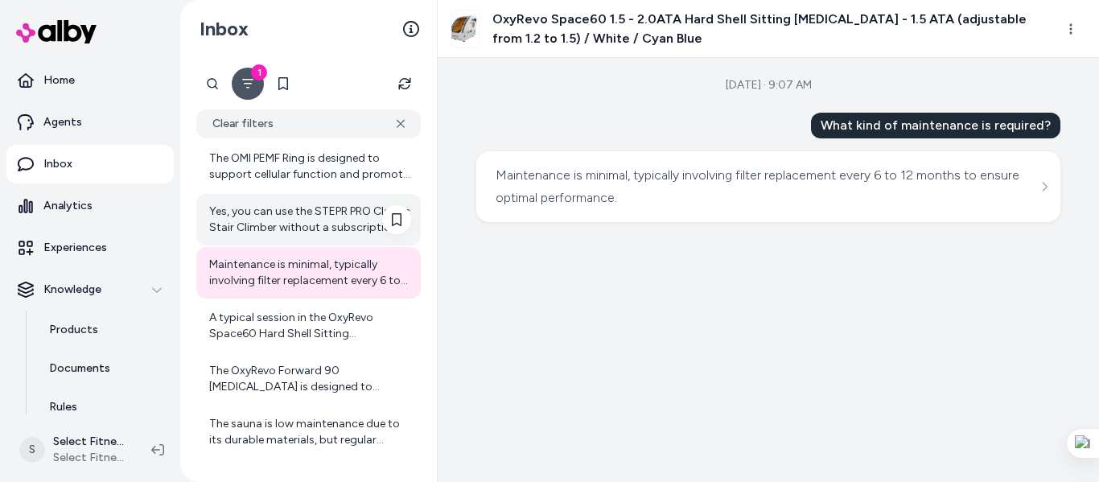
click at [282, 224] on div "Yes, you can use the STEPR PRO Classic Stair Climber without a subscription. Th…" at bounding box center [310, 219] width 202 height 32
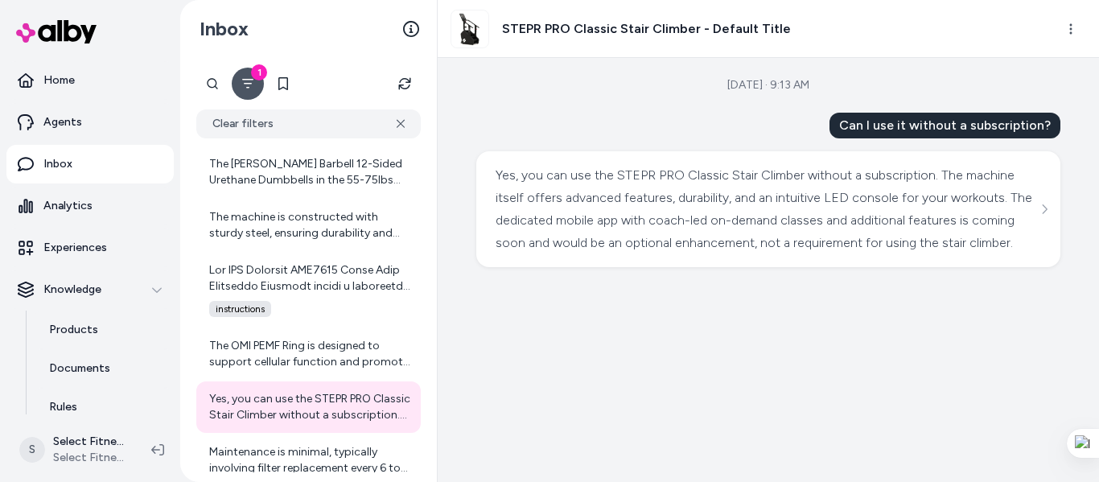
scroll to position [3774, 0]
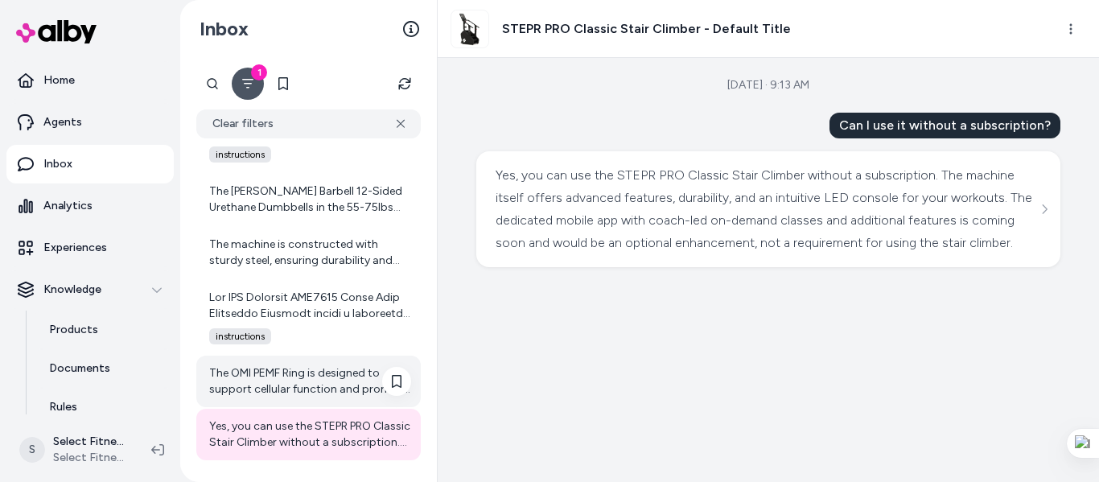
click at [324, 375] on div "The OMI PEMF Ring is designed to support cellular function and promote natural …" at bounding box center [310, 381] width 202 height 32
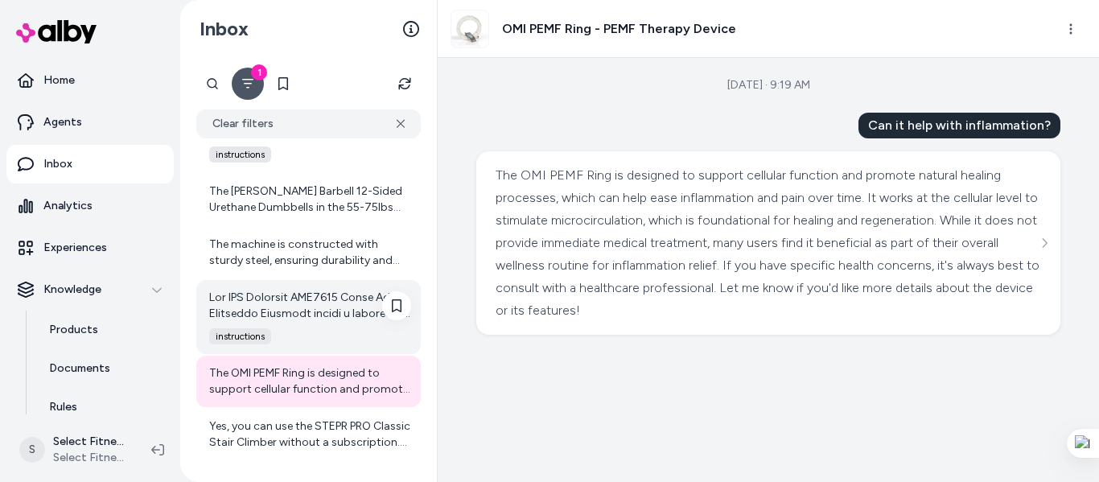
click at [335, 321] on div at bounding box center [310, 306] width 202 height 32
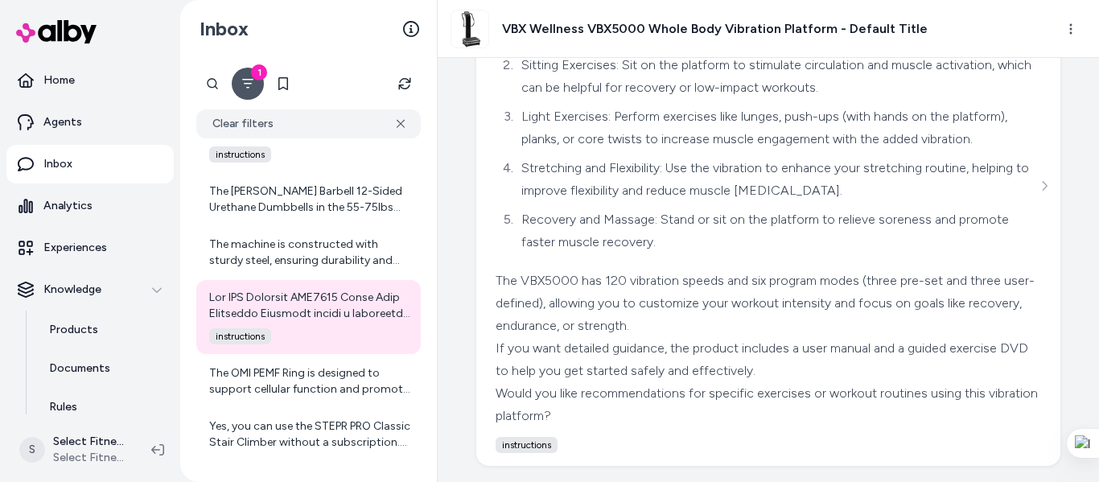
scroll to position [271, 0]
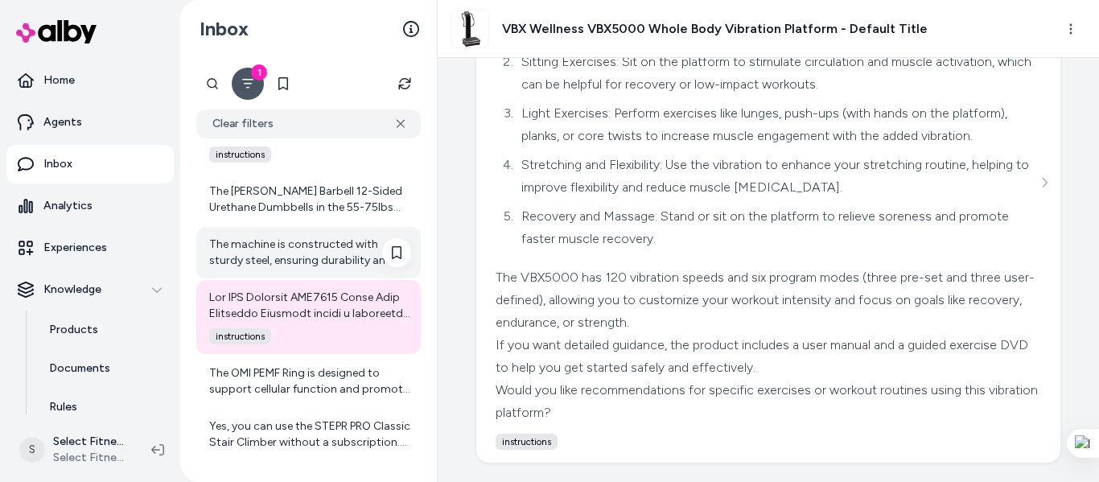
click at [299, 255] on div "The machine is constructed with sturdy steel, ensuring durability and stability…" at bounding box center [310, 252] width 202 height 32
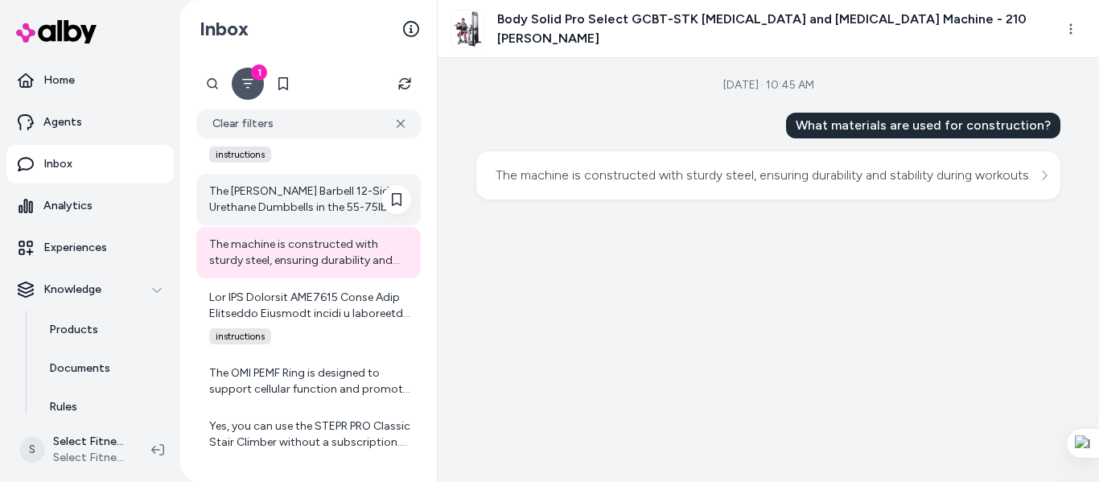
click at [335, 212] on div "The [PERSON_NAME] Barbell 12-Sided Urethane Dumbbells in the 55-75lbs set come …" at bounding box center [310, 199] width 202 height 32
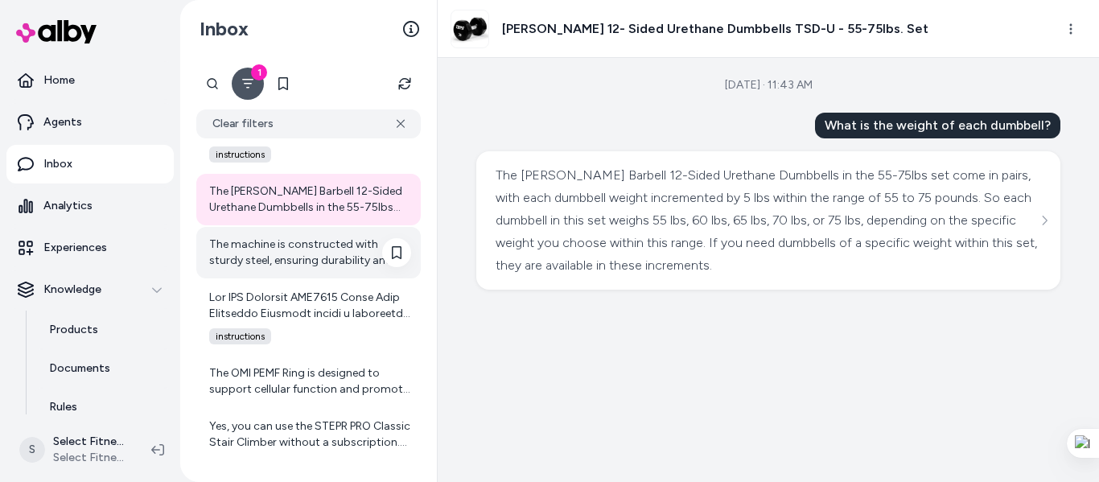
scroll to position [3560, 0]
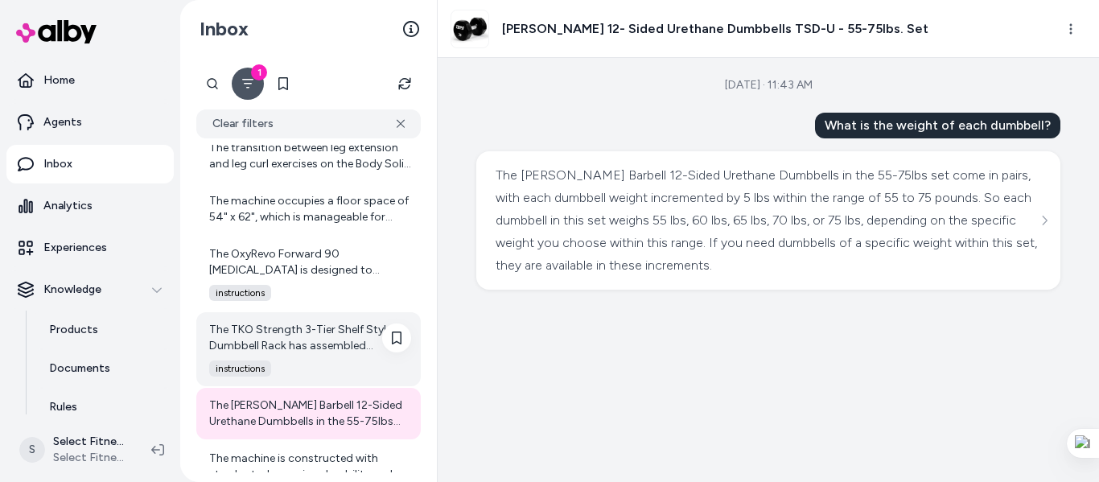
click at [310, 346] on div "The TKO Strength 3-Tier Shelf Style Dumbbell Rack has assembled dimensions of 4…" at bounding box center [310, 338] width 202 height 32
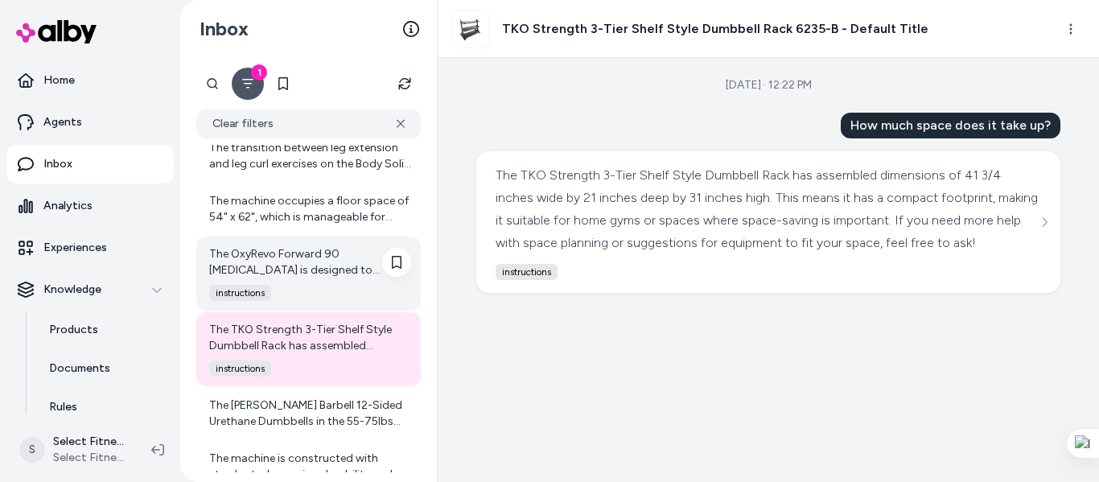
click at [277, 253] on div "The OxyRevo Forward 90 [MEDICAL_DATA] is designed to support recovery and welln…" at bounding box center [310, 262] width 202 height 32
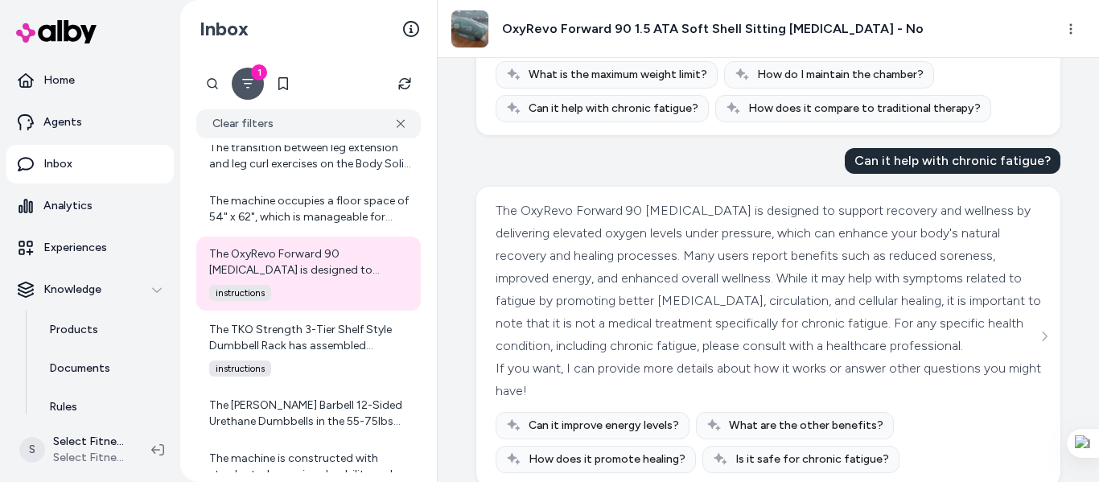
scroll to position [644, 0]
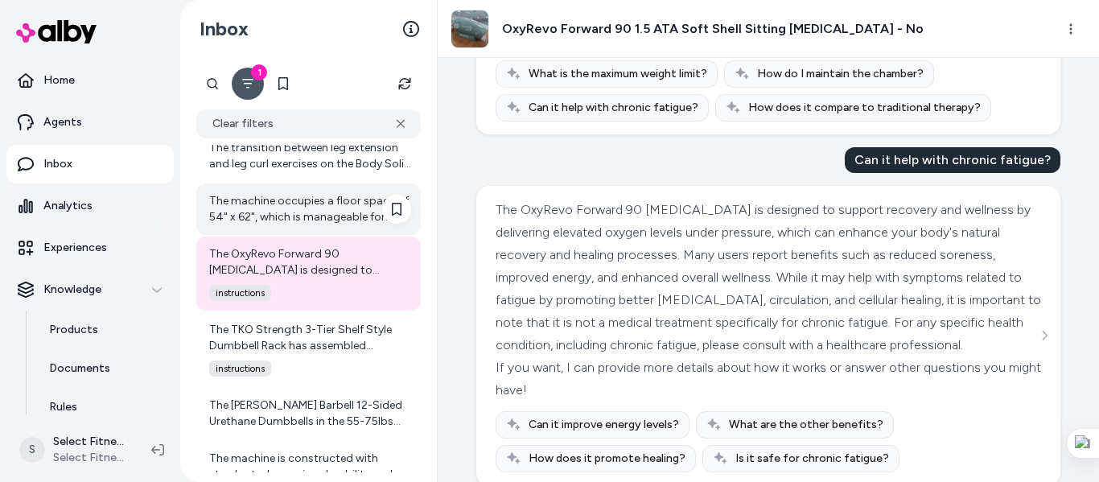
click at [277, 218] on div "The machine occupies a floor space of 54" x 62", which is manageable for most h…" at bounding box center [310, 209] width 202 height 32
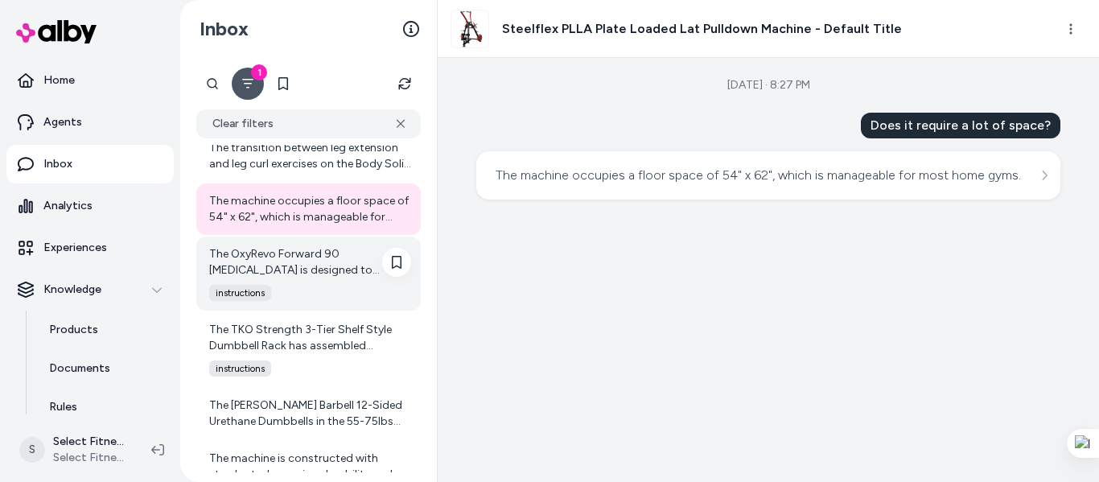
scroll to position [3345, 0]
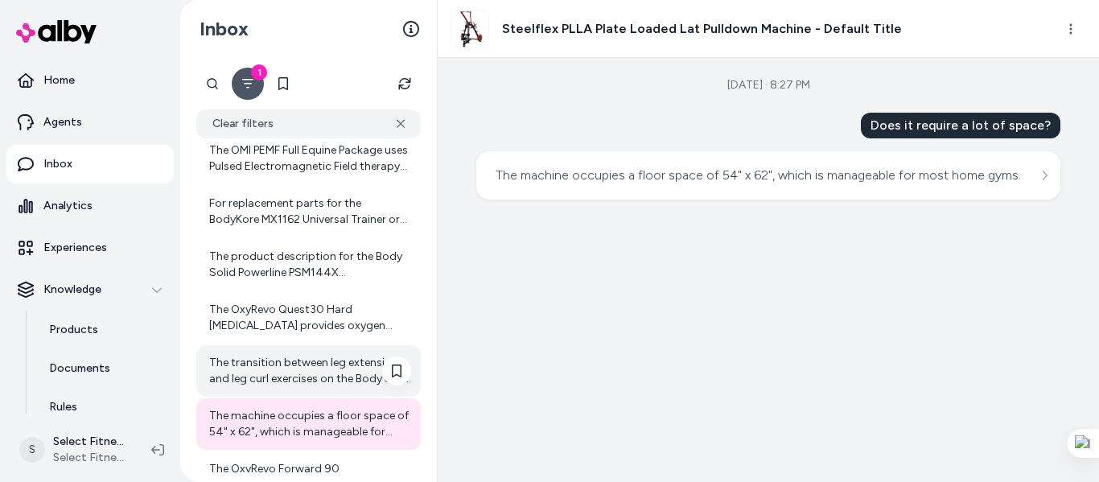
click at [291, 360] on div "The transition between leg extension and leg curl exercises on the Body Solid S…" at bounding box center [310, 371] width 202 height 32
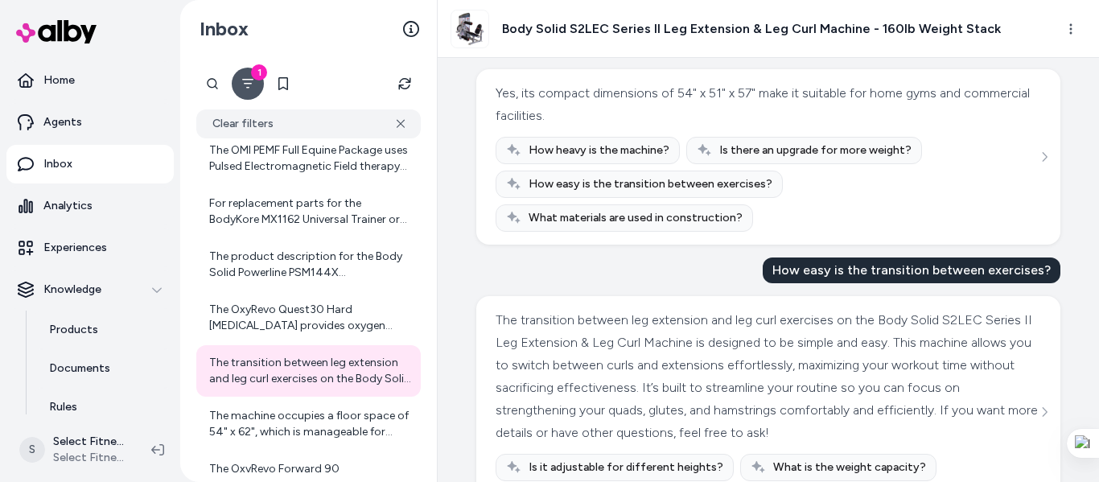
scroll to position [303, 0]
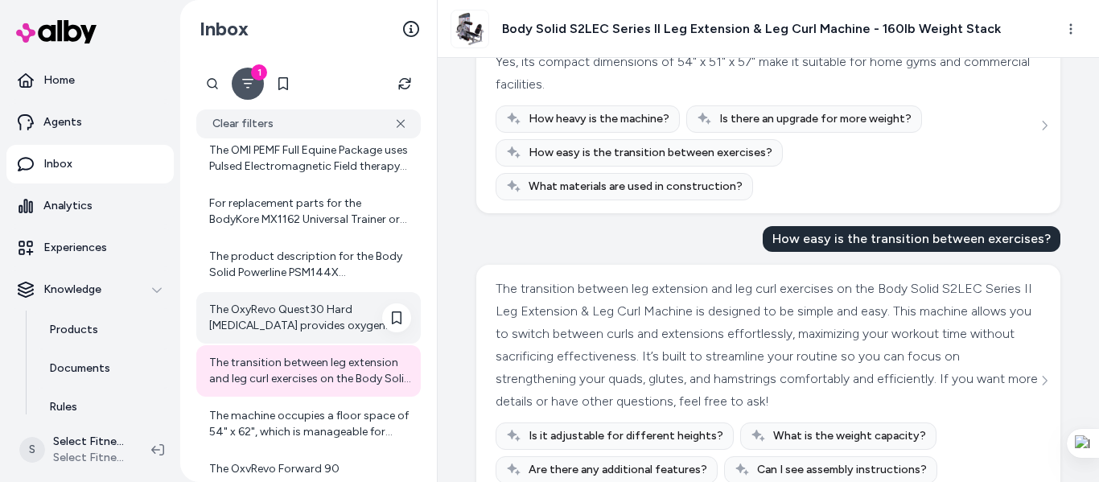
click at [225, 308] on div "The OxyRevo Quest30 Hard [MEDICAL_DATA] provides oxygen purity in the range of …" at bounding box center [310, 318] width 202 height 32
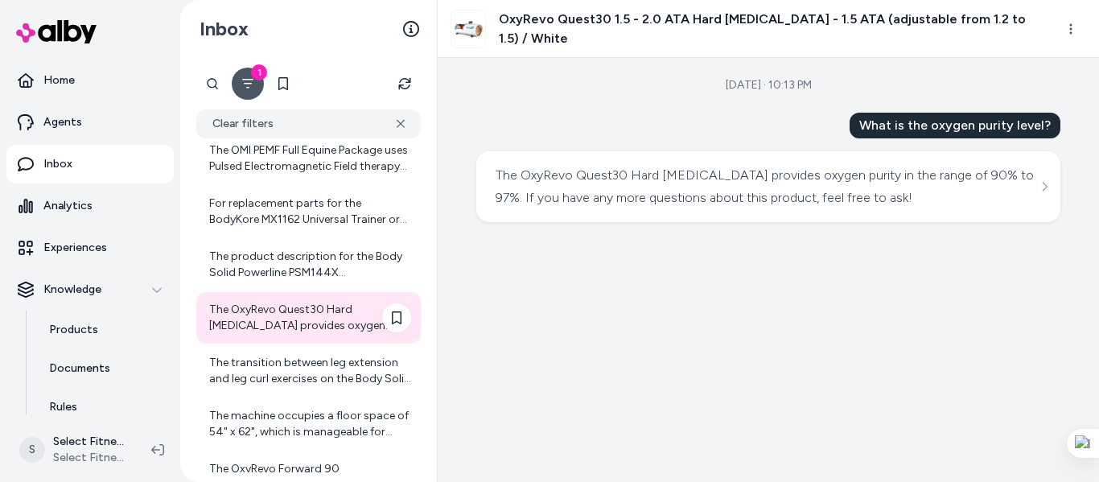
click at [225, 308] on div "The OxyRevo Quest30 Hard [MEDICAL_DATA] provides oxygen purity in the range of …" at bounding box center [310, 318] width 202 height 32
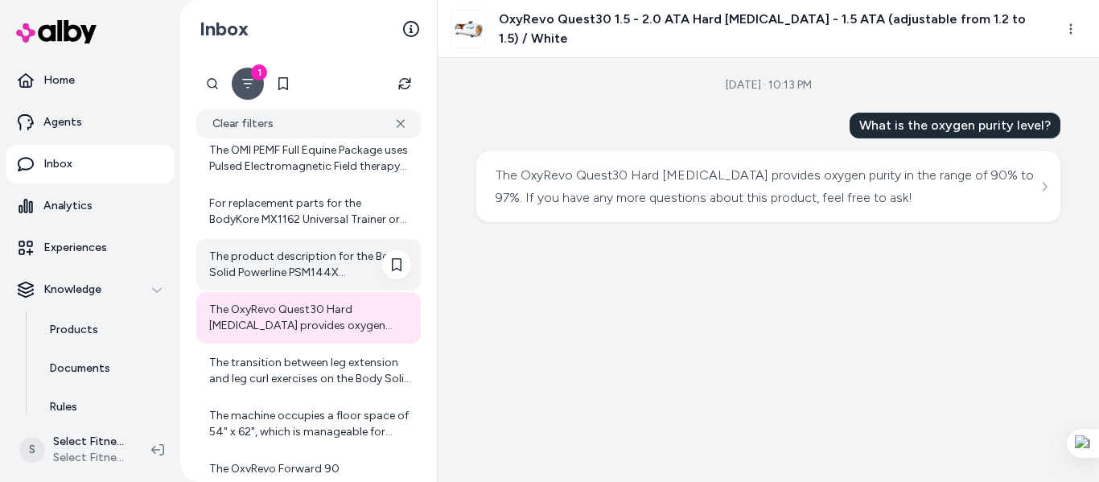
click at [302, 277] on div "The product description for the Body Solid Powerline PSM144X [PERSON_NAME] Mach…" at bounding box center [310, 265] width 202 height 32
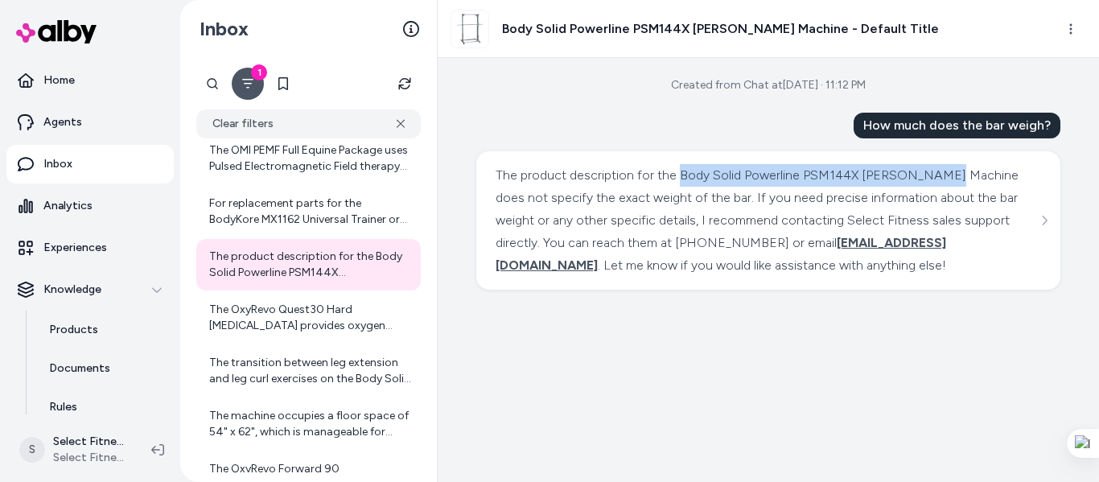
drag, startPoint x: 678, startPoint y: 172, endPoint x: 942, endPoint y: 176, distance: 263.9
click at [942, 176] on div "The product description for the Body Solid Powerline PSM144X [PERSON_NAME] Mach…" at bounding box center [767, 220] width 545 height 113
copy div "Body Solid Powerline PSM144X [PERSON_NAME] Machine"
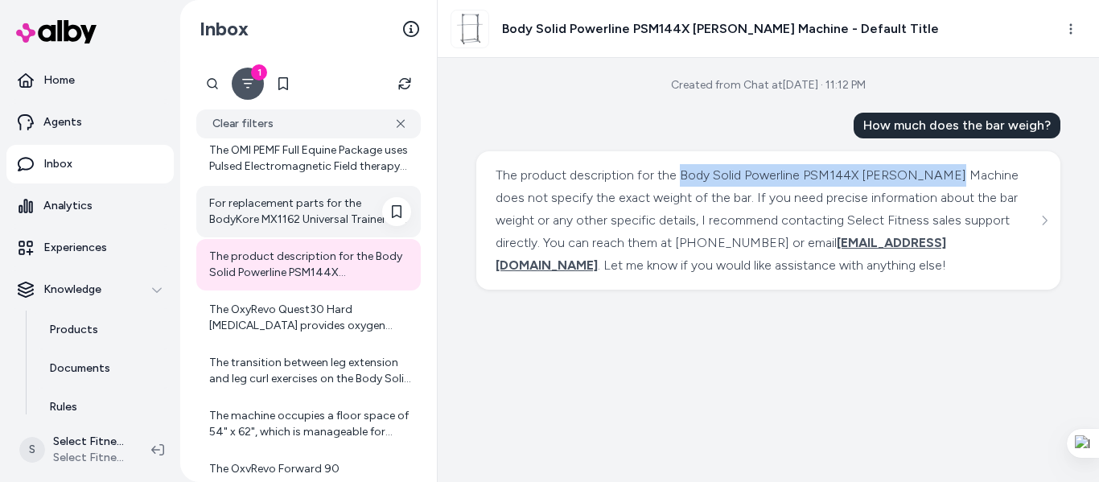
click at [316, 194] on div "For replacement parts for the BodyKore MX1162 Universal Trainer or any other eq…" at bounding box center [308, 211] width 224 height 51
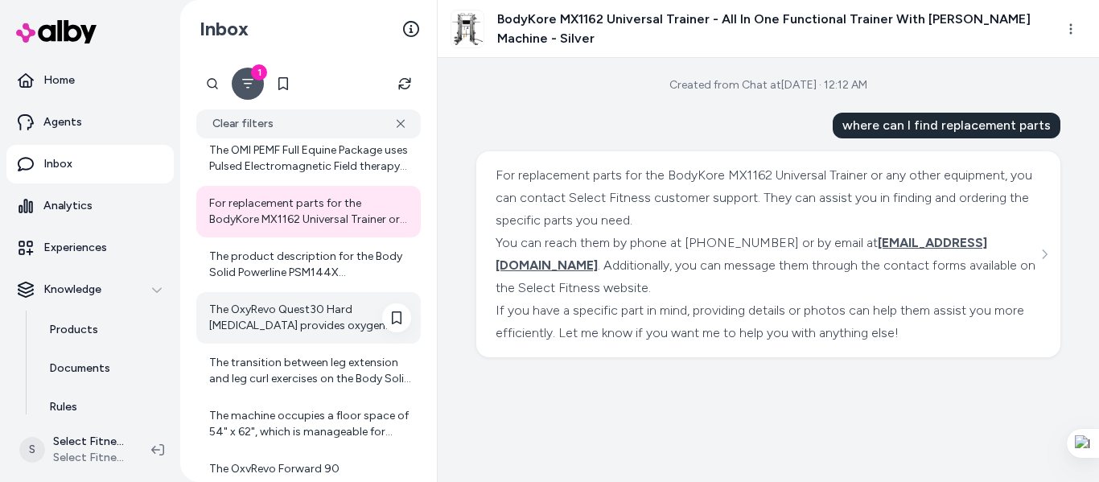
scroll to position [3130, 0]
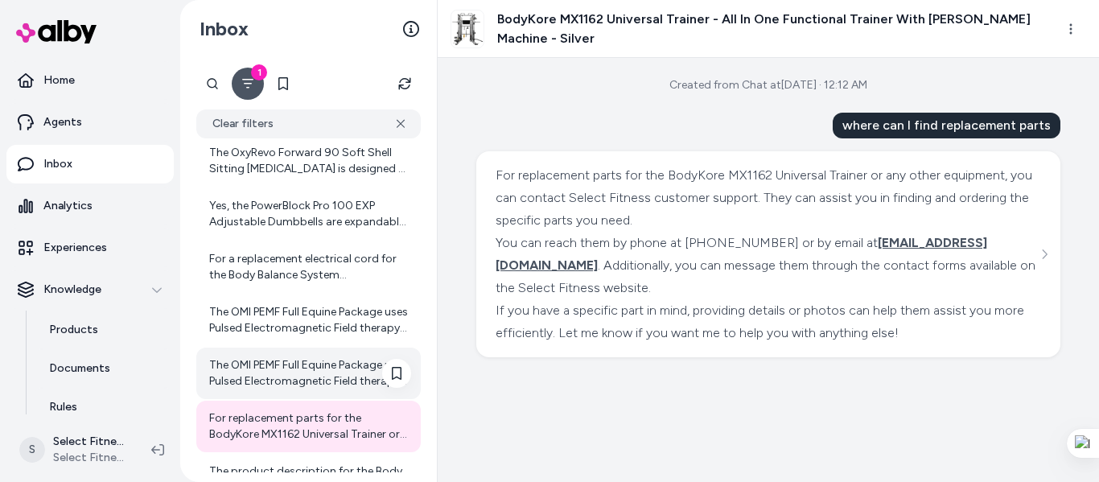
click at [284, 368] on div "The OMI PEMF Full Equine Package uses Pulsed Electromagnetic Field therapy for …" at bounding box center [310, 373] width 202 height 32
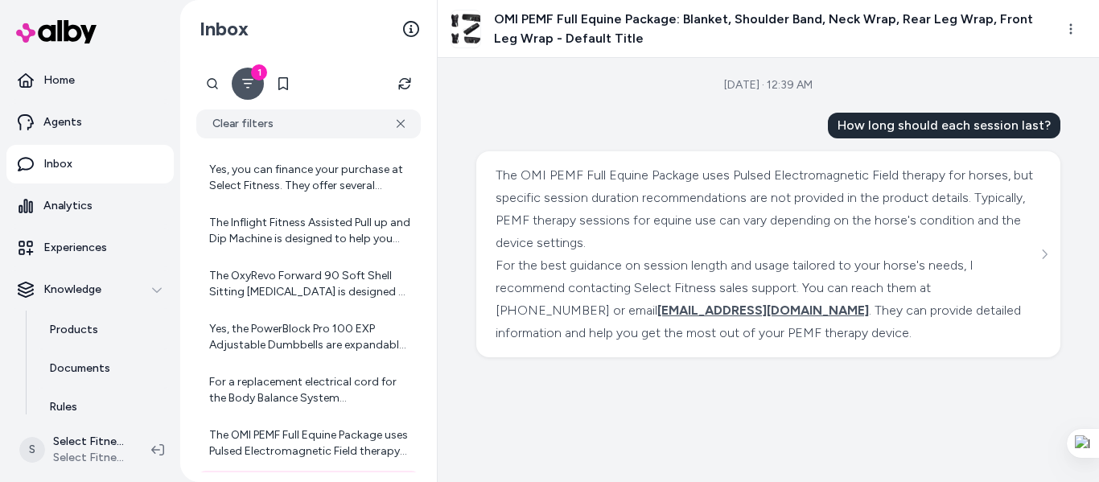
scroll to position [3334, 0]
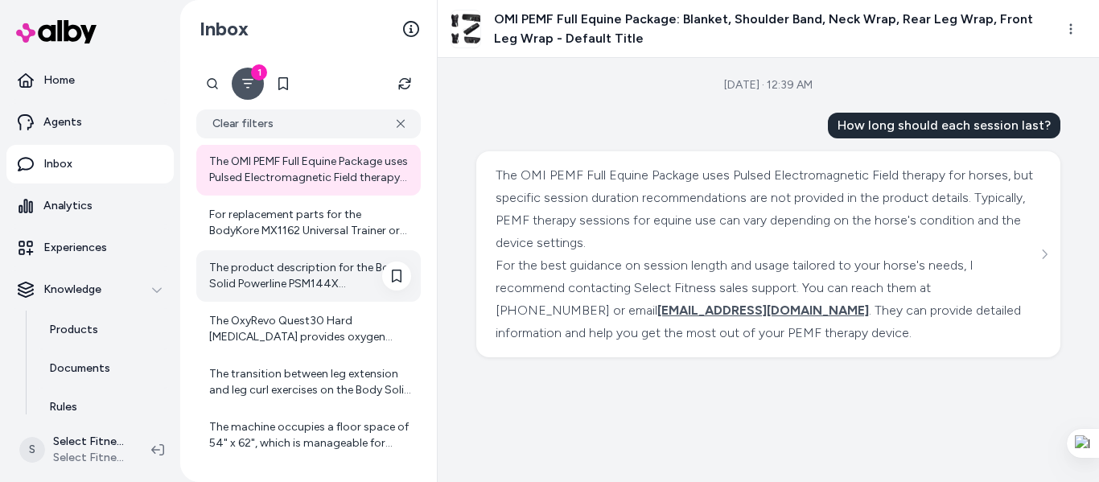
click at [277, 290] on div "The product description for the Body Solid Powerline PSM144X [PERSON_NAME] Mach…" at bounding box center [310, 276] width 202 height 32
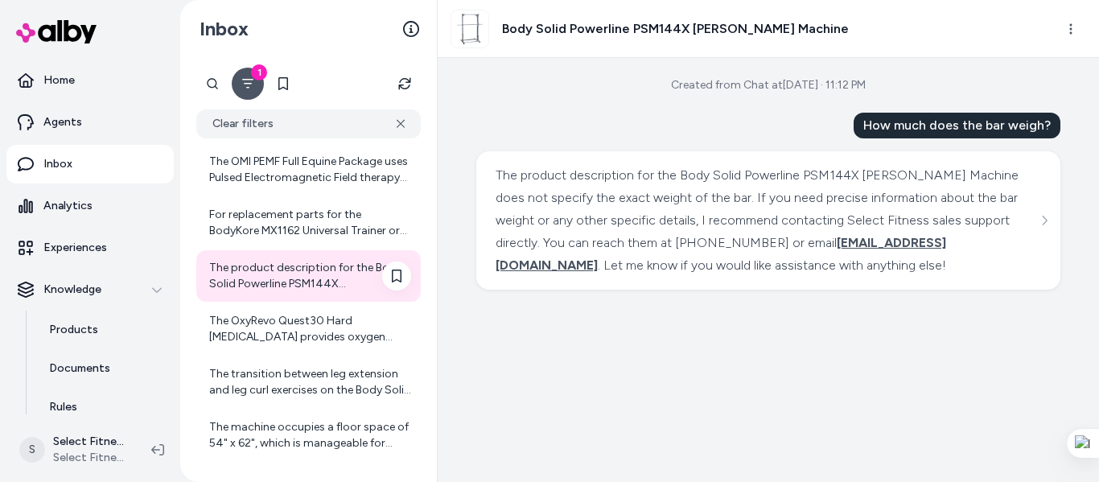
scroll to position [3119, 0]
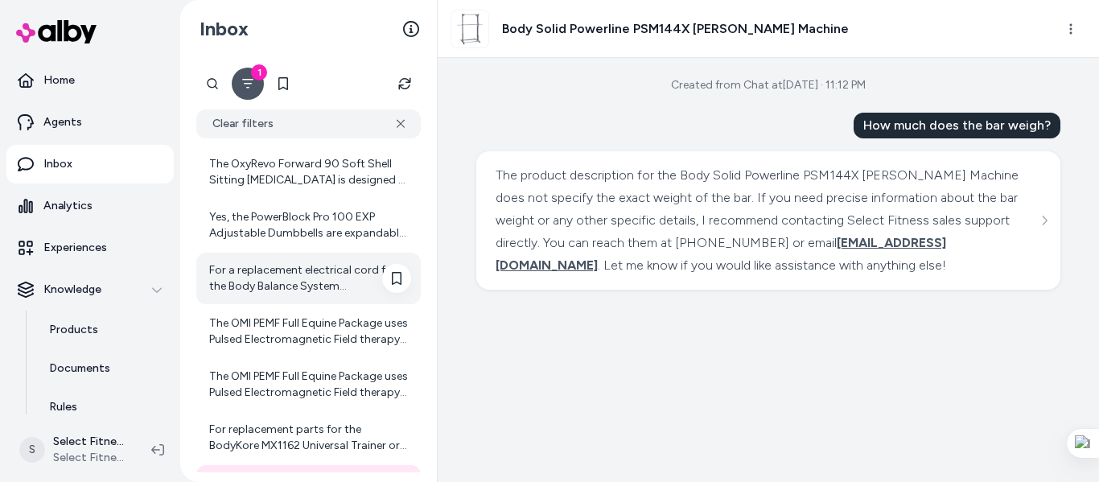
click at [264, 267] on div "For a replacement electrical cord for the Body Balance System ReviveCleanseBASI…" at bounding box center [310, 278] width 202 height 32
